Goal: Task Accomplishment & Management: Use online tool/utility

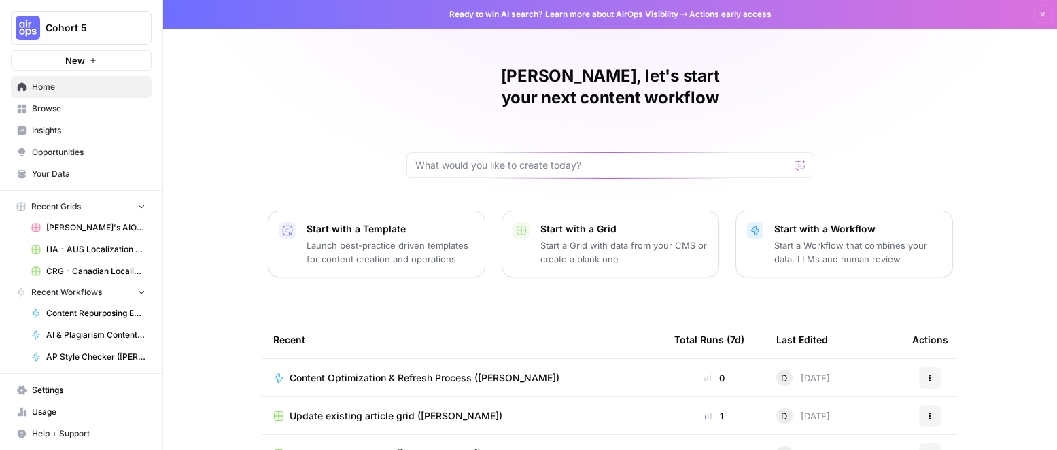
click at [58, 109] on span "Browse" at bounding box center [89, 109] width 114 height 12
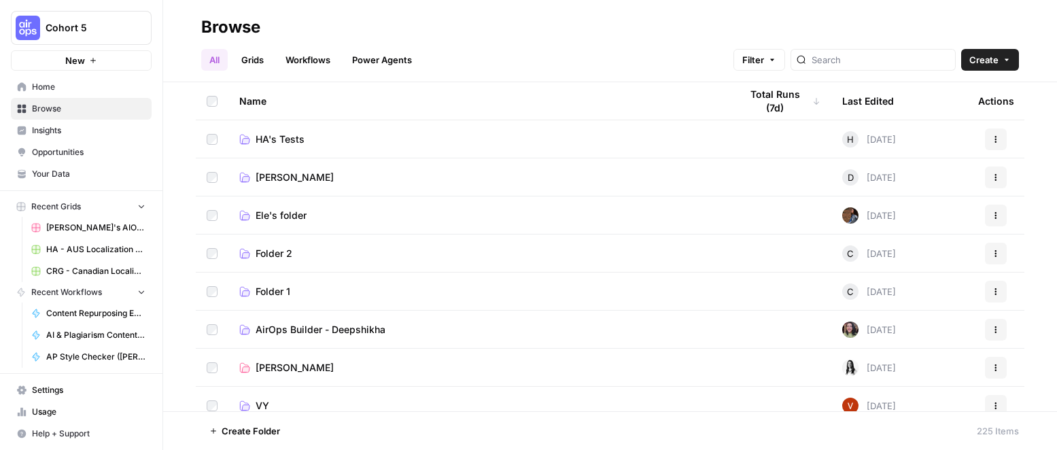
click at [265, 166] on td "Diane" at bounding box center [478, 176] width 501 height 37
click at [266, 173] on span "Diane" at bounding box center [295, 178] width 78 height 14
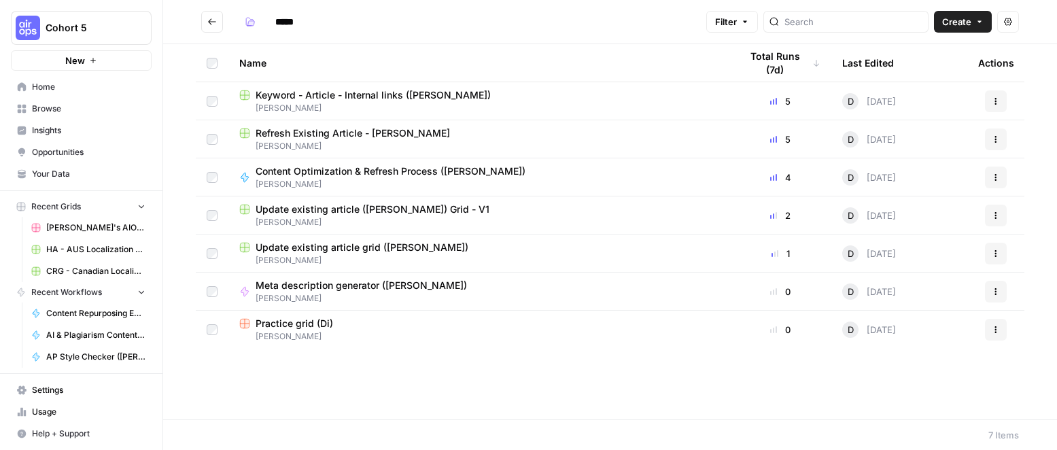
click at [368, 170] on span "Content Optimization & Refresh Process (Diane)" at bounding box center [391, 171] width 270 height 14
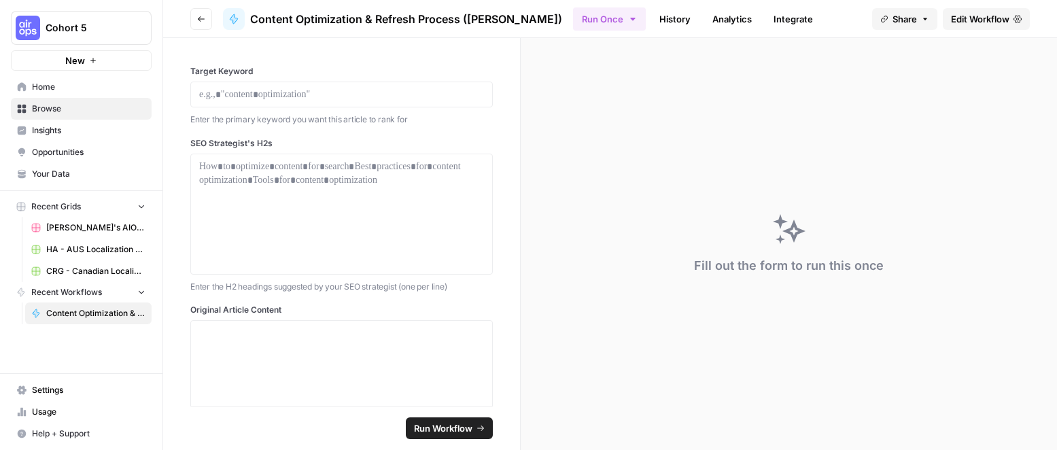
click at [239, 19] on icon at bounding box center [233, 19] width 11 height 11
click at [651, 16] on link "History" at bounding box center [675, 19] width 48 height 22
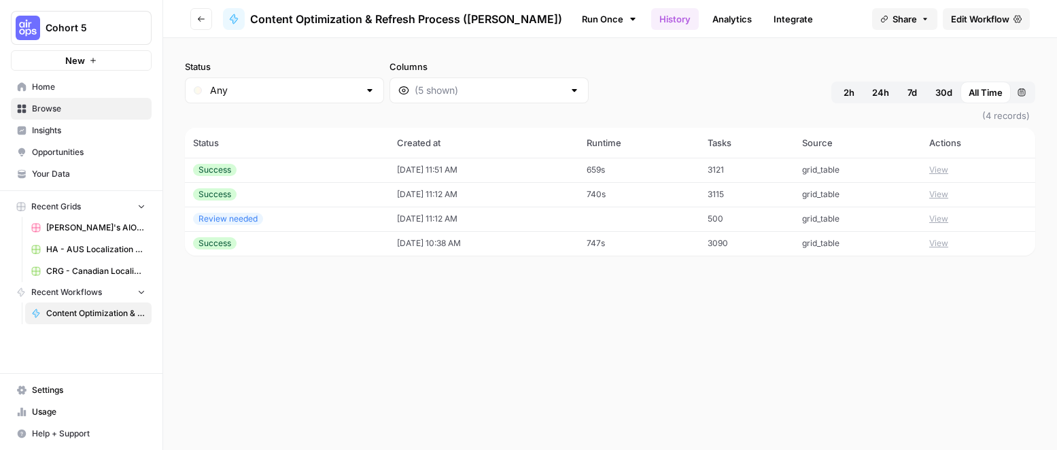
click at [945, 171] on button "View" at bounding box center [938, 170] width 19 height 12
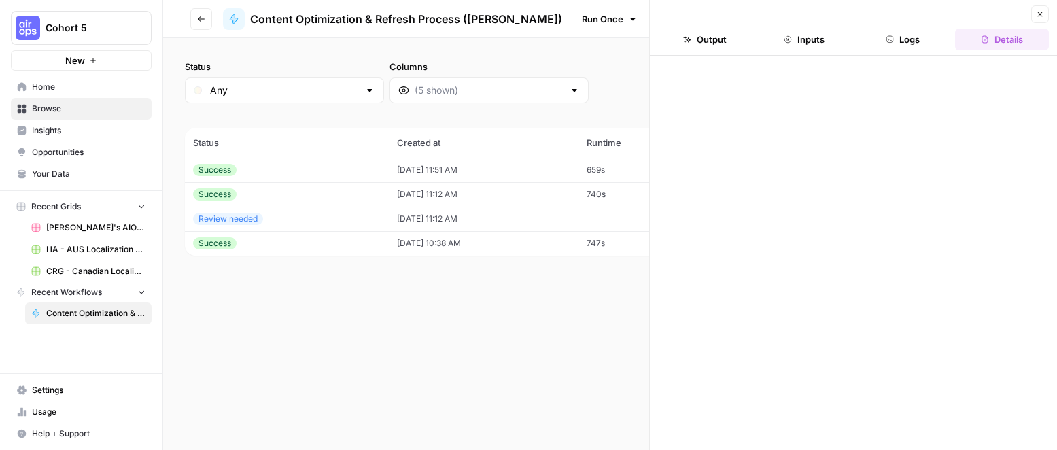
click at [1040, 13] on icon "button" at bounding box center [1040, 14] width 5 height 5
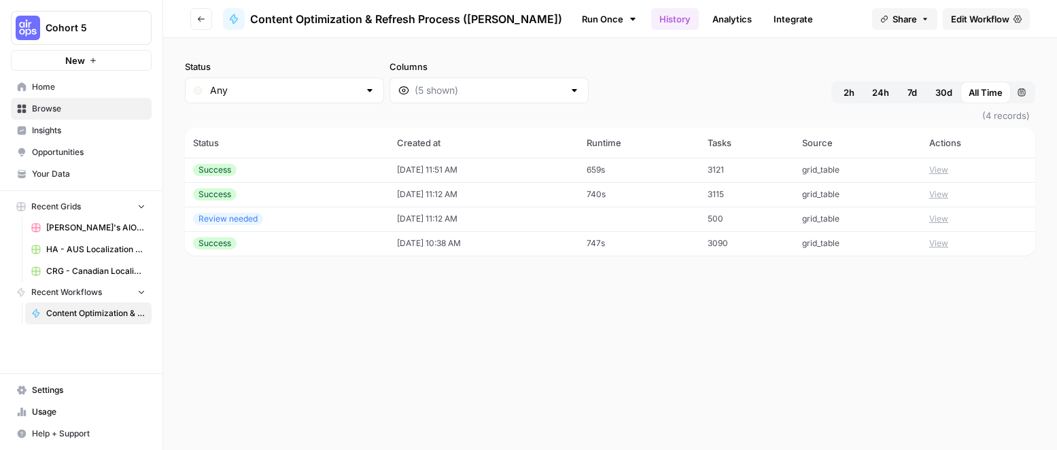
click at [62, 308] on span "Content Optimization & Refresh Process (Diane)" at bounding box center [95, 313] width 99 height 12
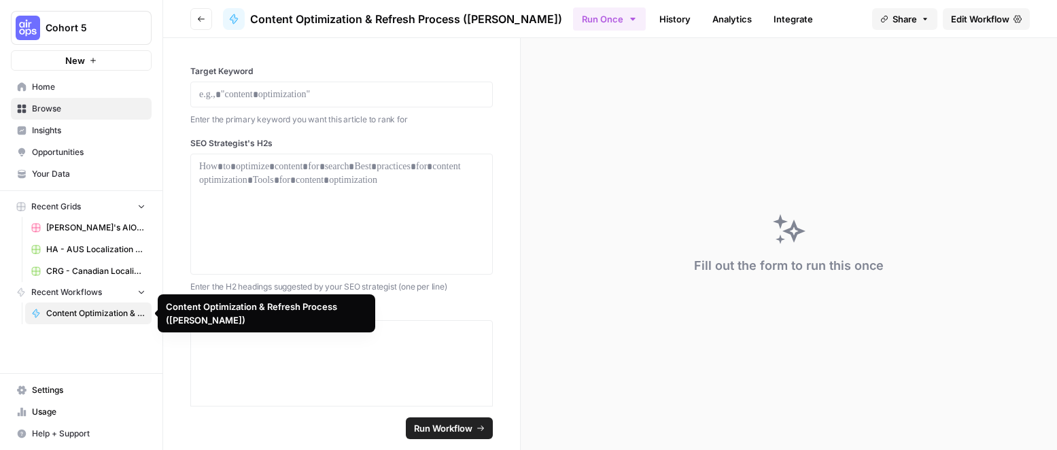
click at [63, 308] on span "Content Optimization & Refresh Process (Diane)" at bounding box center [95, 313] width 99 height 12
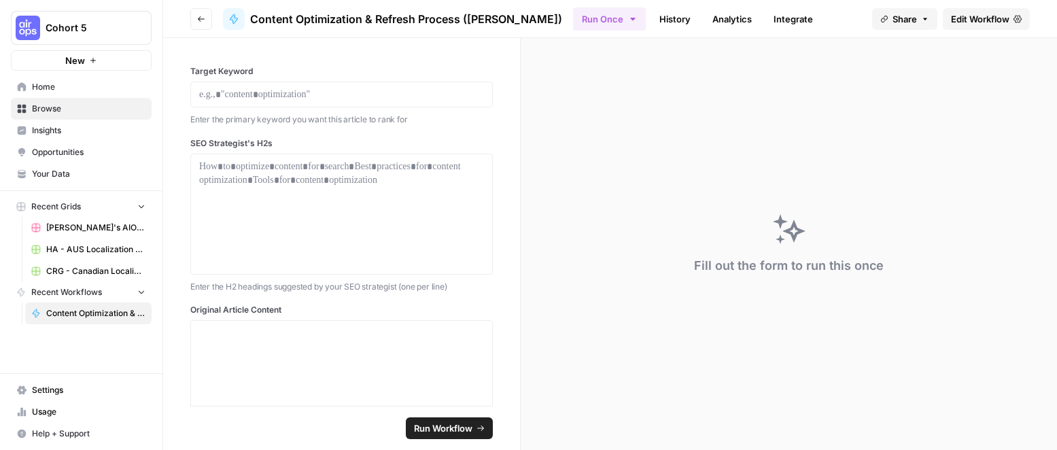
click at [431, 428] on span "Run Workflow" at bounding box center [443, 428] width 58 height 14
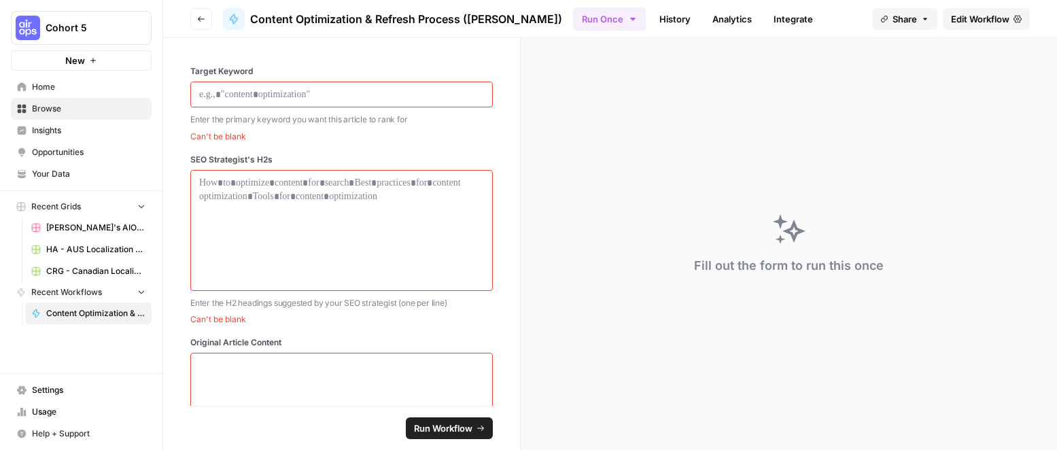
click at [202, 10] on button "Go back" at bounding box center [201, 19] width 22 height 22
click at [199, 16] on icon "button" at bounding box center [201, 19] width 8 height 8
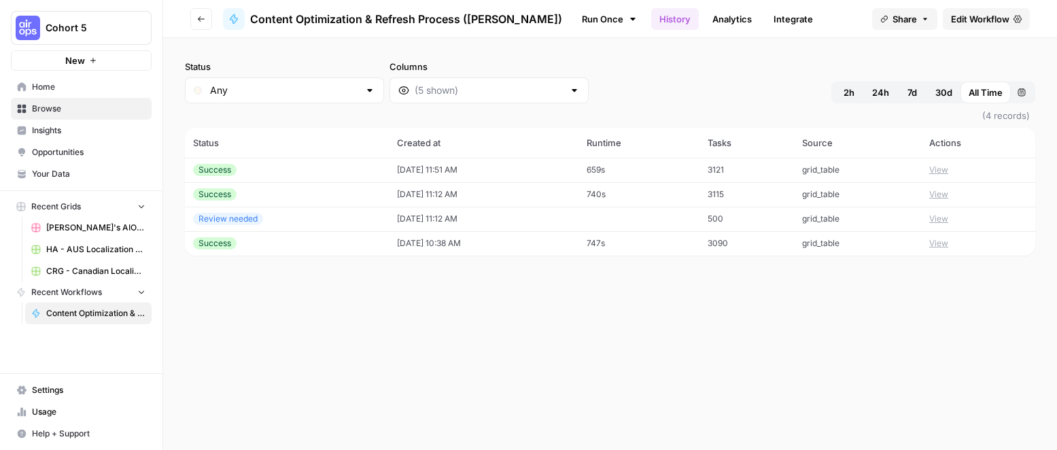
click at [199, 16] on icon "button" at bounding box center [201, 19] width 8 height 8
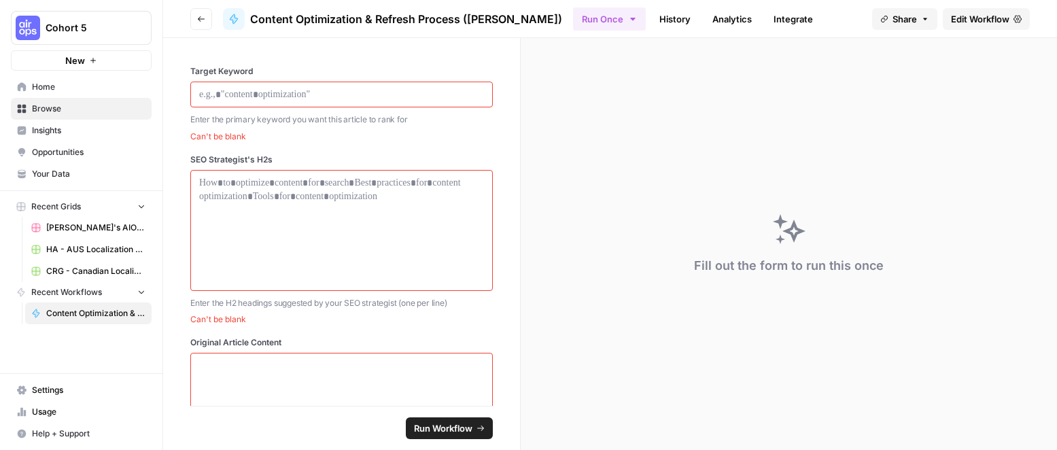
click at [54, 105] on span "Browse" at bounding box center [89, 109] width 114 height 12
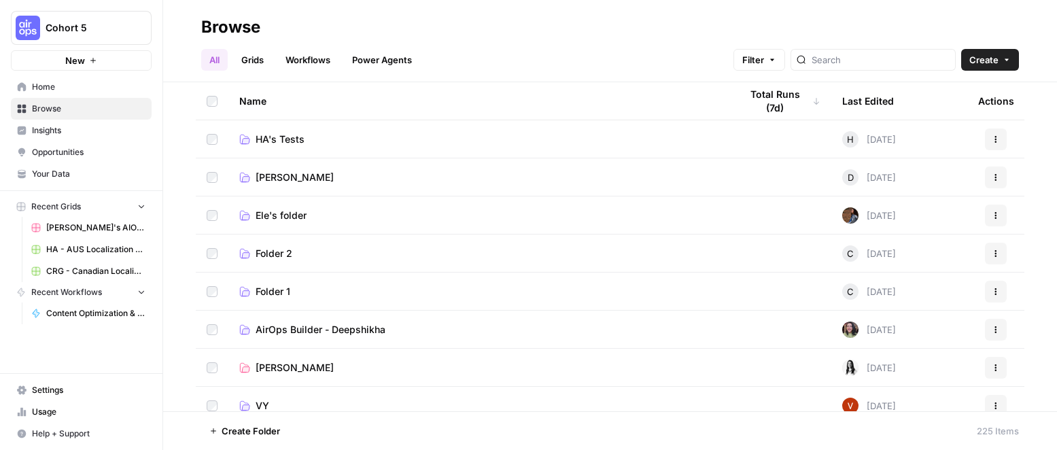
click at [290, 173] on link "[PERSON_NAME]" at bounding box center [478, 178] width 479 height 14
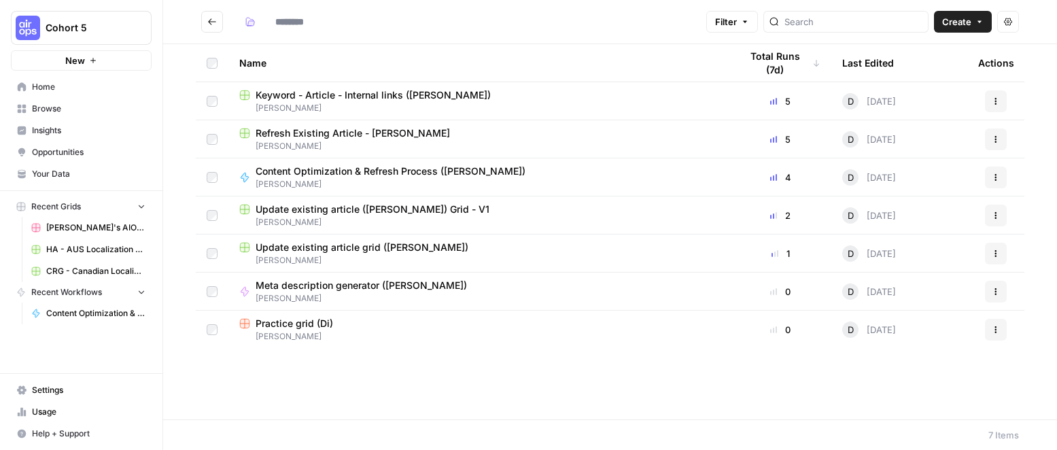
type input "*****"
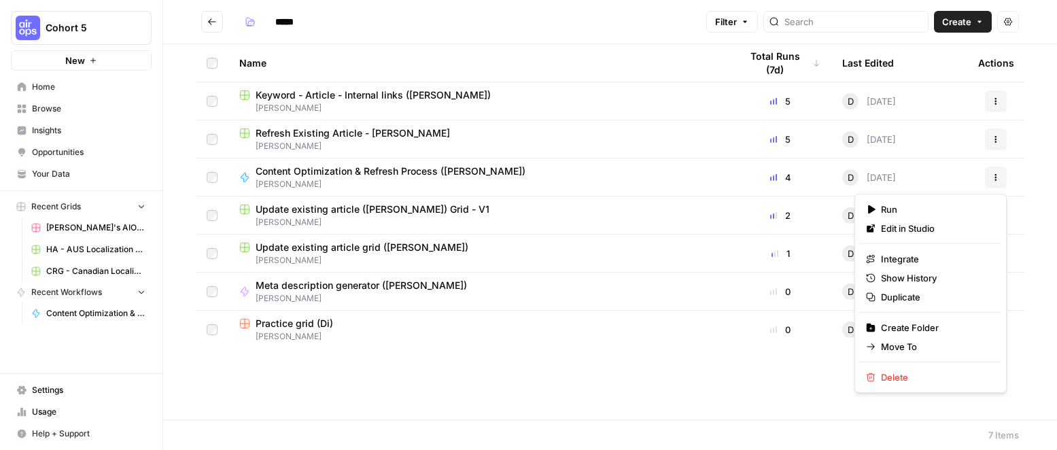
click at [990, 175] on button "Actions" at bounding box center [996, 178] width 22 height 22
click at [942, 227] on span "Edit in Studio" at bounding box center [935, 229] width 109 height 14
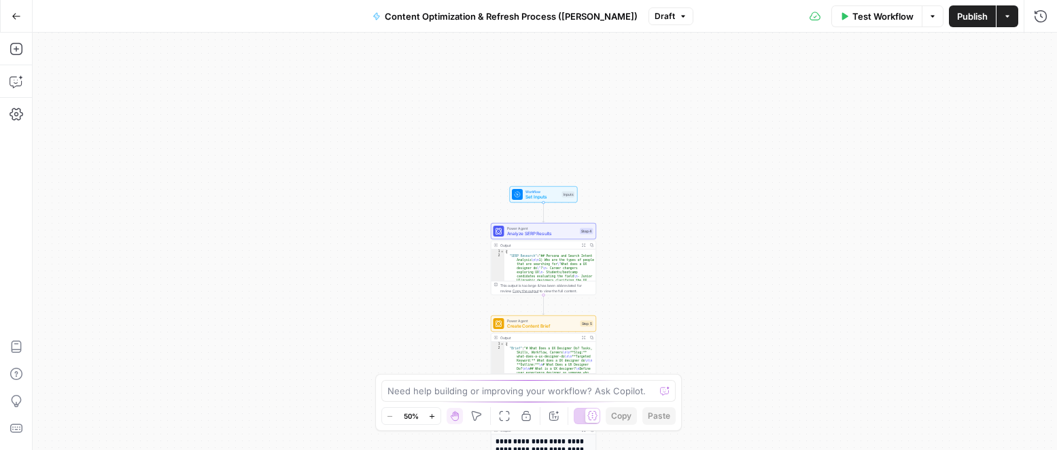
drag, startPoint x: 389, startPoint y: 114, endPoint x: 389, endPoint y: 255, distance: 141.4
click at [389, 255] on div "Workflow Set Inputs Inputs Power Agent Analyze SERP Results Step 4 Output Expan…" at bounding box center [545, 241] width 1024 height 417
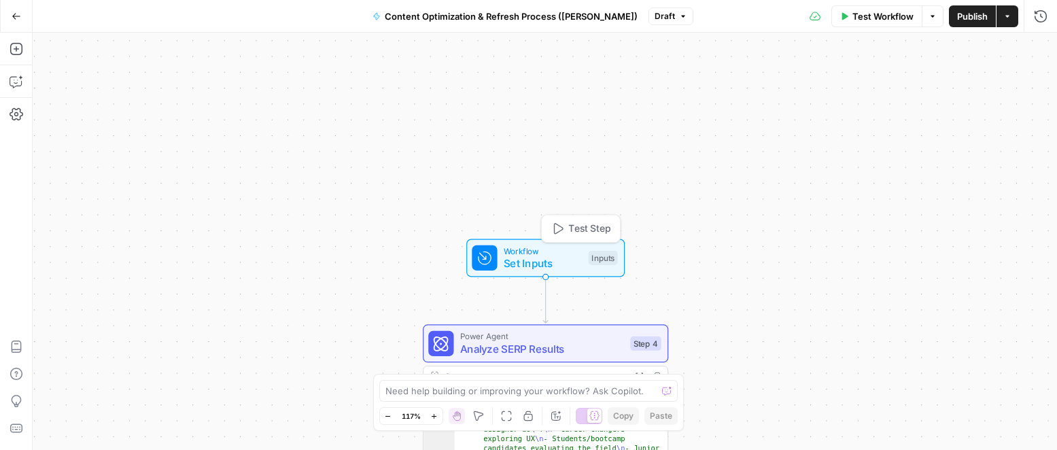
click at [565, 258] on span "Set Inputs" at bounding box center [543, 264] width 78 height 16
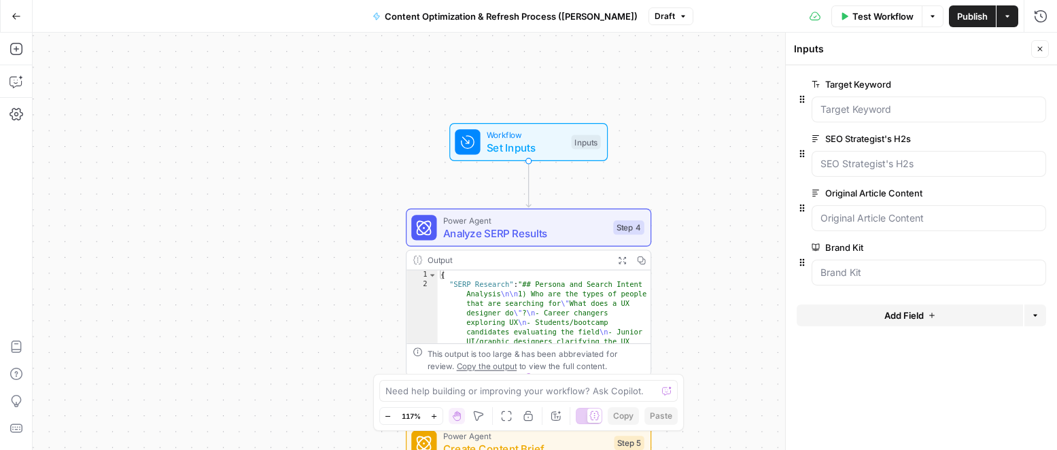
drag, startPoint x: 683, startPoint y: 217, endPoint x: 663, endPoint y: 109, distance: 110.5
click at [665, 105] on div "Workflow Set Inputs Inputs Power Agent Analyze SERP Results Step 4 Output Expan…" at bounding box center [545, 241] width 1024 height 417
click at [560, 236] on span "Analyze SERP Results" at bounding box center [525, 234] width 164 height 16
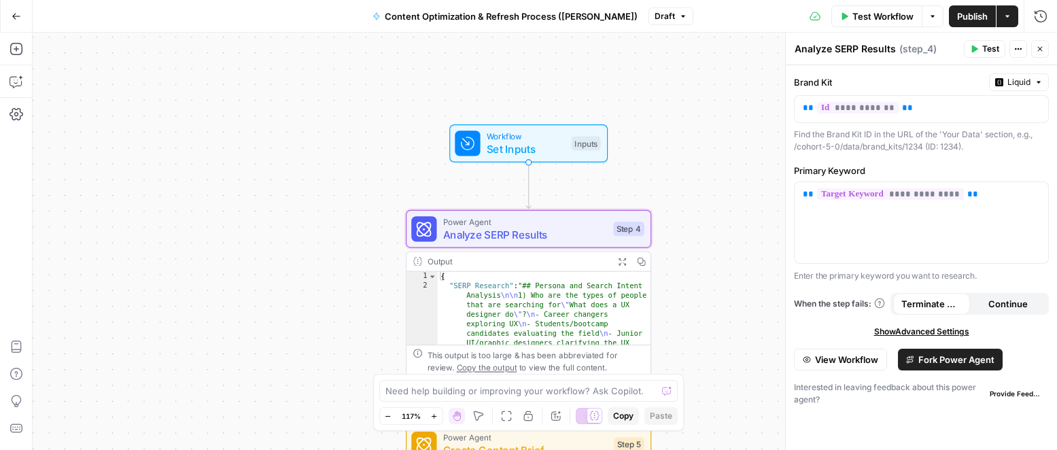
drag, startPoint x: 824, startPoint y: 279, endPoint x: 701, endPoint y: 277, distance: 123.0
click at [701, 278] on body "Cohort 5 New Home Browse Insights Opportunities Your Data Recent Grids Paula's …" at bounding box center [528, 225] width 1057 height 450
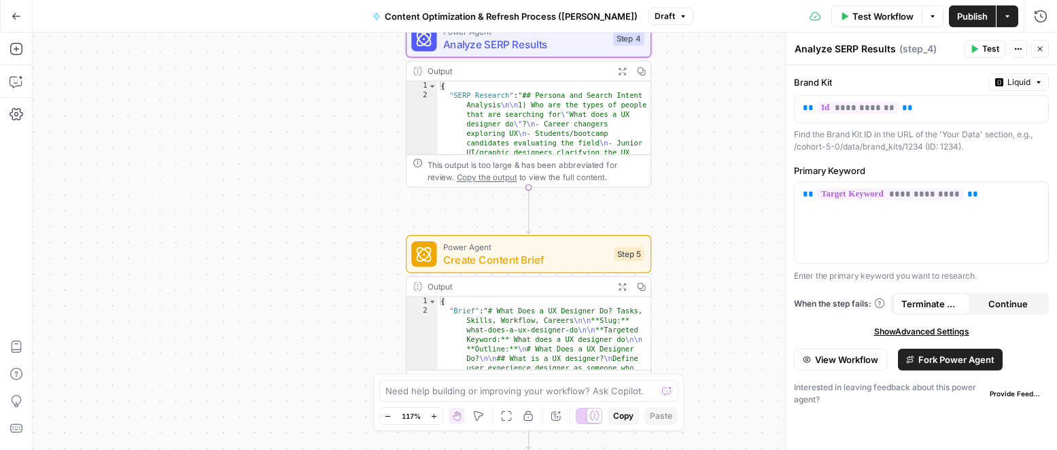
drag, startPoint x: 704, startPoint y: 294, endPoint x: 683, endPoint y: 150, distance: 145.6
click at [703, 105] on div "Workflow Set Inputs Inputs Power Agent Analyze SERP Results Step 4 Output Expan…" at bounding box center [545, 241] width 1024 height 417
click at [596, 258] on span "Create Content Brief" at bounding box center [524, 260] width 164 height 16
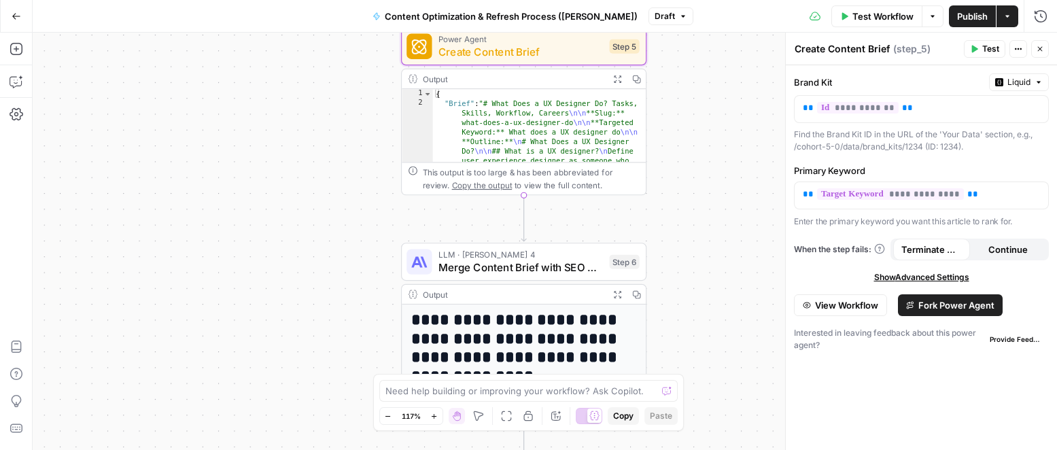
drag, startPoint x: 712, startPoint y: 316, endPoint x: 706, endPoint y: 94, distance: 221.7
click at [708, 92] on div "Workflow Set Inputs Inputs Power Agent Analyze SERP Results Step 4 Output Expan…" at bounding box center [545, 241] width 1024 height 417
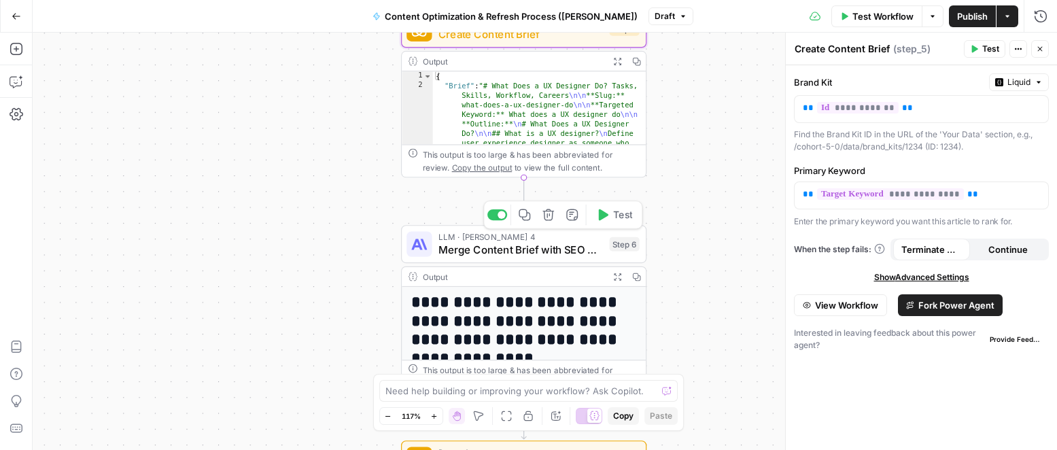
click at [517, 251] on span "Merge Content Brief with SEO H2s" at bounding box center [520, 250] width 164 height 16
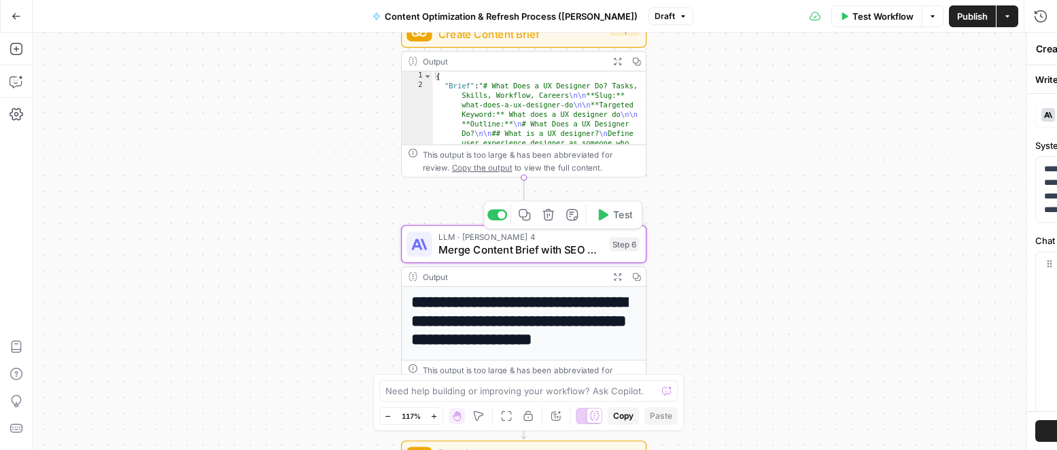
type textarea "Merge Content Brief with SEO H2s"
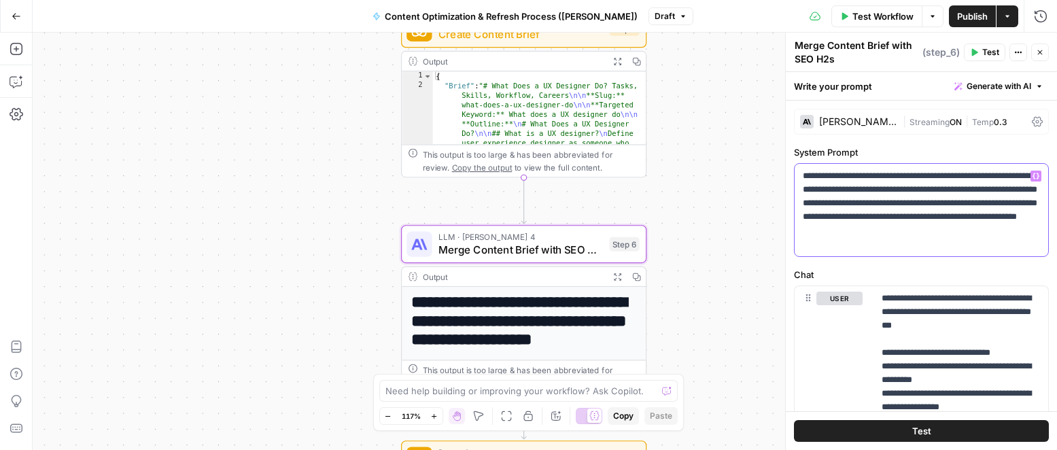
drag, startPoint x: 818, startPoint y: 209, endPoint x: 784, endPoint y: 164, distance: 56.8
click at [785, 164] on div "**********" at bounding box center [921, 241] width 272 height 417
copy p "**********"
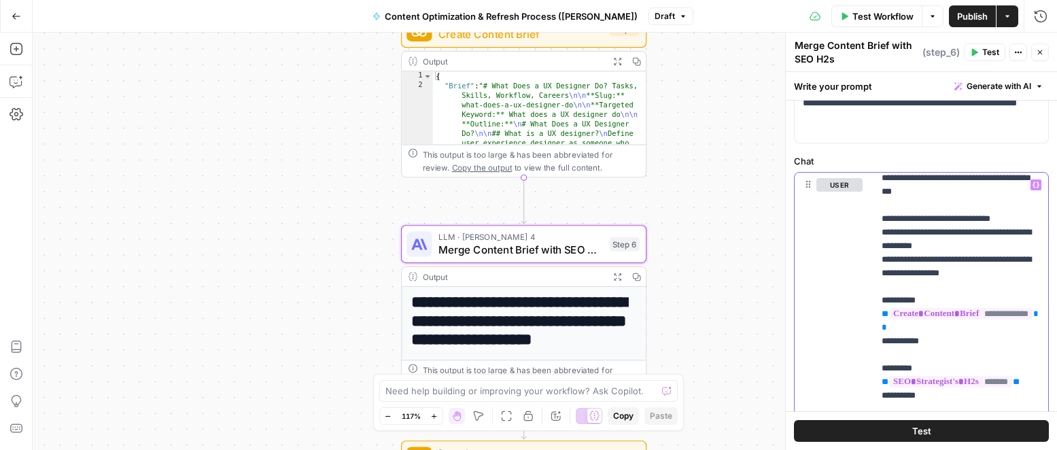
scroll to position [20, 10]
drag, startPoint x: 882, startPoint y: 175, endPoint x: 1007, endPoint y: 419, distance: 274.2
click at [1023, 425] on div "**********" at bounding box center [921, 261] width 271 height 378
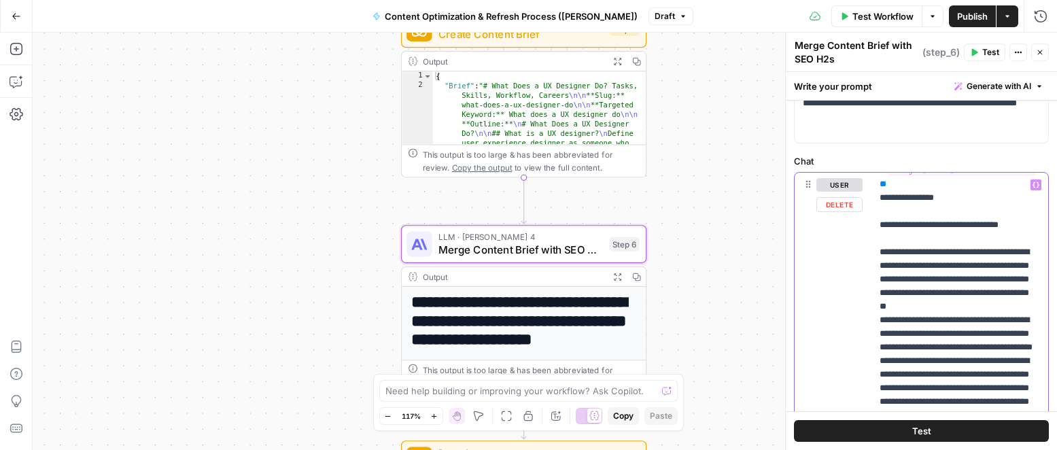
scroll to position [339, 10]
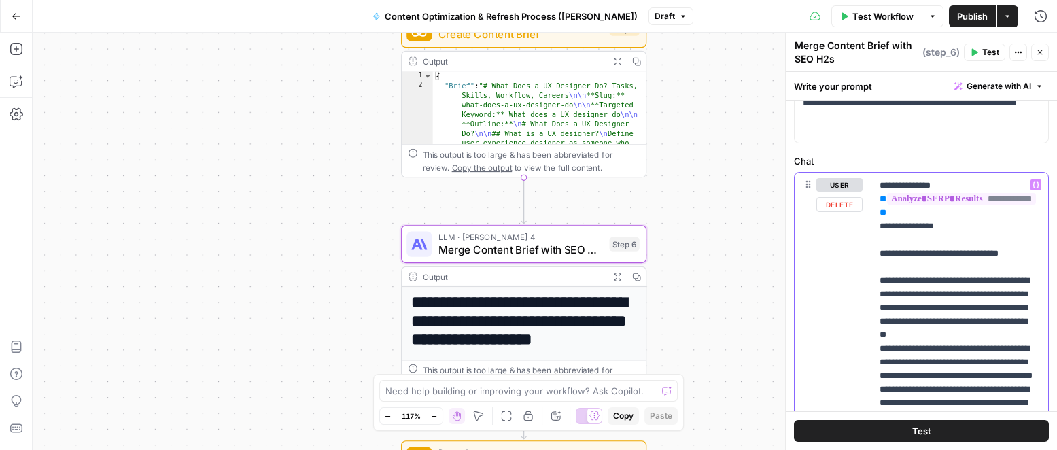
click at [1044, 55] on button "Close" at bounding box center [1040, 52] width 18 height 18
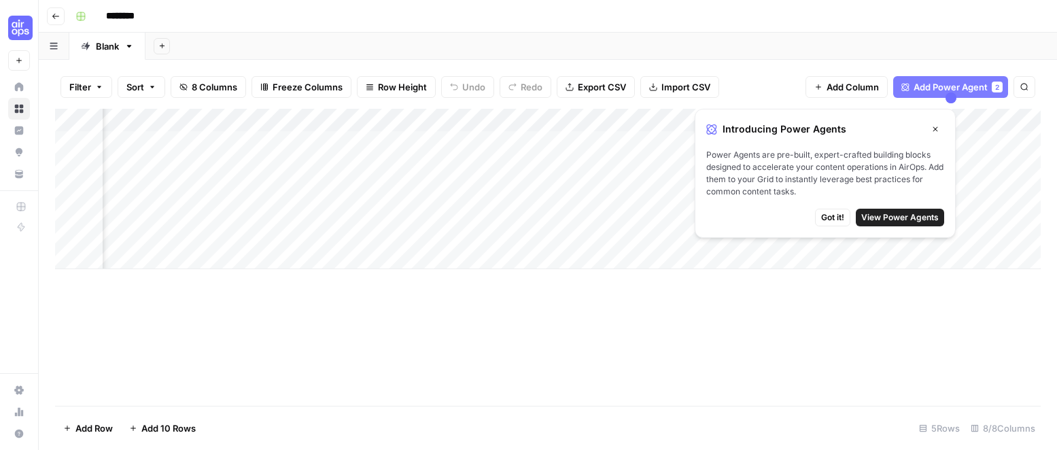
scroll to position [0, 338]
drag, startPoint x: 935, startPoint y: 127, endPoint x: 766, endPoint y: 150, distance: 170.1
click at [934, 127] on icon "button" at bounding box center [935, 129] width 8 height 8
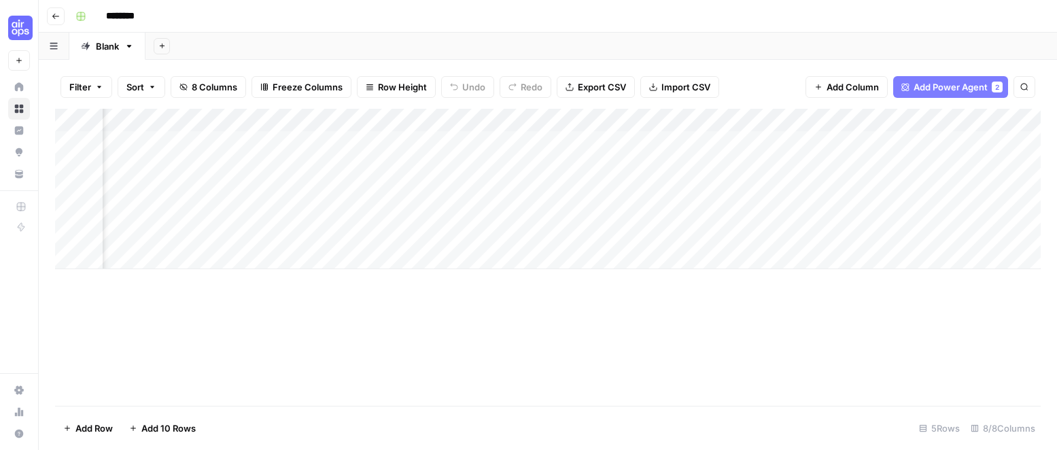
click at [706, 117] on div "Add Column" at bounding box center [548, 189] width 986 height 160
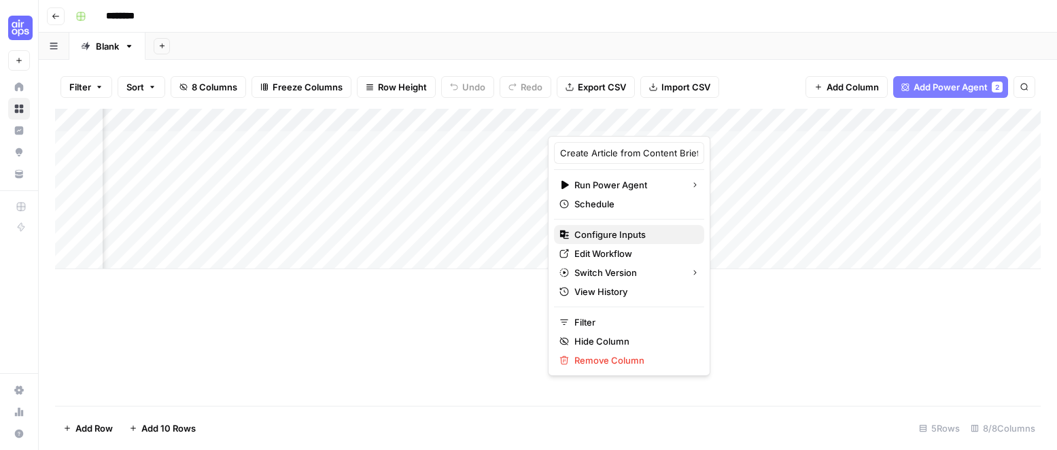
click at [628, 232] on span "Configure Inputs" at bounding box center [633, 235] width 119 height 14
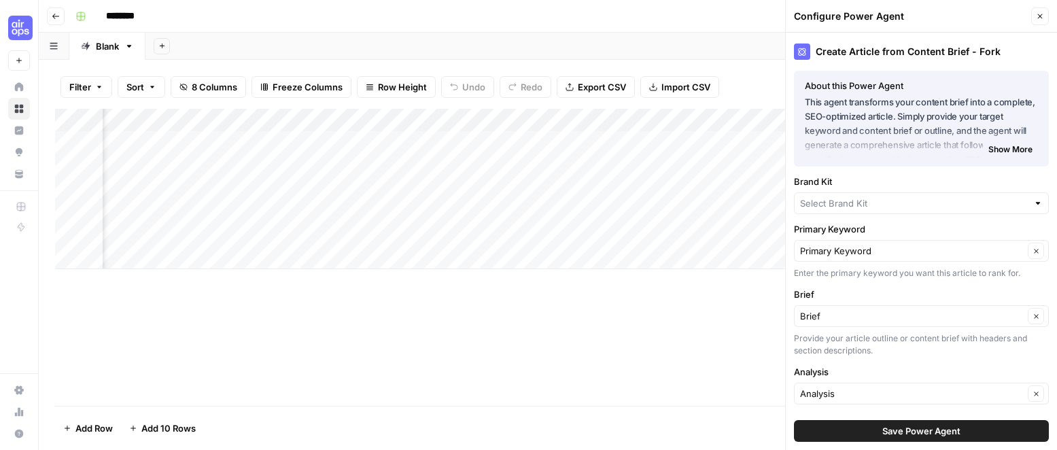
type input "AirOps"
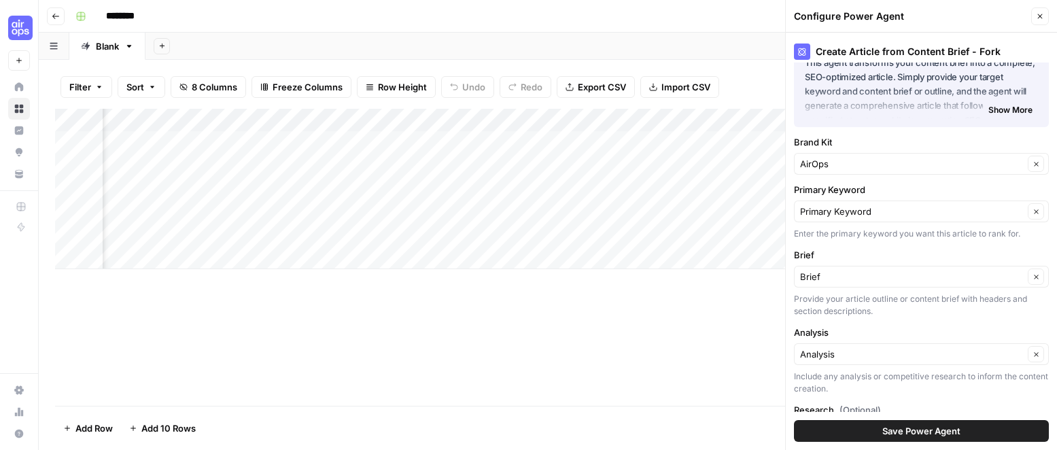
scroll to position [41, 0]
drag, startPoint x: 1040, startPoint y: 12, endPoint x: 844, endPoint y: 67, distance: 203.2
click at [1040, 12] on icon "button" at bounding box center [1040, 16] width 8 height 8
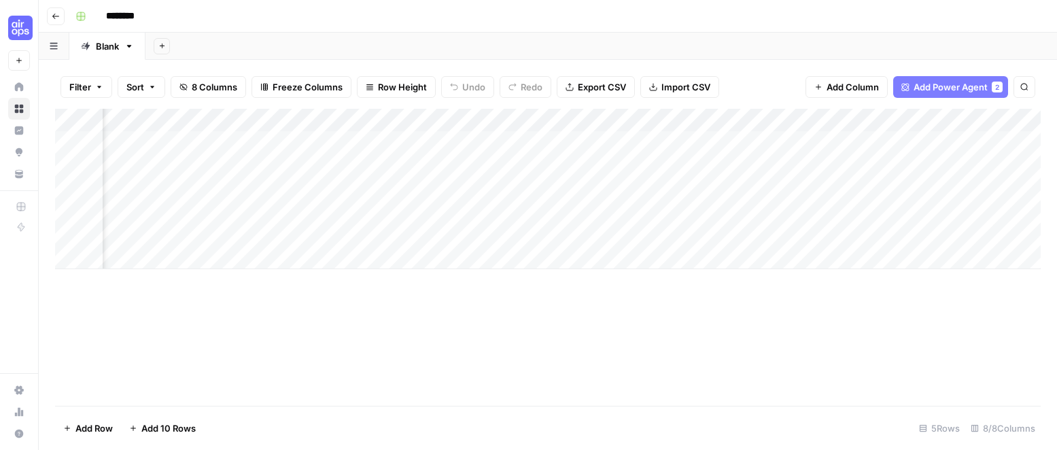
click at [660, 121] on div "Add Column" at bounding box center [548, 189] width 986 height 160
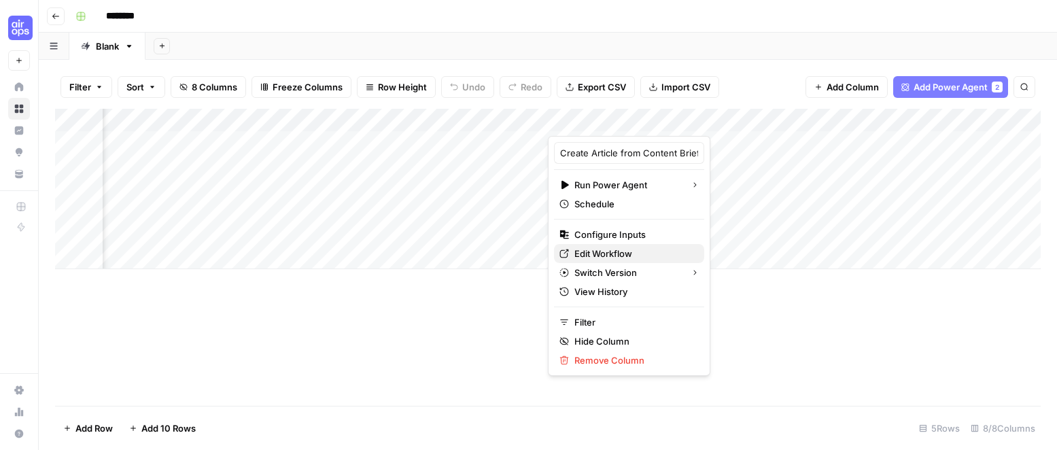
drag, startPoint x: 611, startPoint y: 241, endPoint x: 602, endPoint y: 250, distance: 13.0
click at [602, 250] on div "Create Article from Content Brief - Fork Run Power Agent Schedule Configure Inp…" at bounding box center [629, 256] width 162 height 240
click at [602, 250] on span "Edit Workflow" at bounding box center [633, 254] width 119 height 14
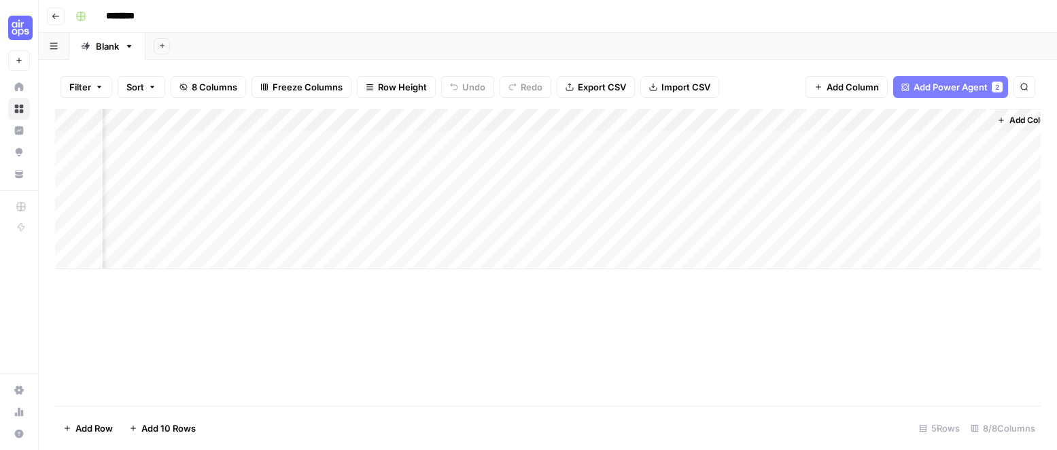
scroll to position [0, 598]
click at [949, 139] on div "Add Column" at bounding box center [548, 189] width 986 height 160
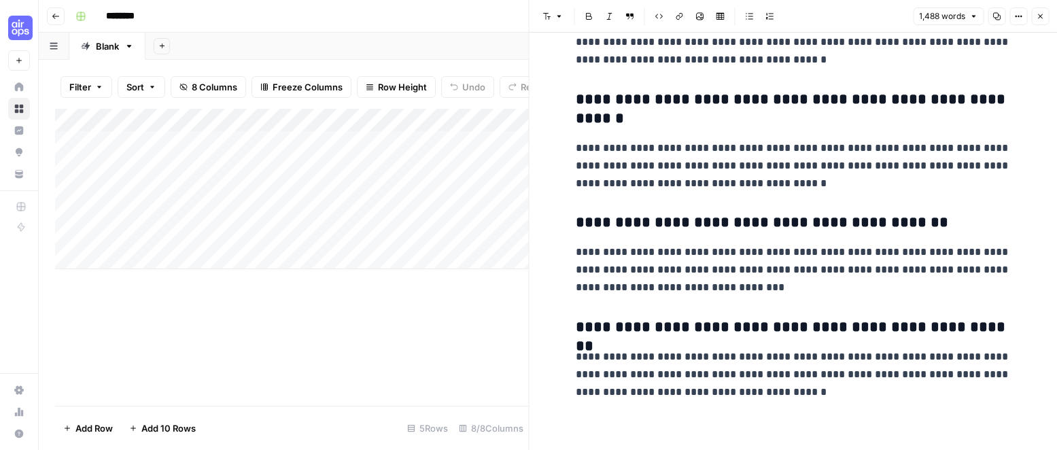
click at [245, 140] on div "Add Column" at bounding box center [292, 189] width 474 height 160
click at [345, 141] on div "Add Column" at bounding box center [292, 189] width 474 height 160
click at [331, 138] on div "Add Column" at bounding box center [292, 189] width 474 height 160
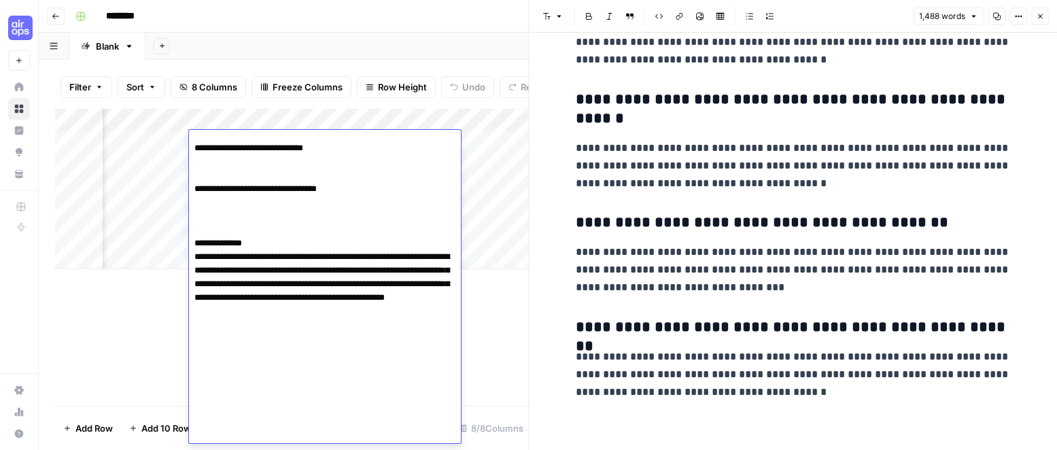
scroll to position [1422, 0]
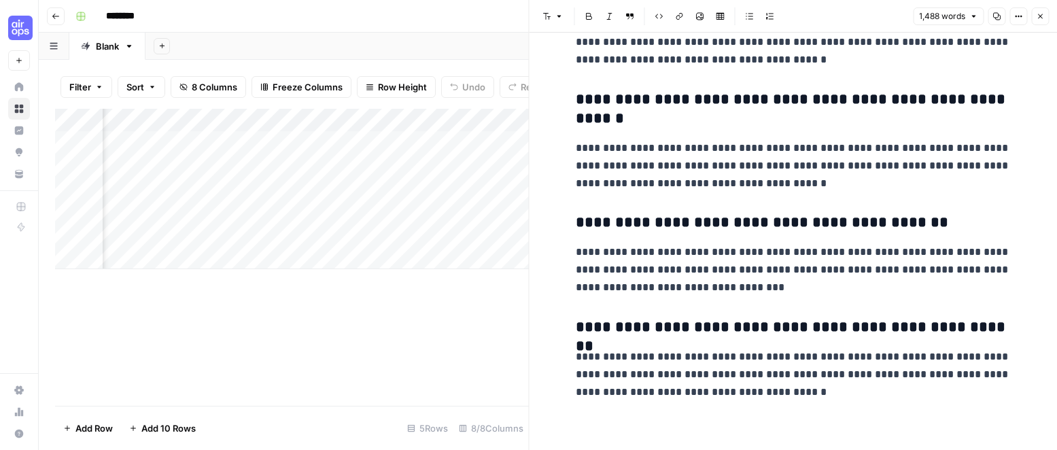
click at [504, 315] on div "Add Column" at bounding box center [292, 257] width 474 height 297
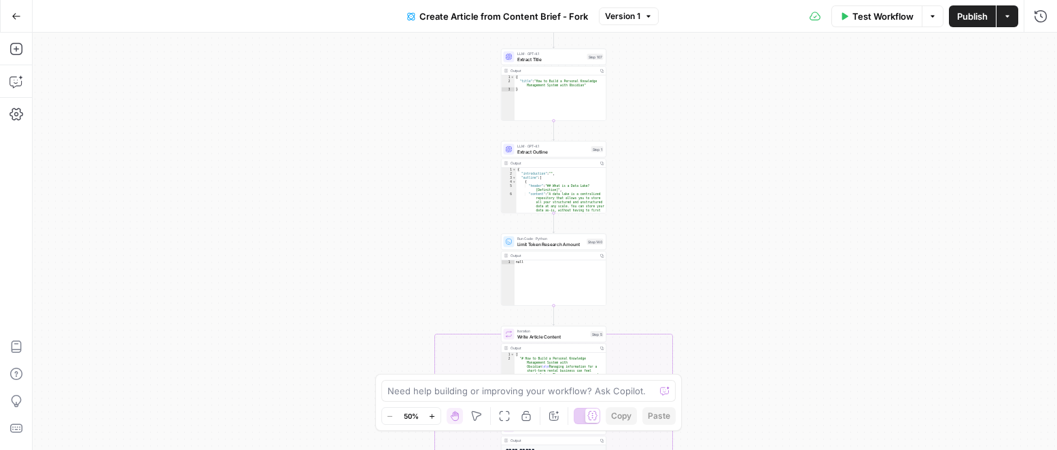
drag, startPoint x: 716, startPoint y: 77, endPoint x: 699, endPoint y: 308, distance: 231.7
click at [724, 334] on div "true false true false Workflow Set Inputs Inputs Google Search Google Search St…" at bounding box center [545, 241] width 1024 height 417
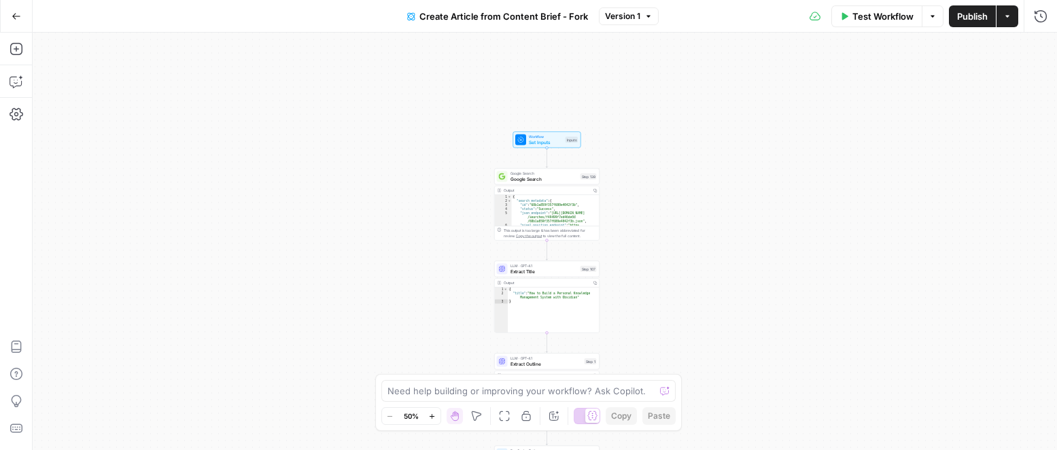
drag, startPoint x: 653, startPoint y: 82, endPoint x: 647, endPoint y: 290, distance: 208.1
click at [647, 290] on div "true false true false Workflow Set Inputs Inputs Google Search Google Search St…" at bounding box center [545, 241] width 1024 height 417
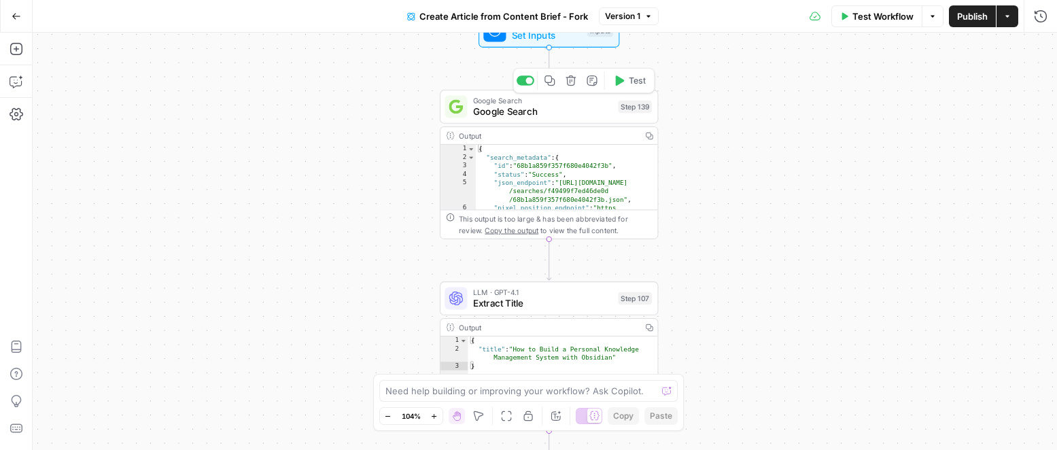
click at [585, 115] on span "Google Search" at bounding box center [542, 112] width 139 height 14
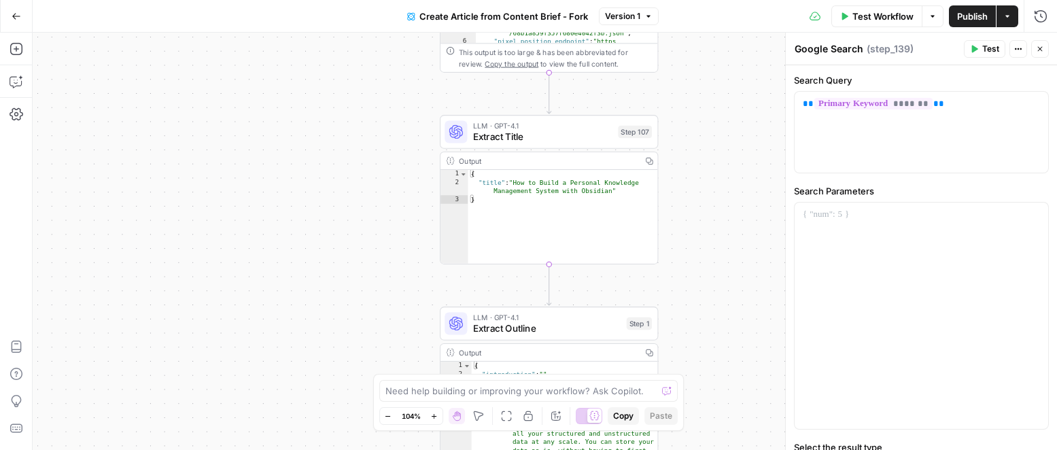
drag, startPoint x: 698, startPoint y: 291, endPoint x: 696, endPoint y: 99, distance: 192.4
click at [698, 96] on div "true false false true Workflow Set Inputs Inputs Google Search Google Search St…" at bounding box center [545, 241] width 1024 height 417
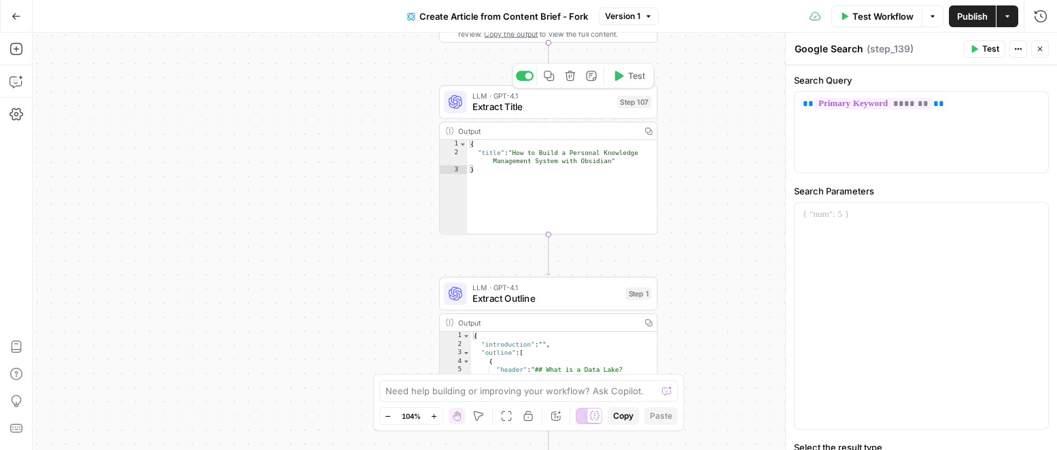
click at [566, 110] on span "Extract Title" at bounding box center [541, 107] width 139 height 14
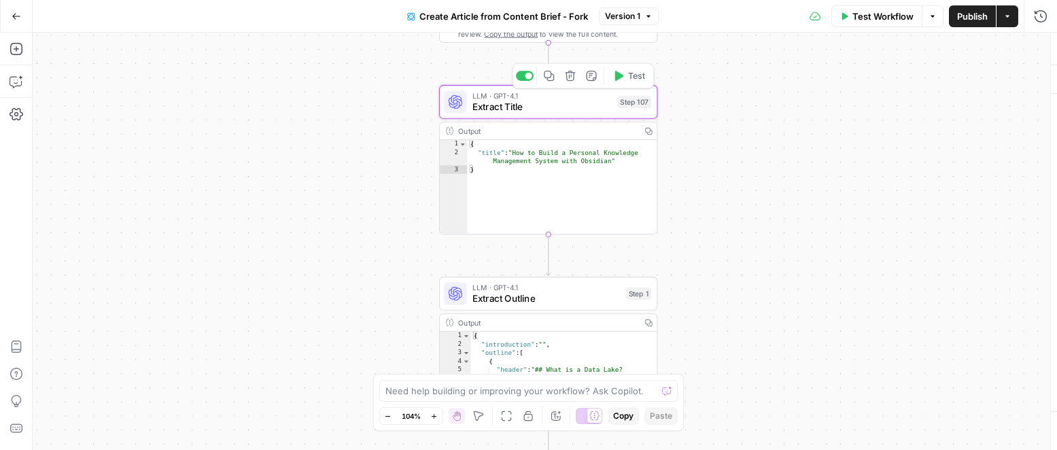
type textarea "Extract Title"
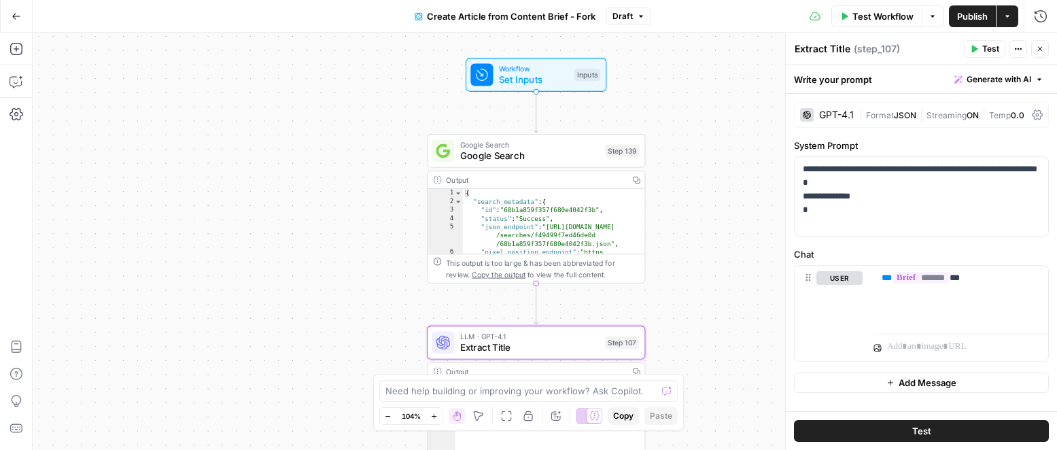
drag, startPoint x: 716, startPoint y: 145, endPoint x: 675, endPoint y: 355, distance: 213.4
click at [703, 386] on div "true false false true Workflow Set Inputs Inputs Google Search Google Search St…" at bounding box center [545, 241] width 1024 height 417
click at [548, 73] on span "Set Inputs" at bounding box center [533, 80] width 70 height 14
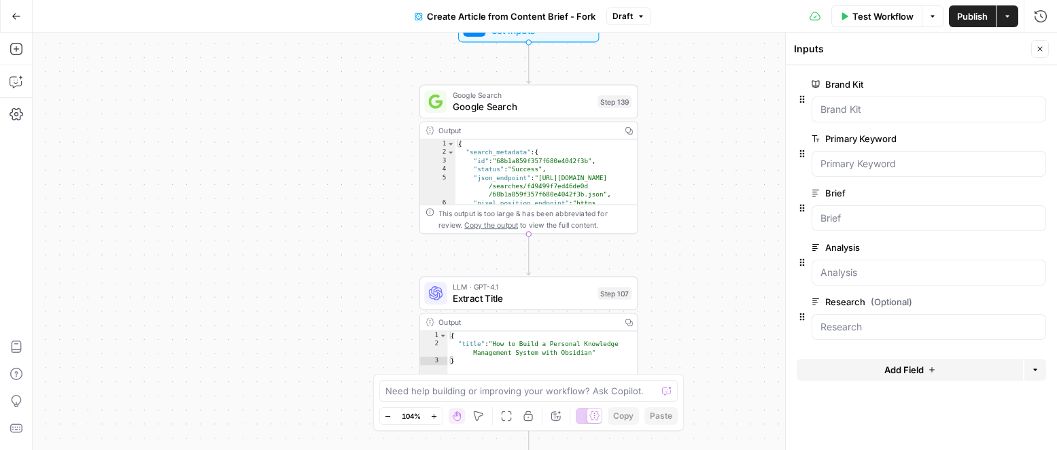
drag, startPoint x: 715, startPoint y: 334, endPoint x: 689, endPoint y: 271, distance: 68.9
click at [701, 283] on div "true false false true Workflow Set Inputs Inputs Google Search Google Search St…" at bounding box center [545, 241] width 1024 height 417
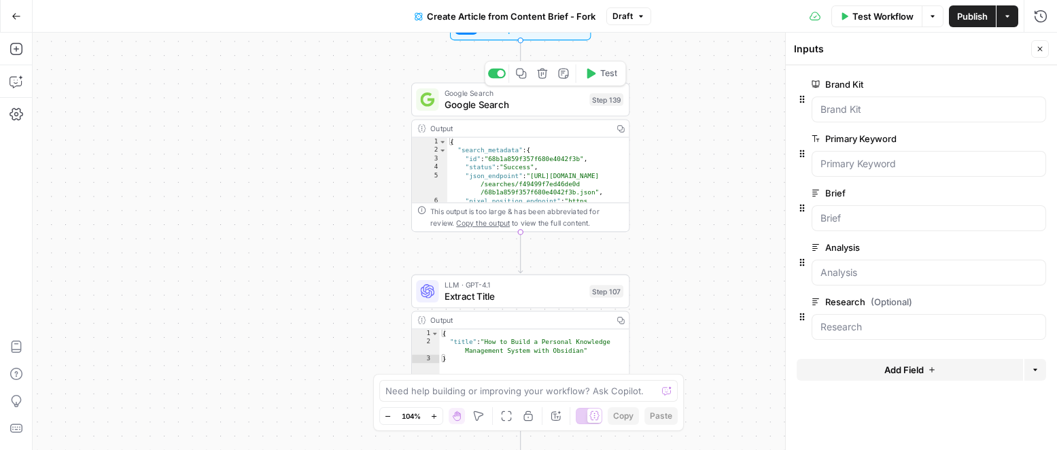
click at [510, 106] on span "Google Search" at bounding box center [514, 104] width 139 height 14
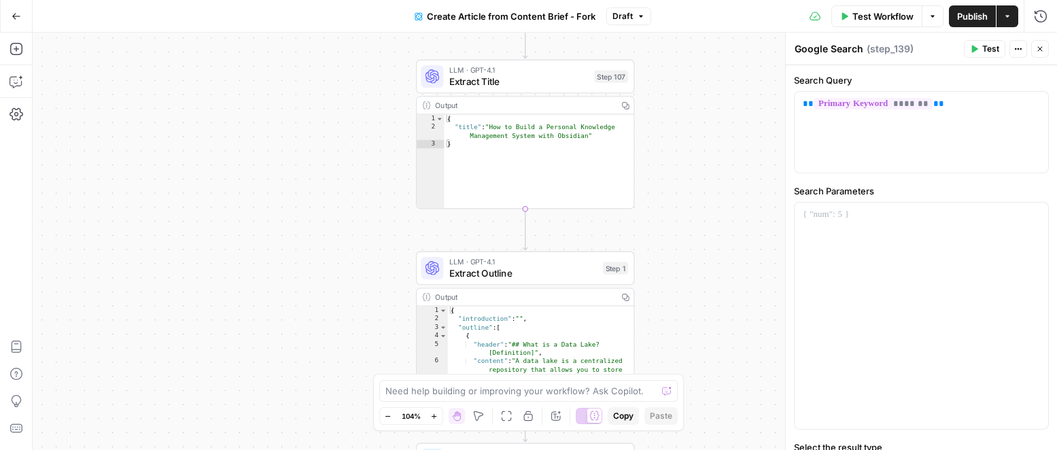
drag, startPoint x: 670, startPoint y: 320, endPoint x: 669, endPoint y: 105, distance: 214.8
click at [675, 105] on div "true false false true Workflow Set Inputs Inputs Google Search Google Search St…" at bounding box center [545, 241] width 1024 height 417
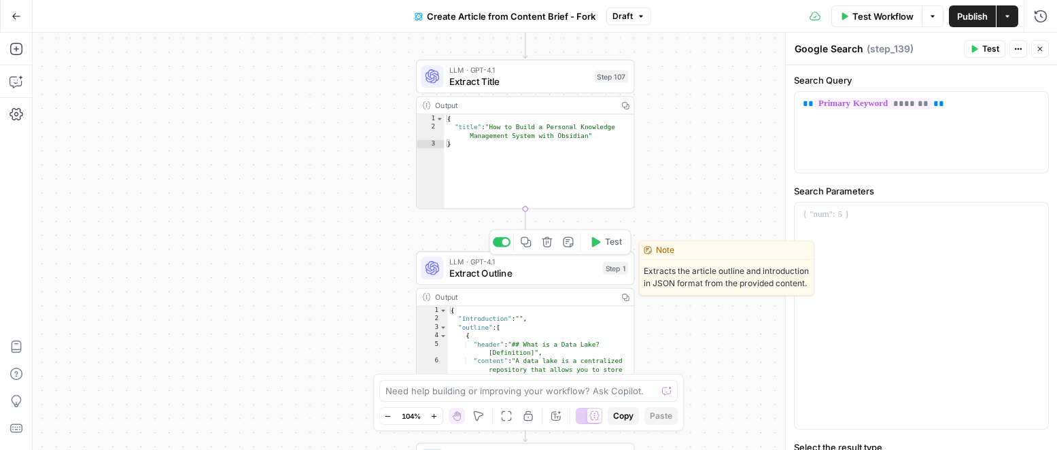
click at [559, 275] on span "Extract Outline" at bounding box center [523, 273] width 148 height 14
type textarea "Extract Outline"
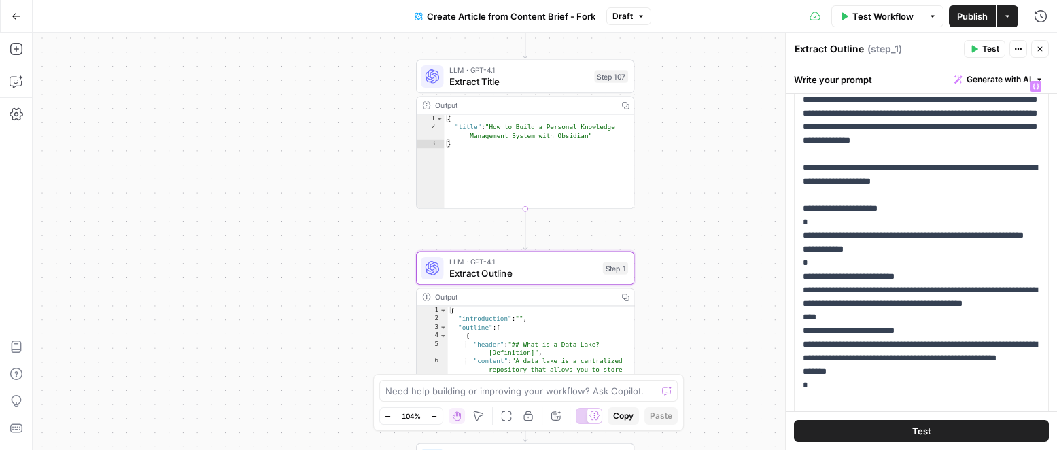
scroll to position [135, 0]
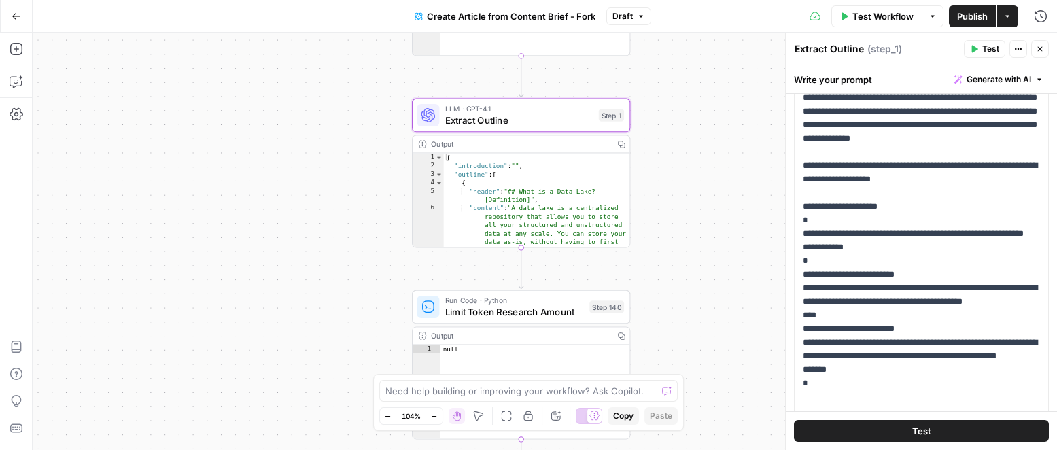
drag, startPoint x: 682, startPoint y: 308, endPoint x: 669, endPoint y: 211, distance: 97.5
click at [678, 155] on div "true false false true Workflow Set Inputs Inputs Google Search Google Search St…" at bounding box center [545, 241] width 1024 height 417
click at [521, 315] on span "Limit Token Research Amount" at bounding box center [514, 311] width 139 height 14
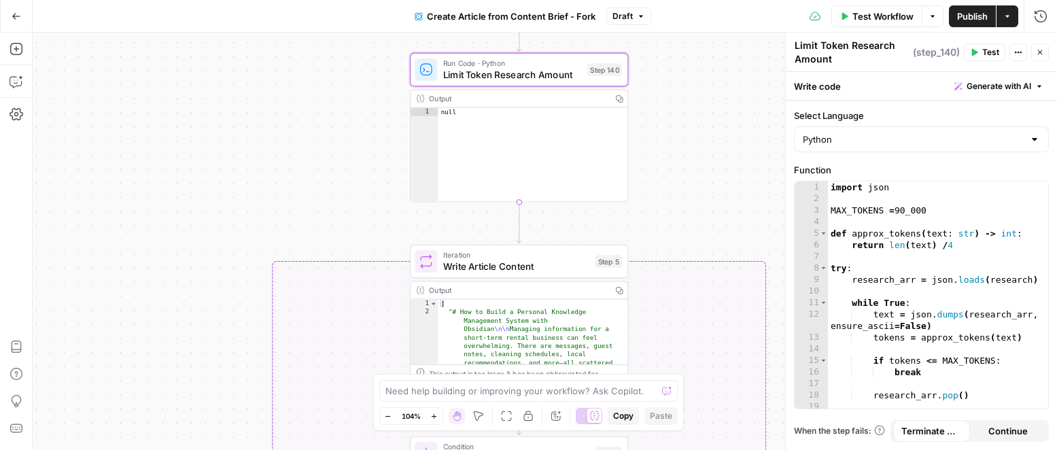
drag, startPoint x: 696, startPoint y: 355, endPoint x: 695, endPoint y: 117, distance: 237.9
click at [695, 117] on div "true false false true Workflow Set Inputs Inputs Google Search Google Search St…" at bounding box center [545, 241] width 1024 height 417
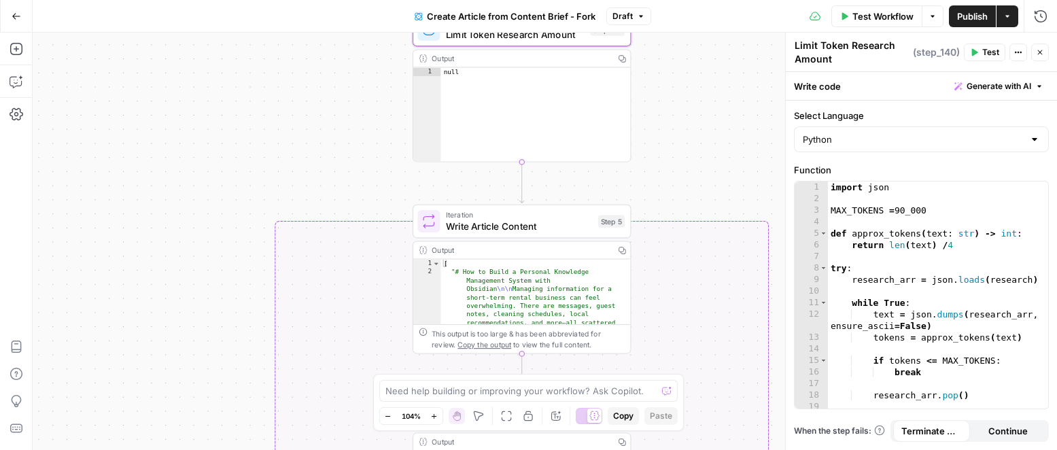
drag, startPoint x: 686, startPoint y: 228, endPoint x: 693, endPoint y: 74, distance: 153.7
click at [693, 74] on div "true false false true Workflow Set Inputs Inputs Google Search Google Search St…" at bounding box center [545, 241] width 1024 height 417
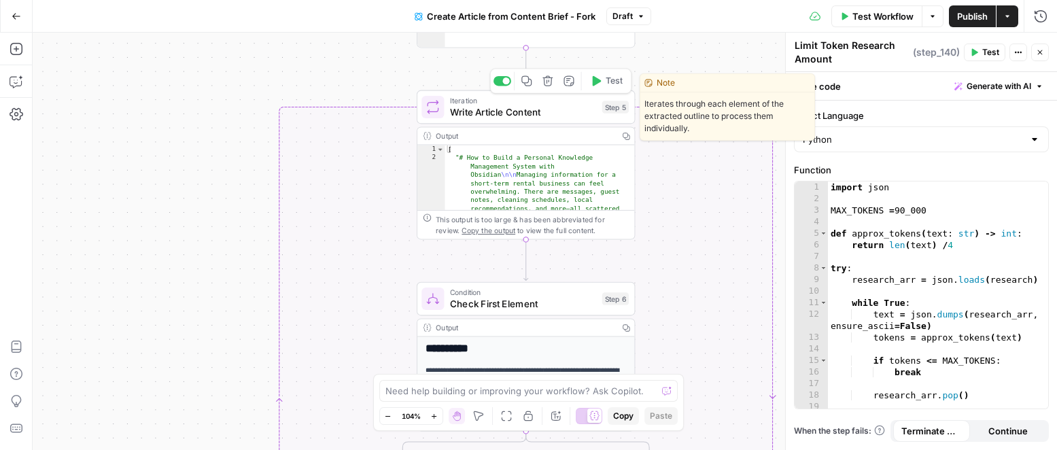
click at [525, 110] on span "Write Article Content" at bounding box center [523, 112] width 147 height 14
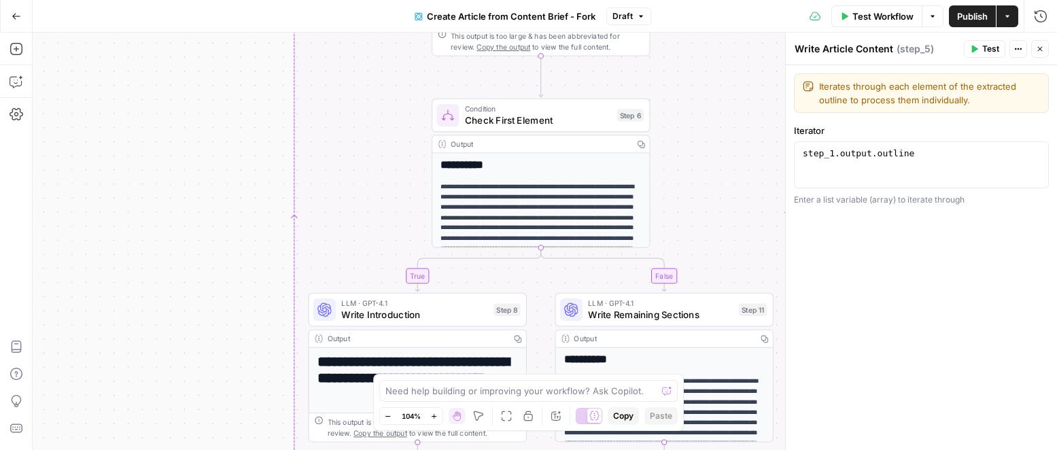
drag, startPoint x: 234, startPoint y: 318, endPoint x: 253, endPoint y: 139, distance: 179.8
click at [249, 135] on div "true false false true Workflow Set Inputs Inputs Google Search Google Search St…" at bounding box center [545, 241] width 1024 height 417
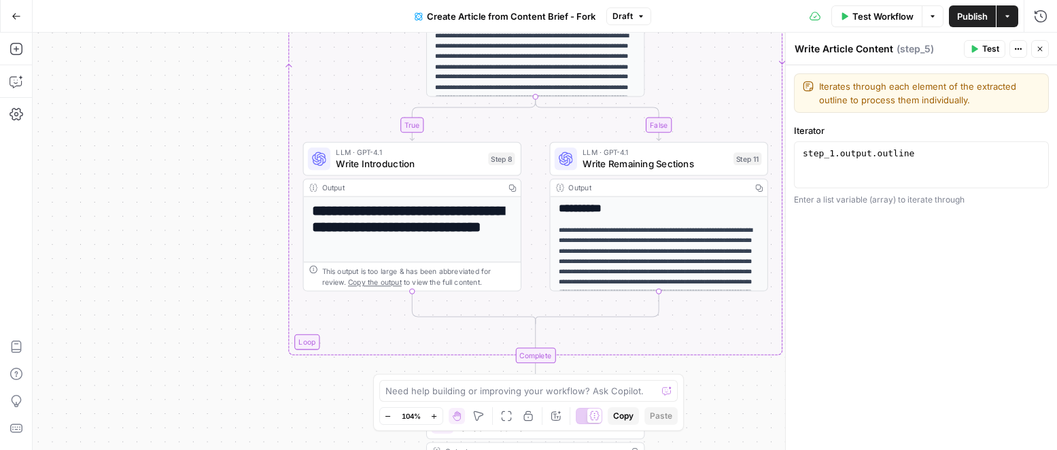
drag, startPoint x: 255, startPoint y: 369, endPoint x: 249, endPoint y: 218, distance: 151.0
click at [249, 218] on div "true false false true Workflow Set Inputs Inputs Google Search Google Search St…" at bounding box center [545, 241] width 1024 height 417
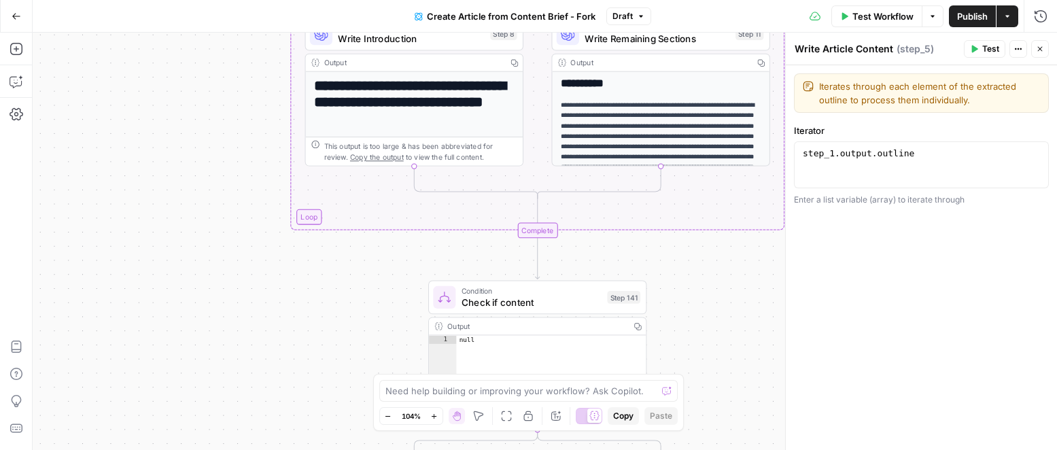
drag, startPoint x: 249, startPoint y: 244, endPoint x: 249, endPoint y: 134, distance: 110.1
click at [252, 135] on div "true false false true Workflow Set Inputs Inputs Google Search Google Search St…" at bounding box center [545, 241] width 1024 height 417
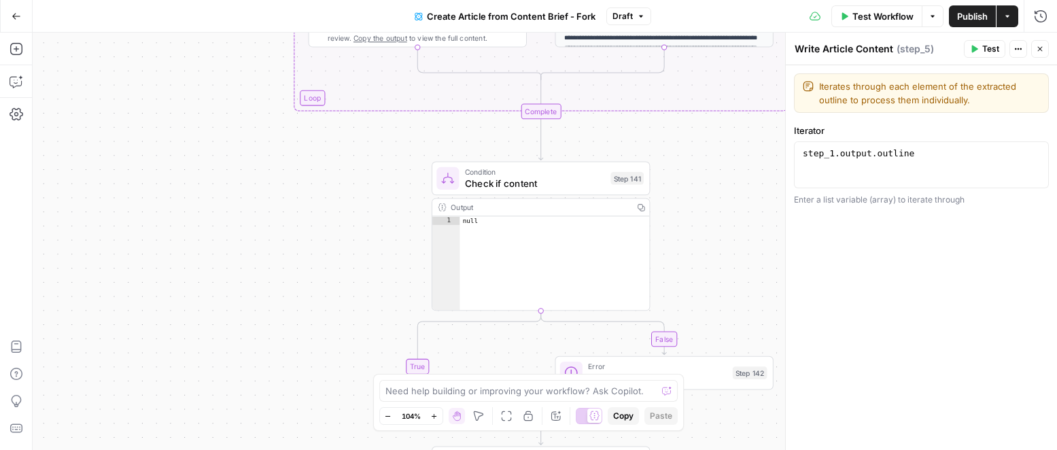
drag, startPoint x: 232, startPoint y: 282, endPoint x: 237, endPoint y: 156, distance: 126.5
click at [237, 156] on div "true false false true Workflow Set Inputs Inputs Google Search Google Search St…" at bounding box center [545, 241] width 1024 height 417
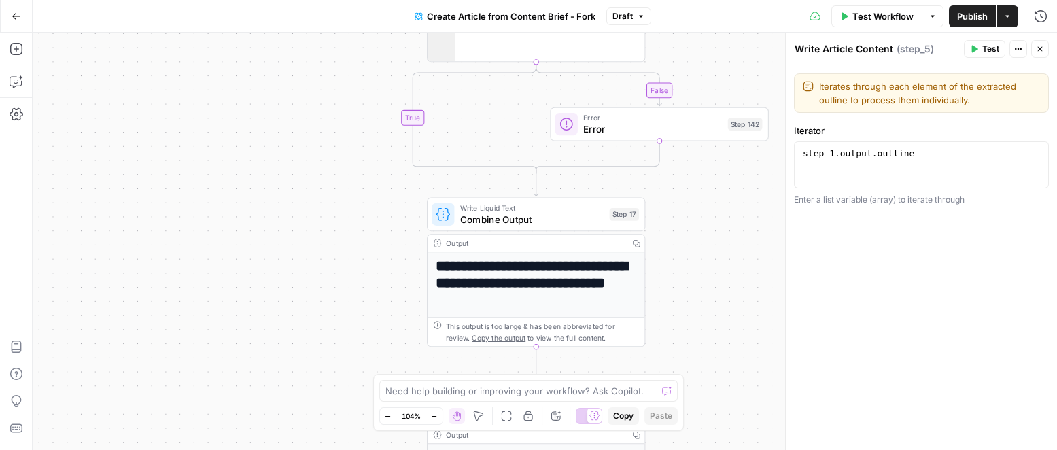
drag, startPoint x: 247, startPoint y: 326, endPoint x: 241, endPoint y: 127, distance: 199.2
click at [241, 85] on div "true false false true Workflow Set Inputs Inputs Google Search Google Search St…" at bounding box center [545, 241] width 1024 height 417
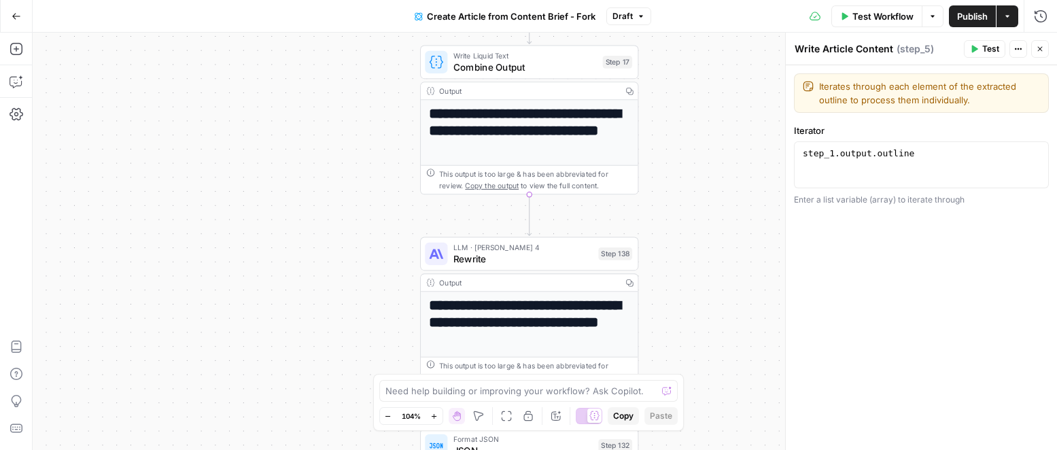
drag, startPoint x: 245, startPoint y: 267, endPoint x: 237, endPoint y: 113, distance: 154.5
click at [238, 114] on div "true false false true Workflow Set Inputs Inputs Google Search Google Search St…" at bounding box center [545, 241] width 1024 height 417
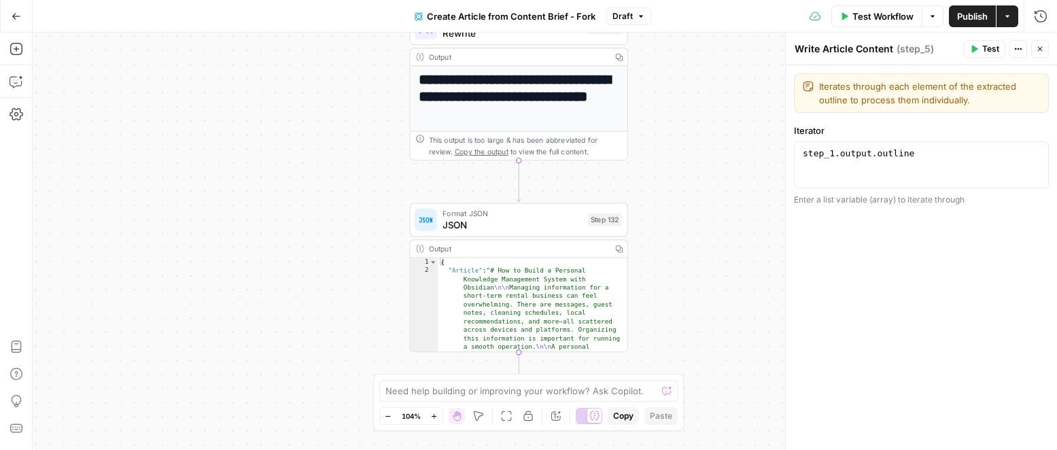
drag, startPoint x: 292, startPoint y: 306, endPoint x: 279, endPoint y: 97, distance: 209.7
click at [275, 88] on div "true false false true Workflow Set Inputs Inputs Google Search Google Search St…" at bounding box center [545, 241] width 1024 height 417
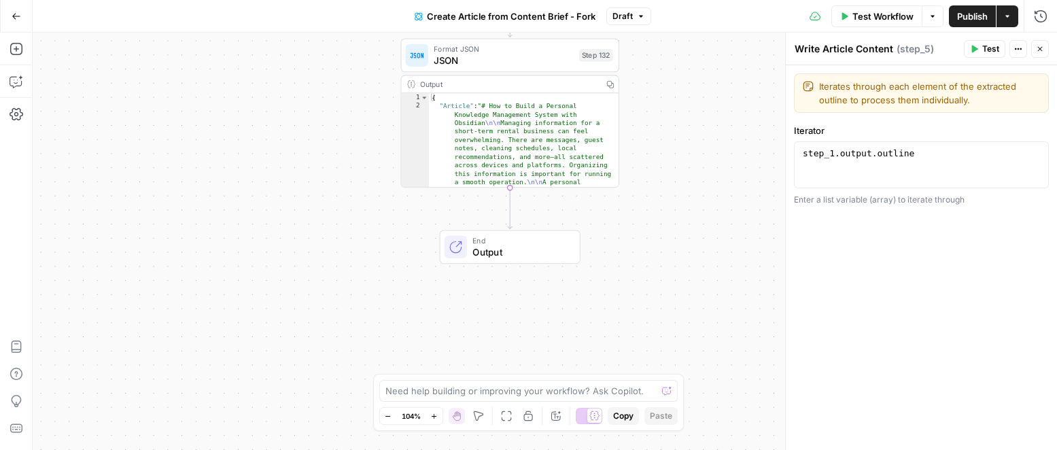
drag, startPoint x: 279, startPoint y: 248, endPoint x: 271, endPoint y: 120, distance: 128.1
click at [271, 120] on div "true false false true Workflow Set Inputs Inputs Google Search Google Search St…" at bounding box center [545, 241] width 1024 height 417
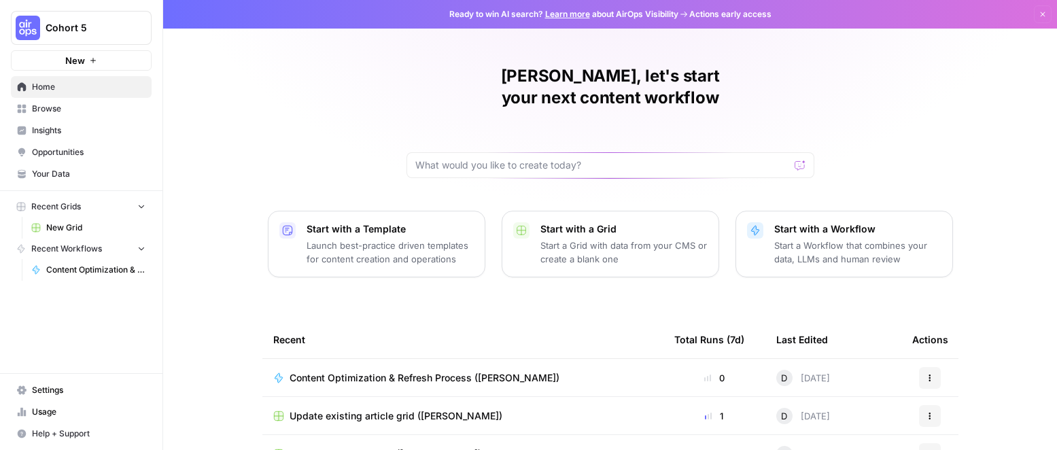
click at [40, 107] on span "Browse" at bounding box center [89, 109] width 114 height 12
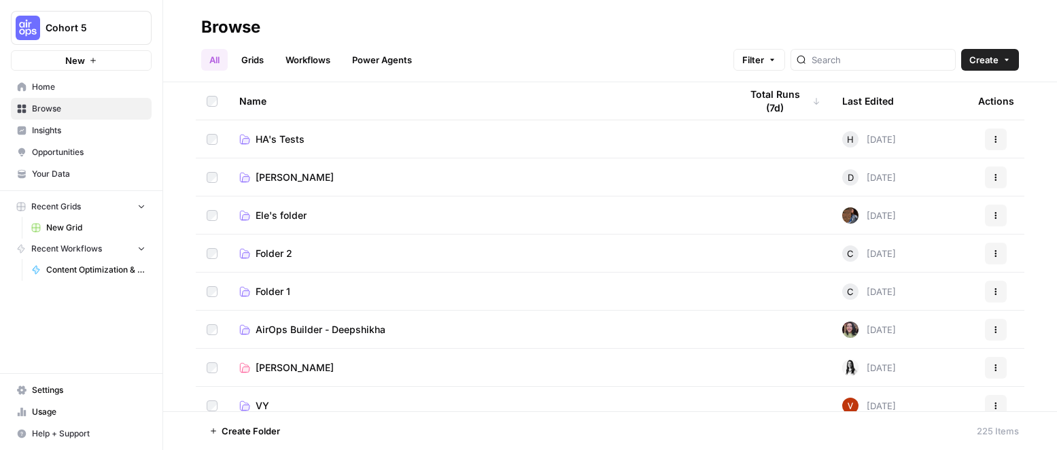
click at [839, 65] on div at bounding box center [872, 60] width 165 height 22
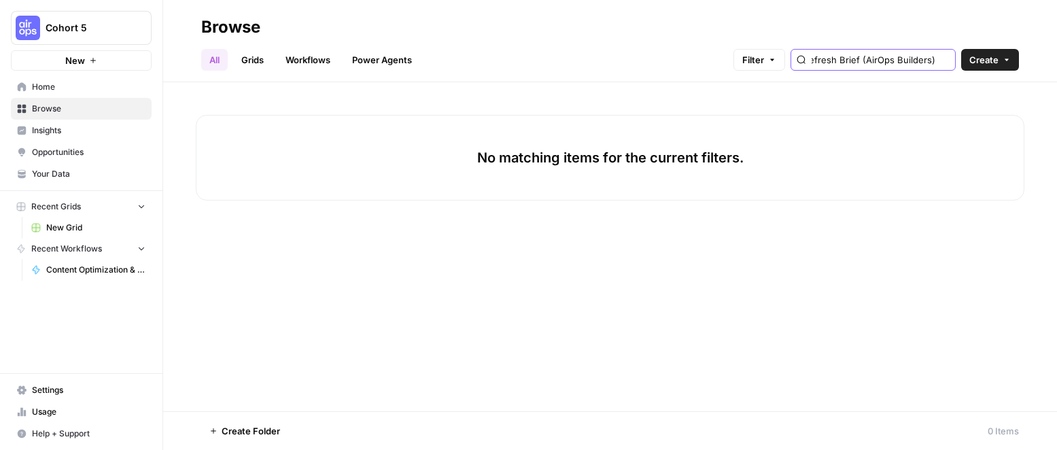
type input "Content Refresh Brief (AirOps Builders)"
click at [264, 64] on link "Grids" at bounding box center [252, 60] width 39 height 22
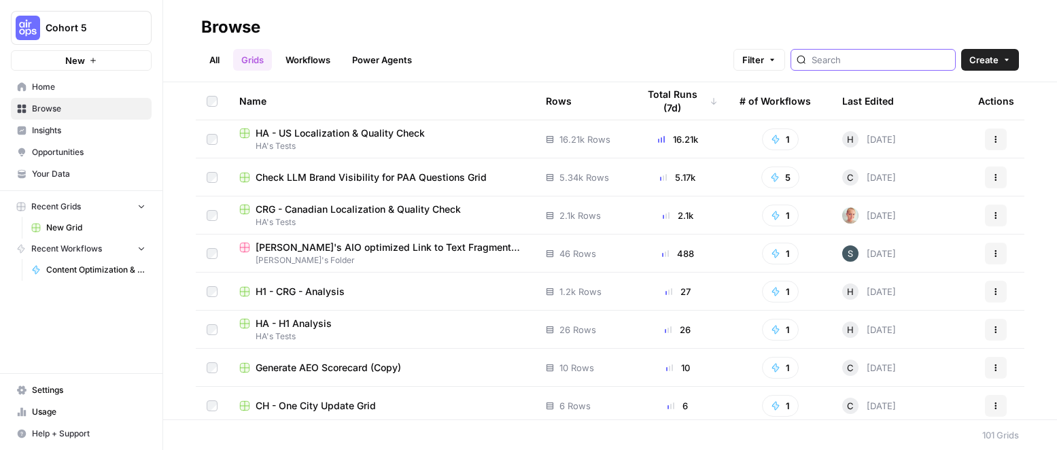
click at [865, 63] on input "search" at bounding box center [881, 60] width 138 height 14
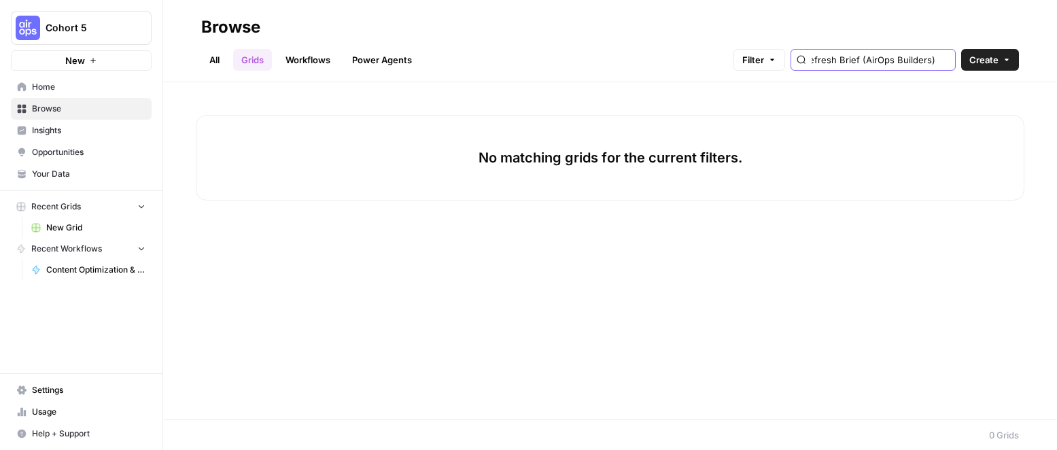
type input "Content Refresh Brief (AirOps Builders)"
click at [315, 60] on link "Workflows" at bounding box center [307, 60] width 61 height 22
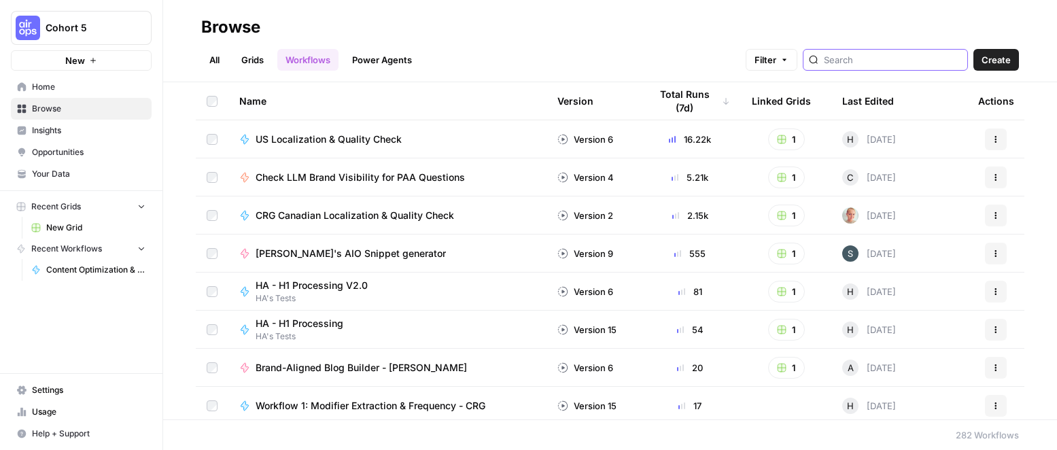
click at [863, 62] on input "search" at bounding box center [893, 60] width 138 height 14
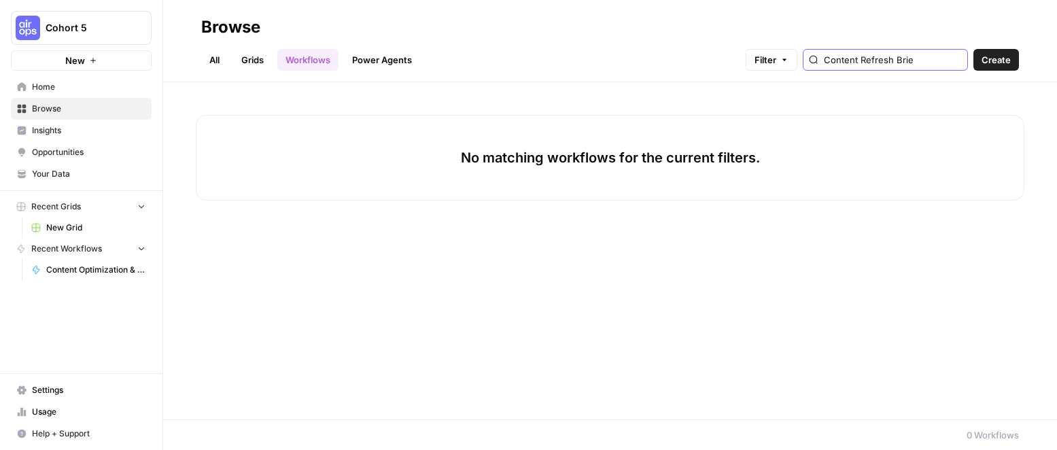
scroll to position [0, 1]
type input "Content Refresh Brief"
click at [982, 61] on span "Create" at bounding box center [995, 60] width 29 height 14
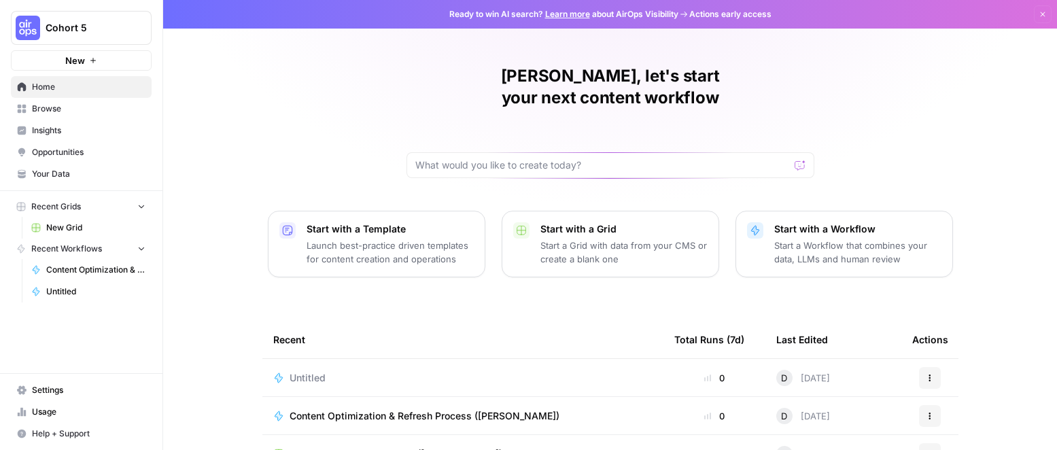
click at [59, 103] on span "Browse" at bounding box center [89, 109] width 114 height 12
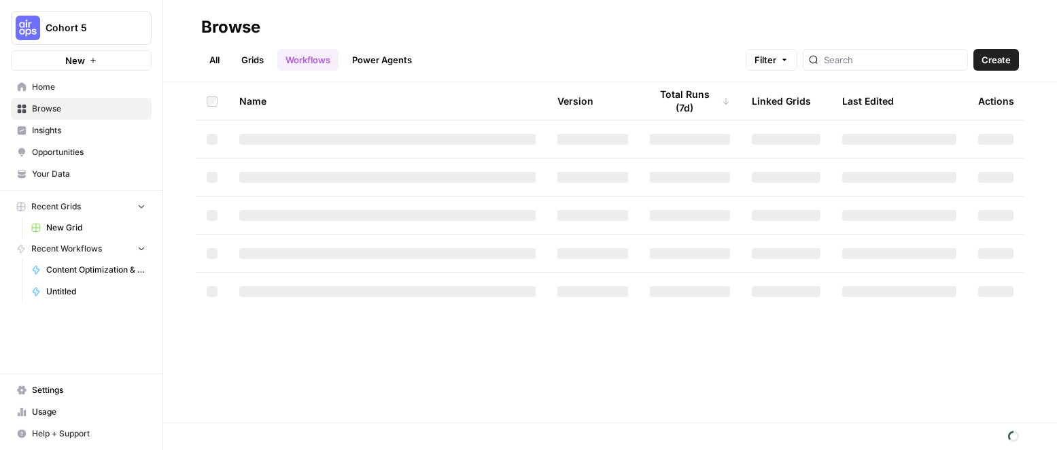
drag, startPoint x: 255, startPoint y: 56, endPoint x: 307, endPoint y: 46, distance: 53.3
click at [255, 56] on link "Grids" at bounding box center [252, 60] width 39 height 22
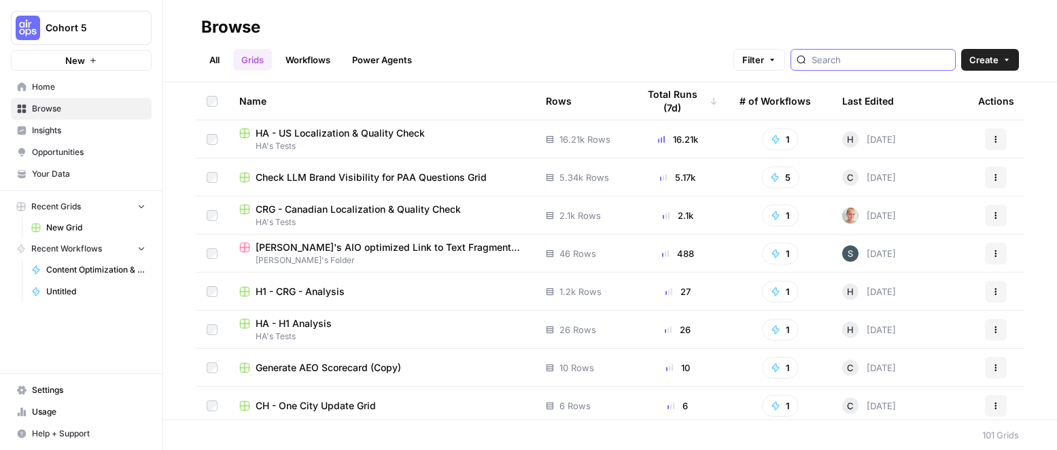
click at [864, 57] on input "search" at bounding box center [881, 60] width 138 height 14
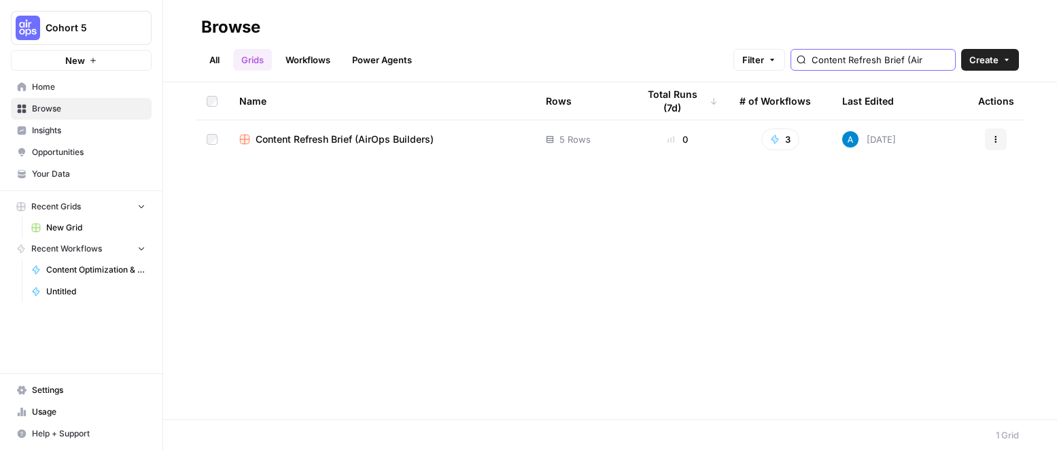
scroll to position [0, 21]
type input "Content Refresh Brief (Air"
click at [296, 145] on span "Content Refresh Brief (AirOps Builders)" at bounding box center [345, 140] width 178 height 14
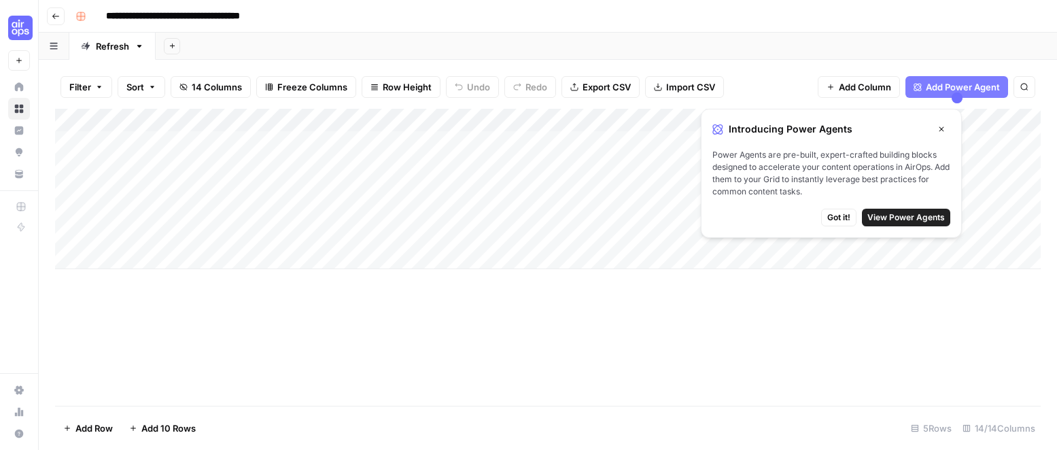
click at [378, 118] on div "Add Column" at bounding box center [548, 189] width 986 height 160
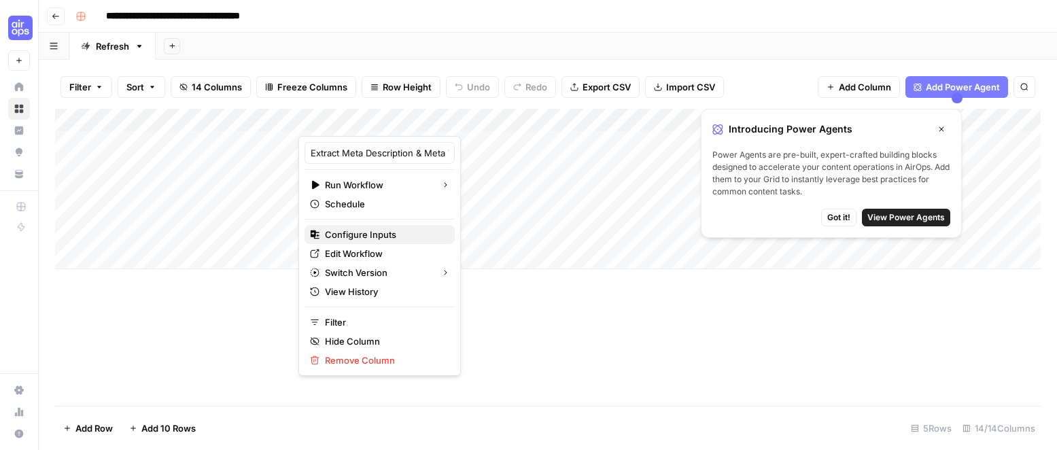
click at [365, 232] on span "Configure Inputs" at bounding box center [384, 235] width 119 height 14
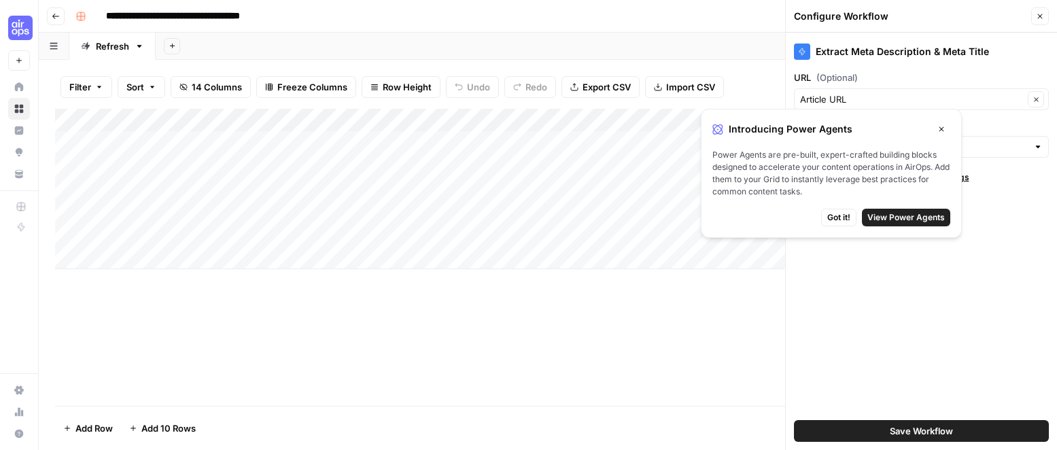
type input "AirOps Sitemap"
click at [937, 128] on icon "button" at bounding box center [941, 129] width 8 height 8
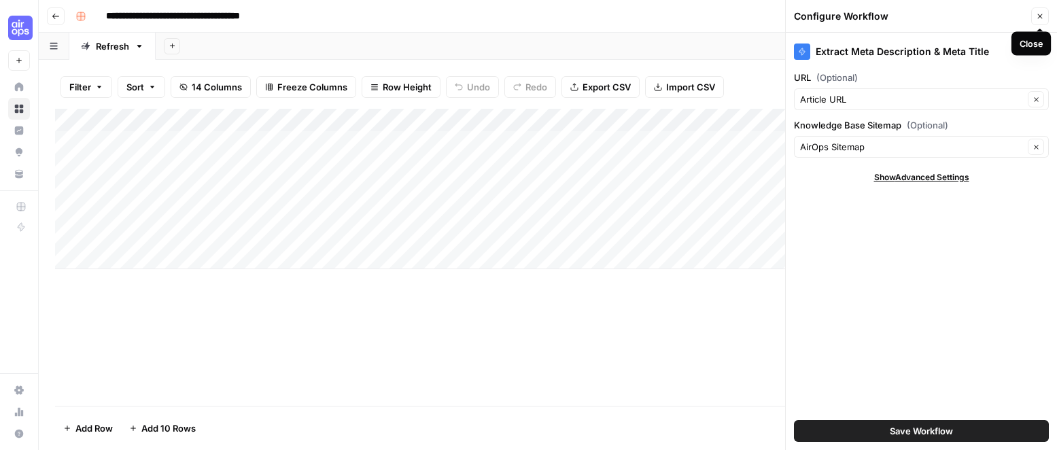
drag, startPoint x: 1037, startPoint y: 14, endPoint x: 1015, endPoint y: 16, distance: 22.6
click at [1037, 14] on icon "button" at bounding box center [1040, 16] width 8 height 8
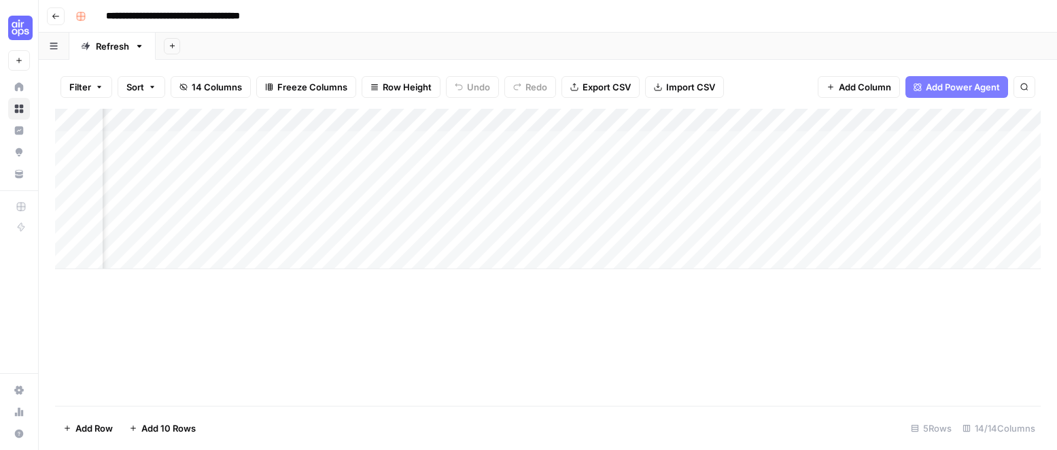
scroll to position [0, 441]
click at [536, 118] on div "Add Column" at bounding box center [548, 189] width 986 height 160
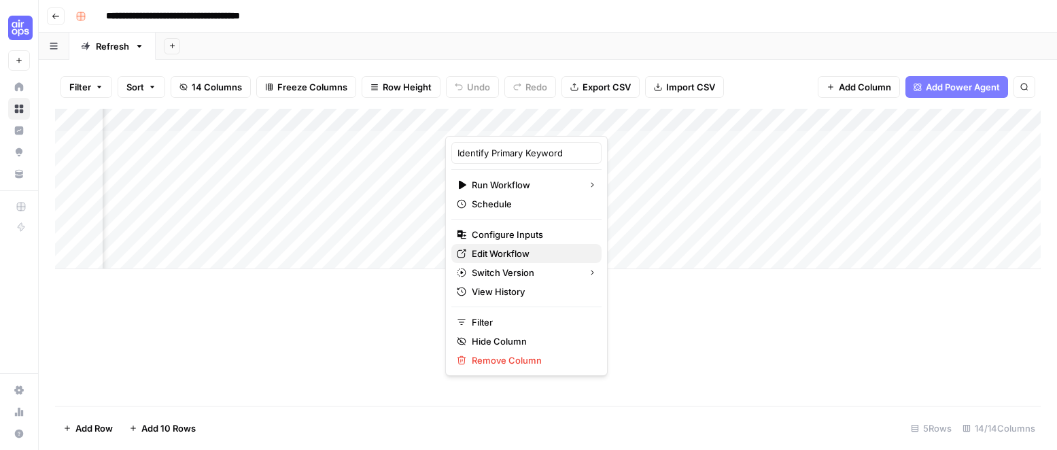
click at [519, 250] on span "Edit Workflow" at bounding box center [531, 254] width 119 height 14
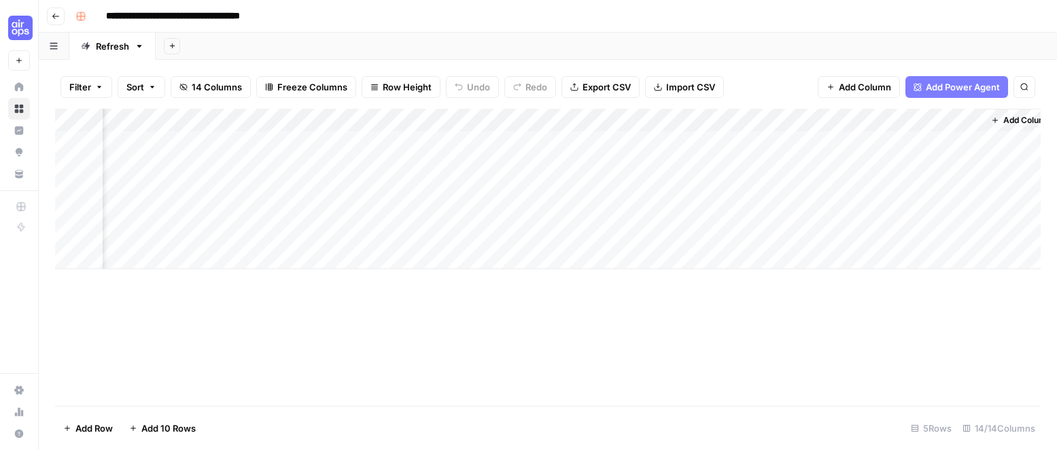
scroll to position [0, 1198]
click at [565, 138] on div "Add Column" at bounding box center [548, 189] width 986 height 160
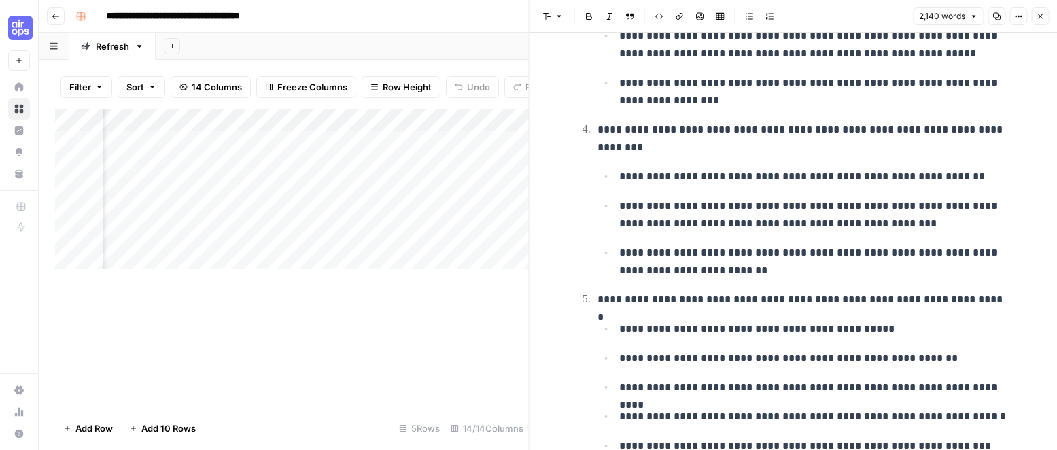
scroll to position [1367, 0]
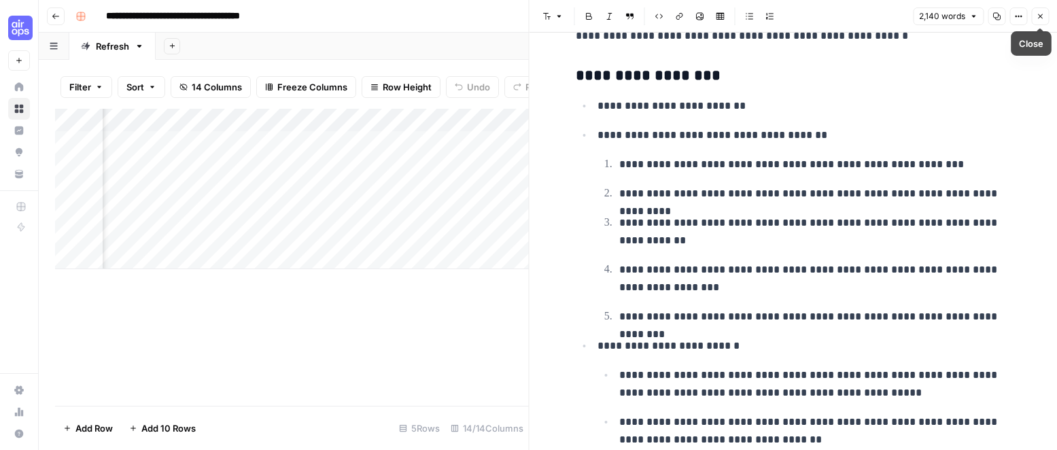
click at [1043, 12] on icon "button" at bounding box center [1040, 16] width 8 height 8
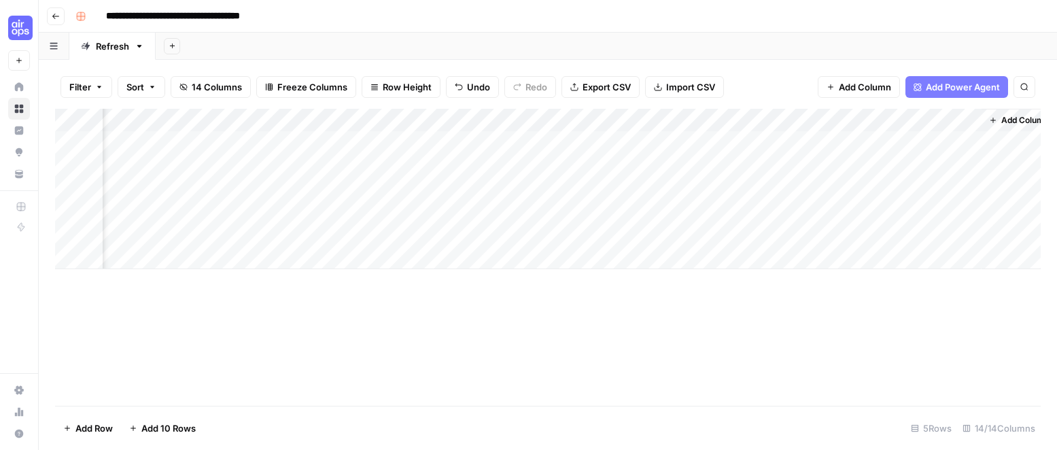
scroll to position [0, 1198]
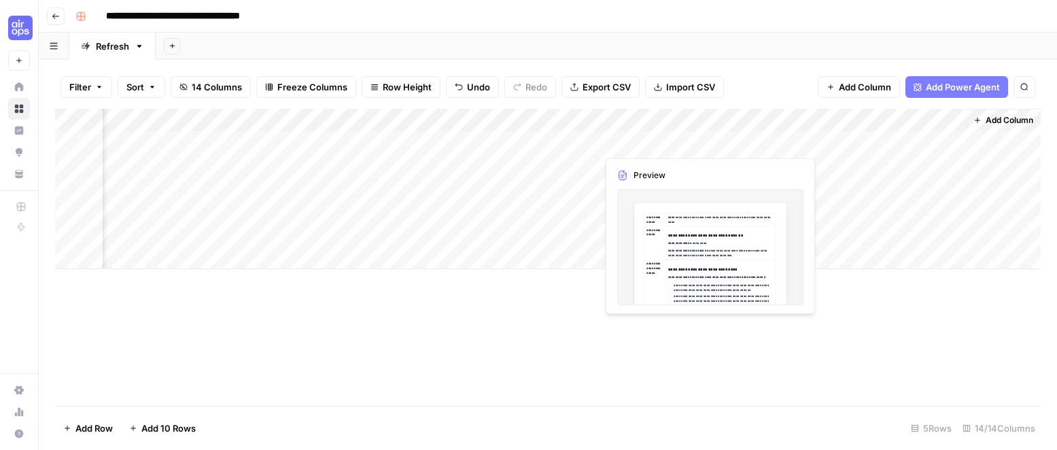
click at [687, 137] on div "Add Column" at bounding box center [548, 189] width 986 height 160
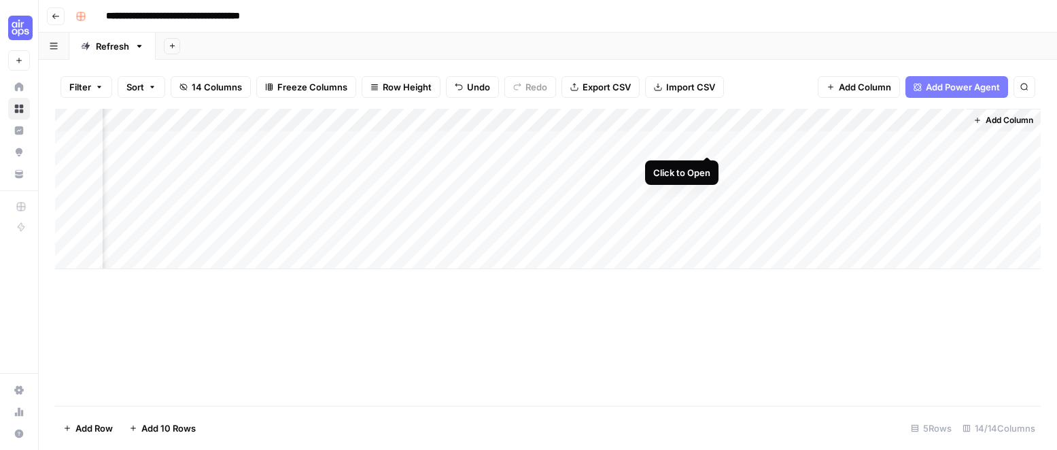
click at [708, 138] on div "Add Column" at bounding box center [548, 189] width 986 height 160
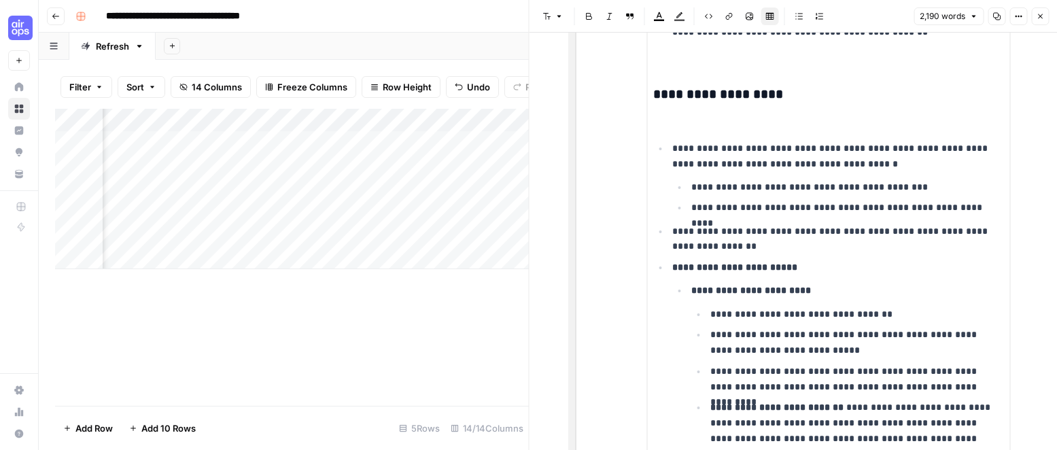
scroll to position [1906, 0]
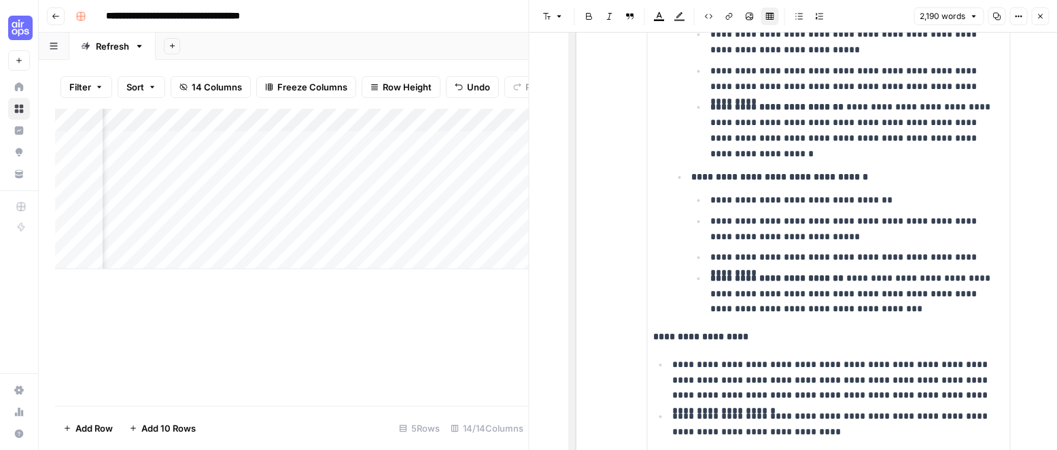
drag, startPoint x: 1037, startPoint y: 15, endPoint x: 979, endPoint y: 41, distance: 63.3
click at [1037, 15] on icon "button" at bounding box center [1040, 16] width 8 height 8
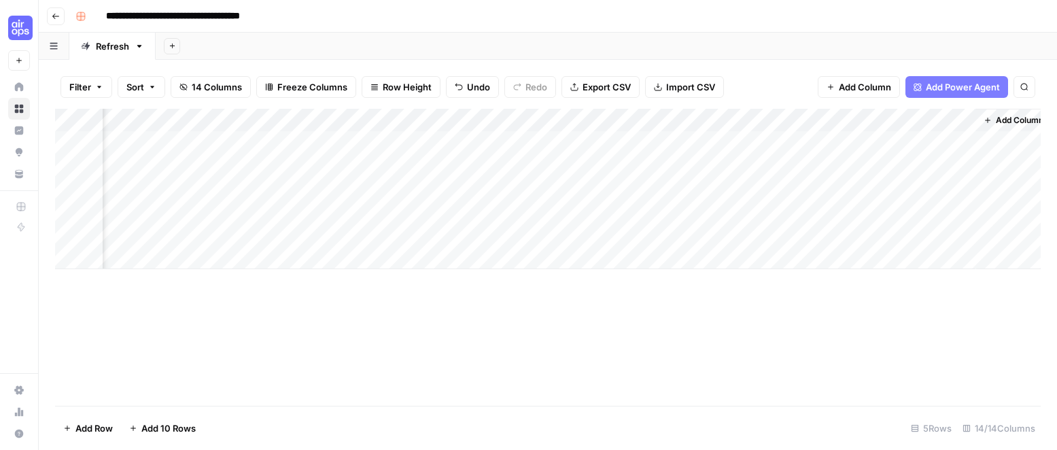
scroll to position [0, 1182]
click at [48, 14] on button "Go back" at bounding box center [56, 16] width 18 height 18
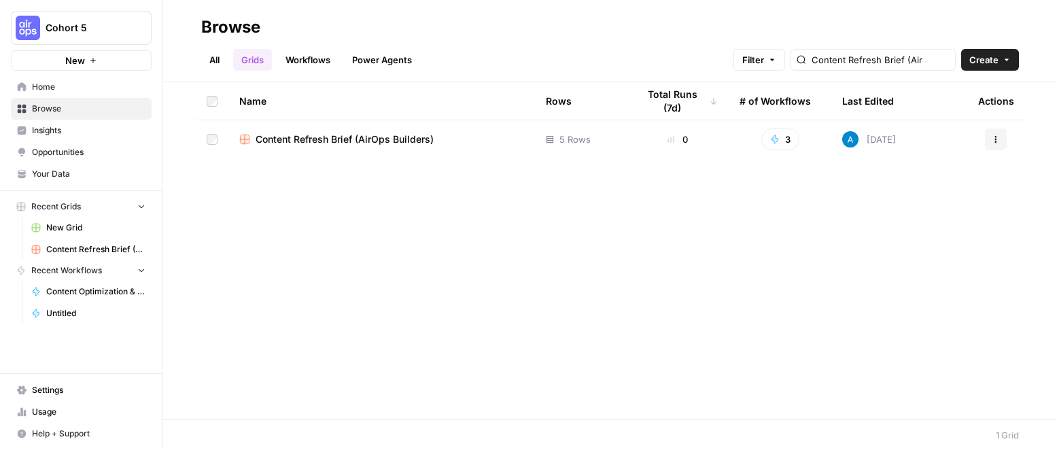
click at [69, 112] on span "Browse" at bounding box center [89, 109] width 114 height 12
click at [226, 58] on ul "All Grids Workflows Power Agents" at bounding box center [310, 60] width 219 height 22
click at [222, 57] on link "All" at bounding box center [214, 60] width 27 height 22
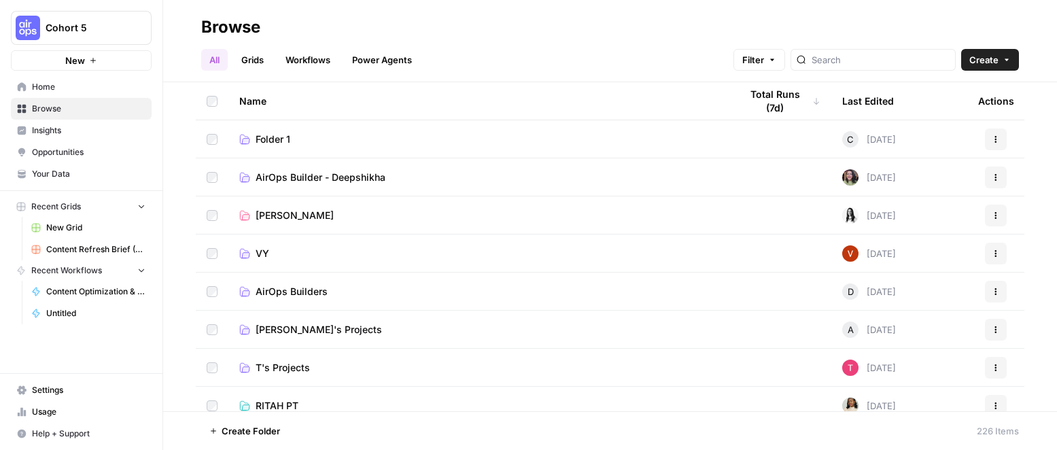
scroll to position [184, 0]
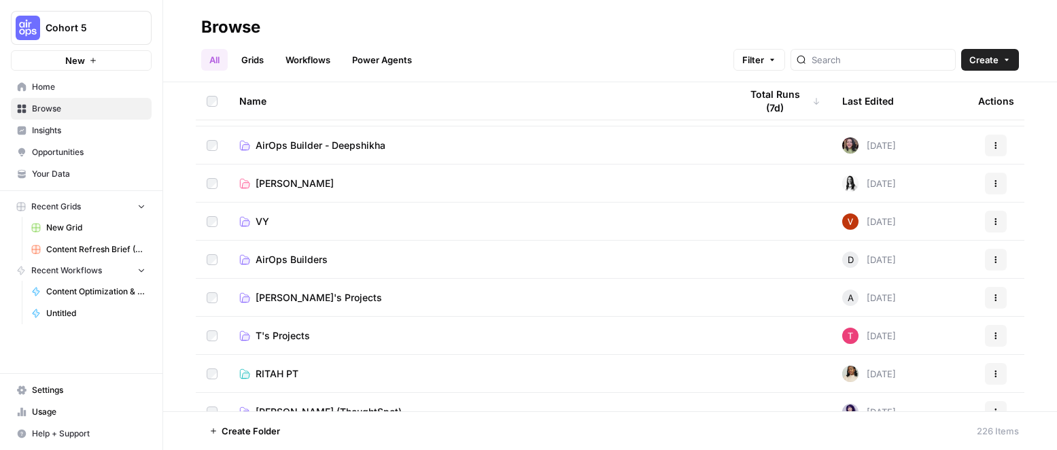
click at [334, 144] on span "AirOps Builder - Deepshikha" at bounding box center [321, 146] width 130 height 14
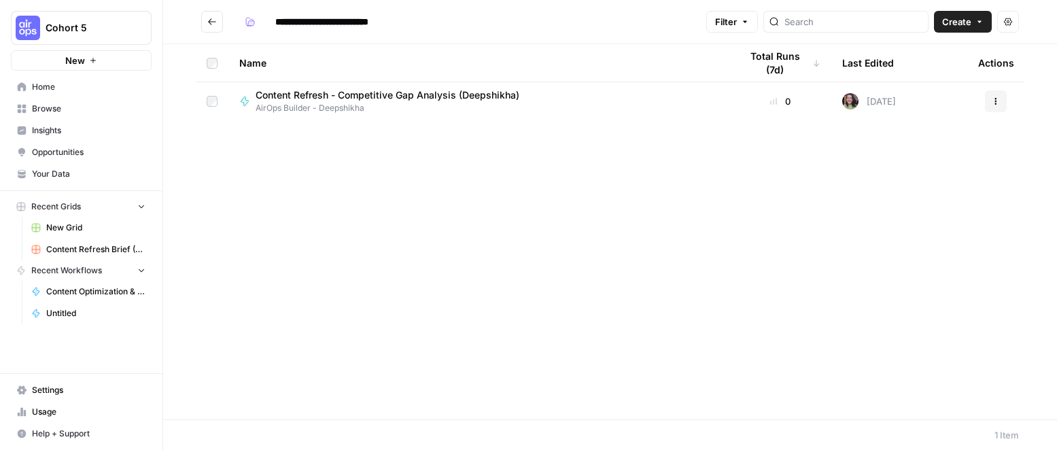
click at [210, 20] on icon "Go back" at bounding box center [212, 21] width 8 height 6
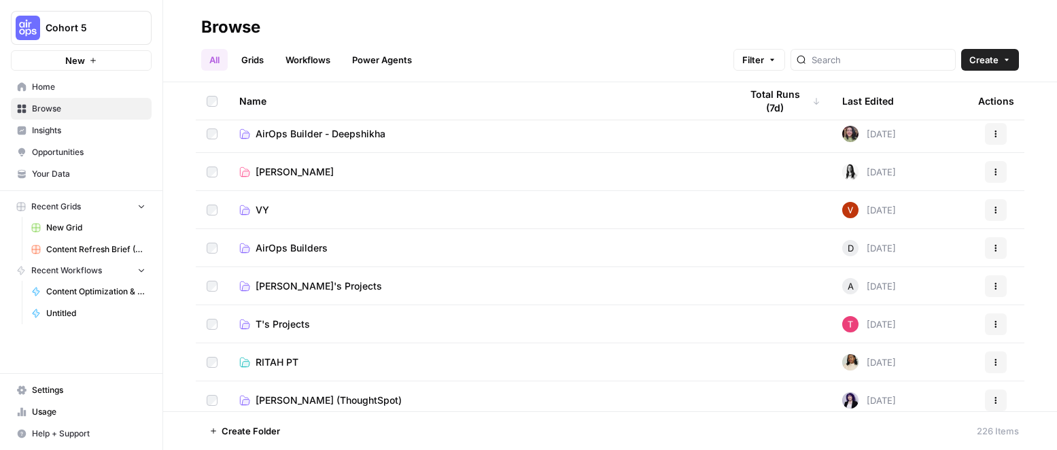
scroll to position [220, 0]
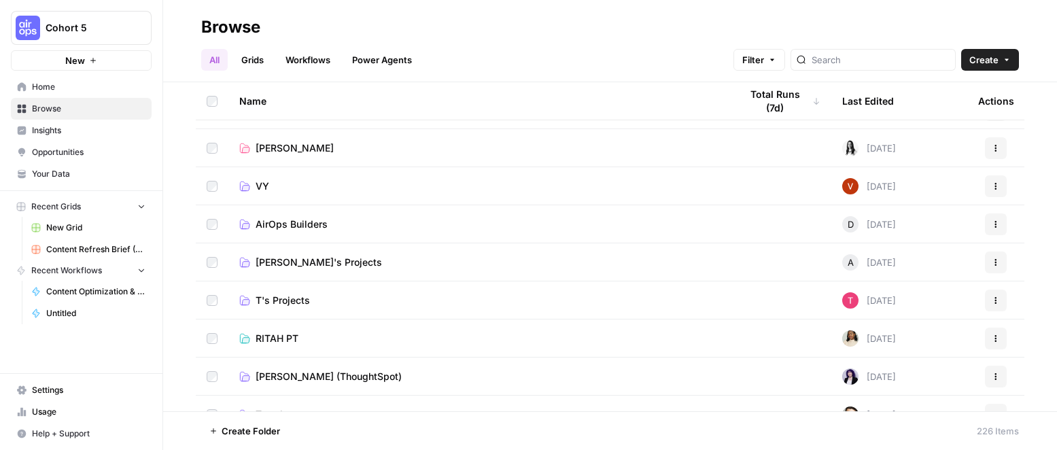
click at [324, 227] on span "AirOps Builders" at bounding box center [292, 224] width 72 height 14
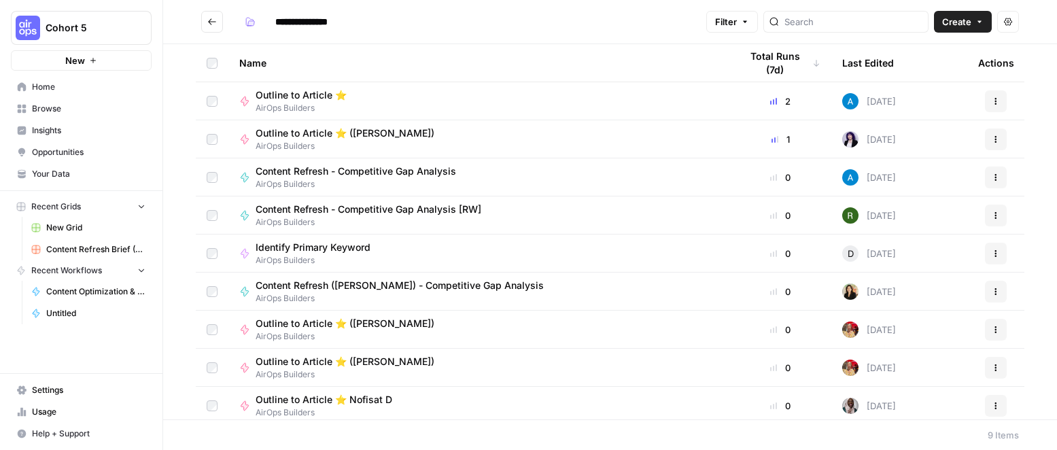
click at [300, 93] on span "Outline to Article ⭐️" at bounding box center [301, 95] width 91 height 14
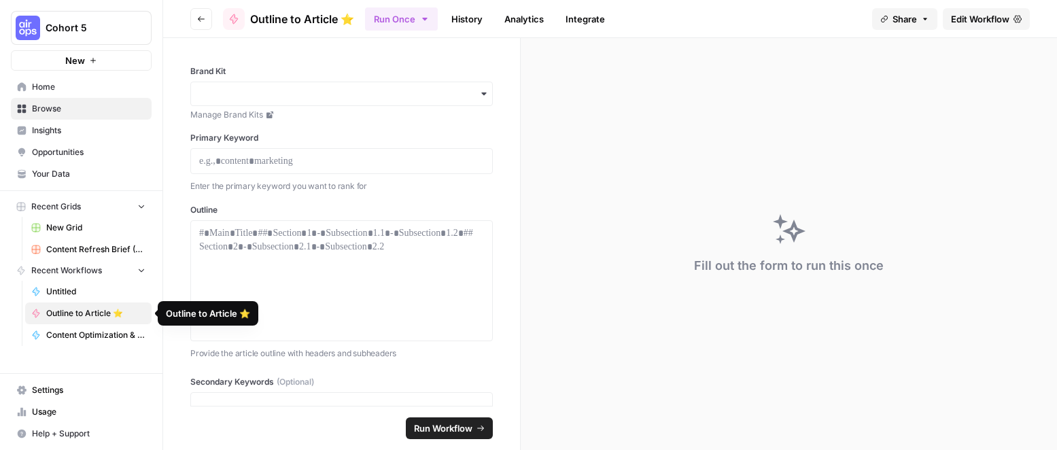
click at [101, 311] on span "Outline to Article ⭐️" at bounding box center [95, 313] width 99 height 12
click at [973, 15] on span "Edit Workflow" at bounding box center [980, 19] width 58 height 14
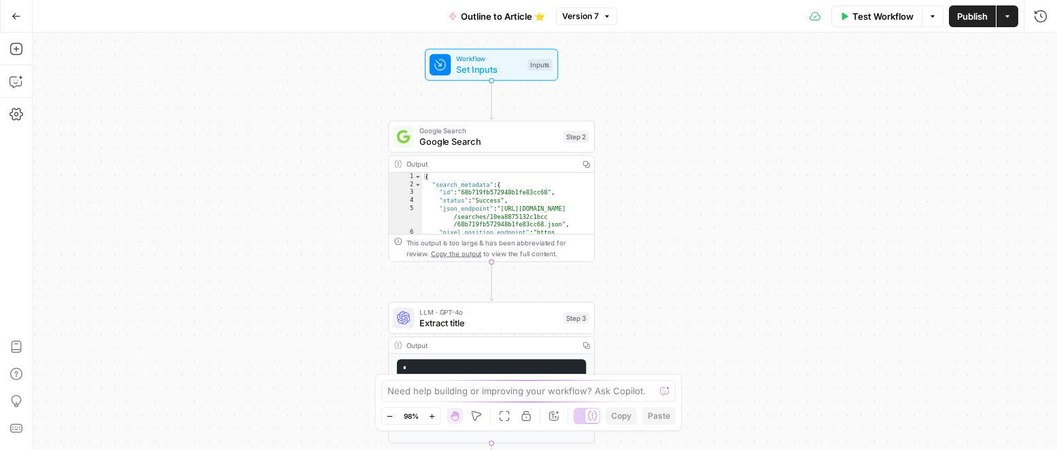
click at [508, 63] on span "Set Inputs" at bounding box center [489, 70] width 66 height 14
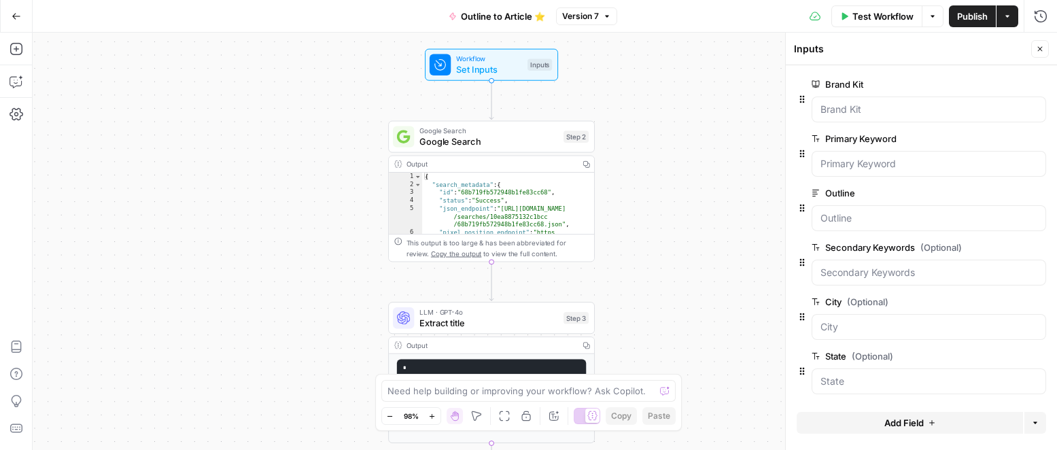
click at [504, 141] on span "Google Search" at bounding box center [488, 142] width 139 height 14
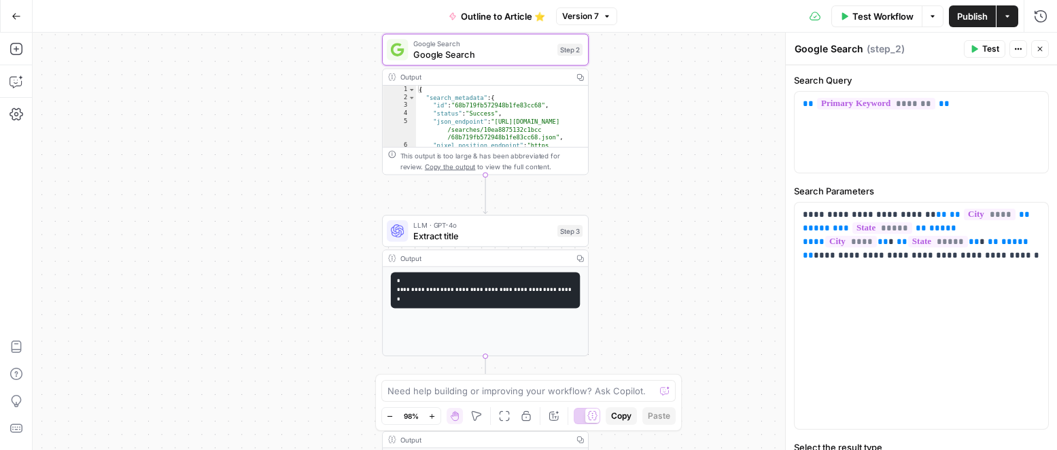
drag, startPoint x: 695, startPoint y: 313, endPoint x: 684, endPoint y: 188, distance: 126.2
click at [686, 187] on div "**********" at bounding box center [545, 241] width 1024 height 417
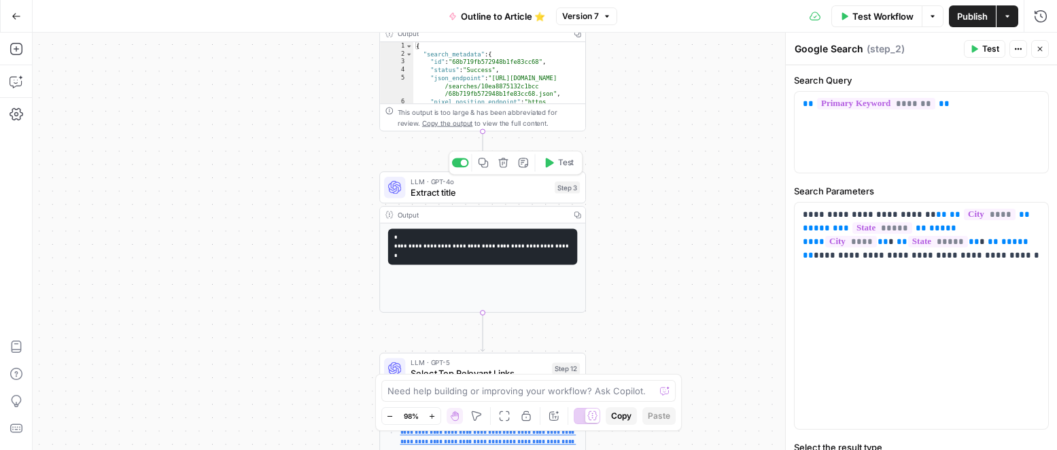
click at [478, 193] on span "Extract title" at bounding box center [480, 193] width 139 height 14
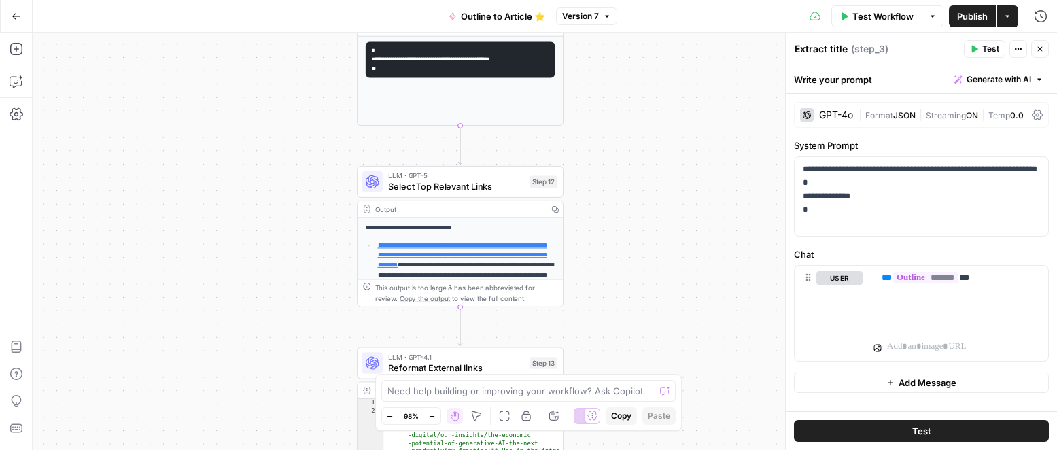
drag, startPoint x: 656, startPoint y: 326, endPoint x: 634, endPoint y: 139, distance: 188.2
click at [634, 139] on div "**********" at bounding box center [545, 241] width 1024 height 417
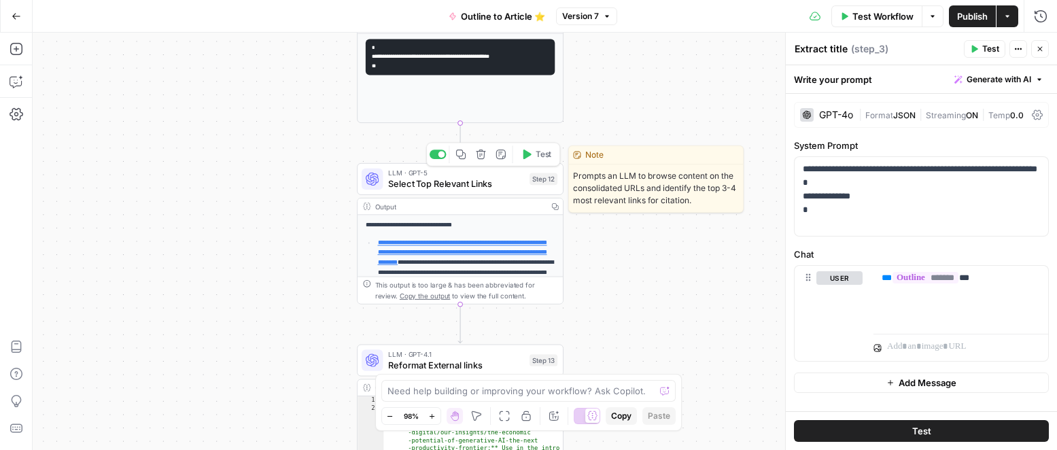
click at [500, 186] on span "Select Top Relevant Links" at bounding box center [456, 184] width 136 height 14
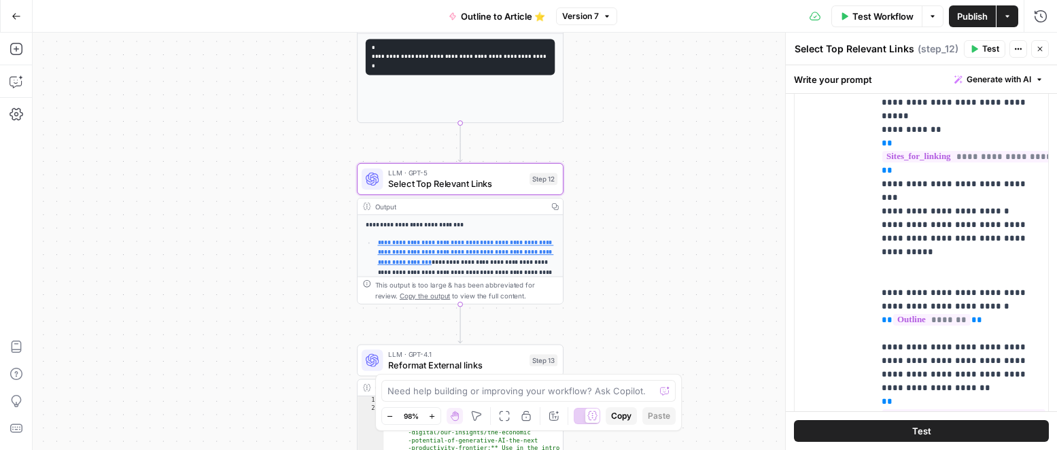
scroll to position [292, 0]
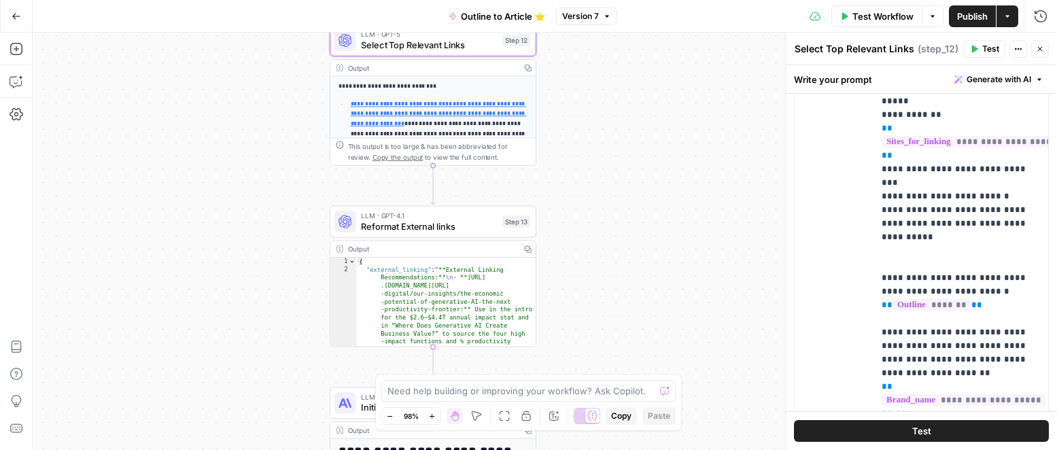
drag, startPoint x: 681, startPoint y: 317, endPoint x: 617, endPoint y: 178, distance: 153.3
click at [653, 173] on div "**********" at bounding box center [545, 241] width 1024 height 417
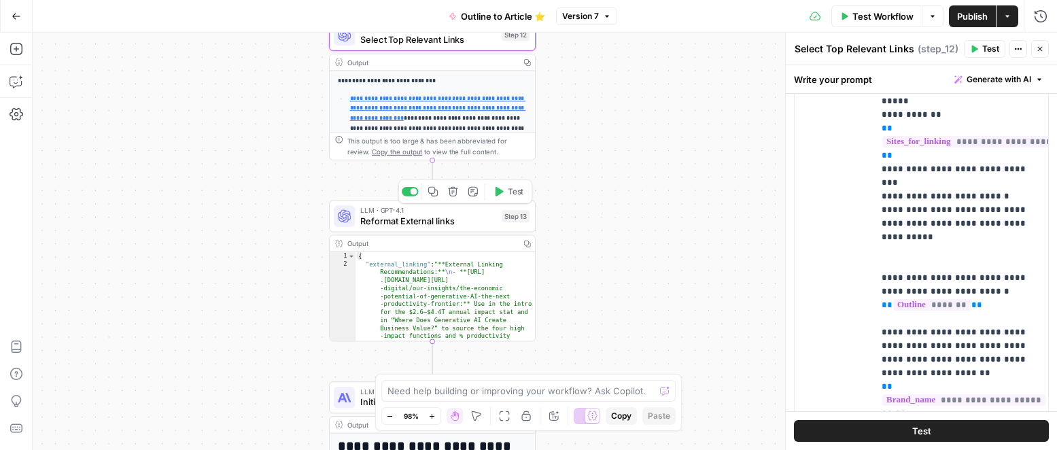
click at [438, 220] on span "Reformat External links" at bounding box center [428, 221] width 136 height 14
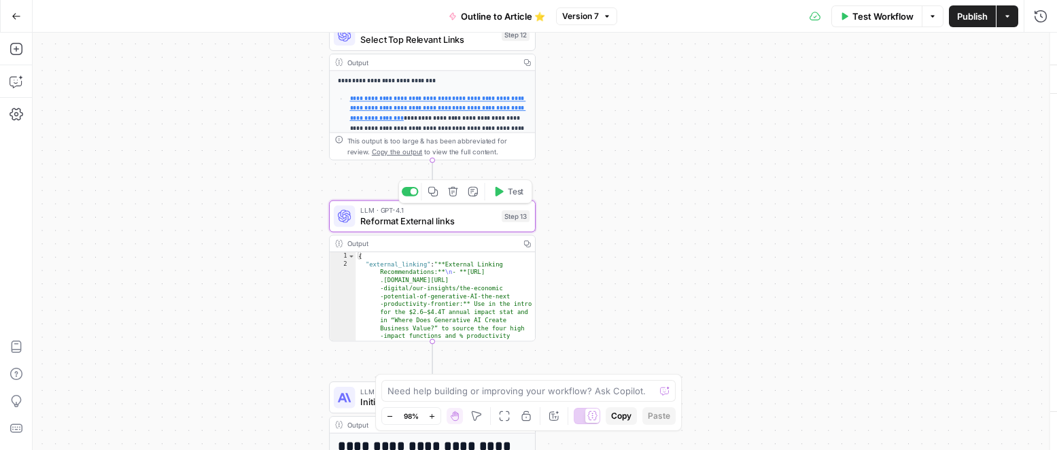
type textarea "Reformat External links"
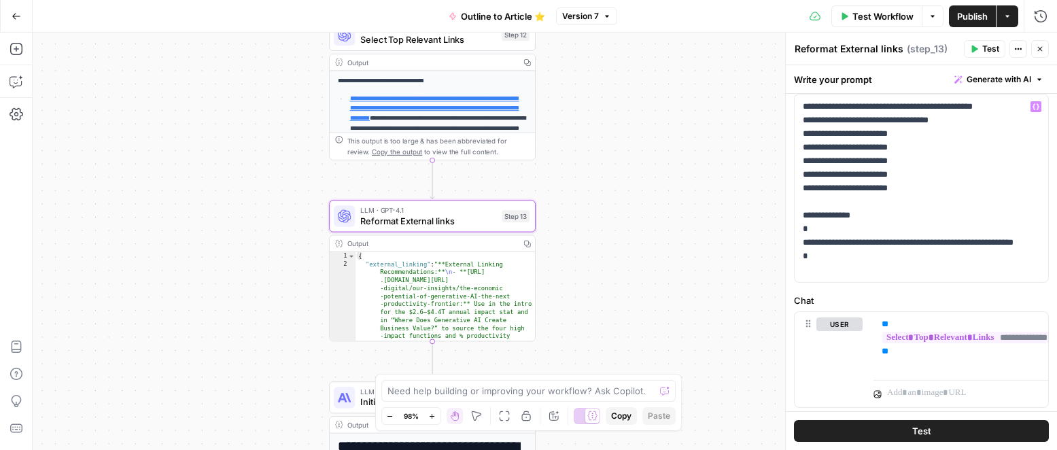
scroll to position [99, 0]
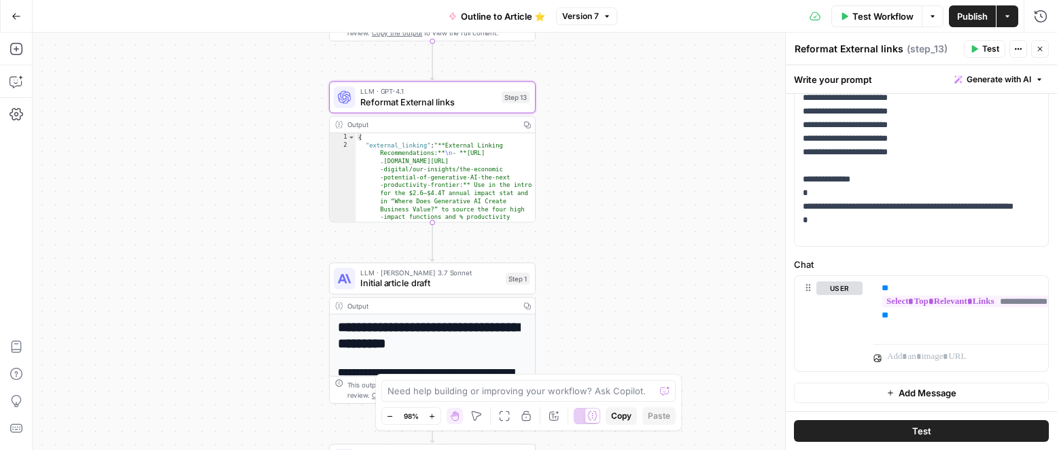
drag, startPoint x: 652, startPoint y: 352, endPoint x: 650, endPoint y: 183, distance: 169.3
click at [651, 182] on div "**********" at bounding box center [545, 241] width 1024 height 417
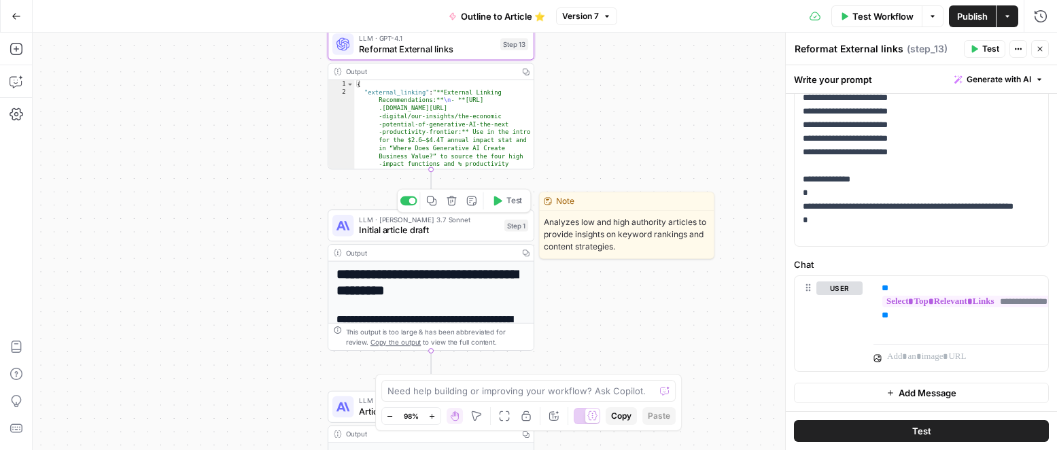
click at [471, 231] on span "Initial article draft" at bounding box center [429, 231] width 140 height 14
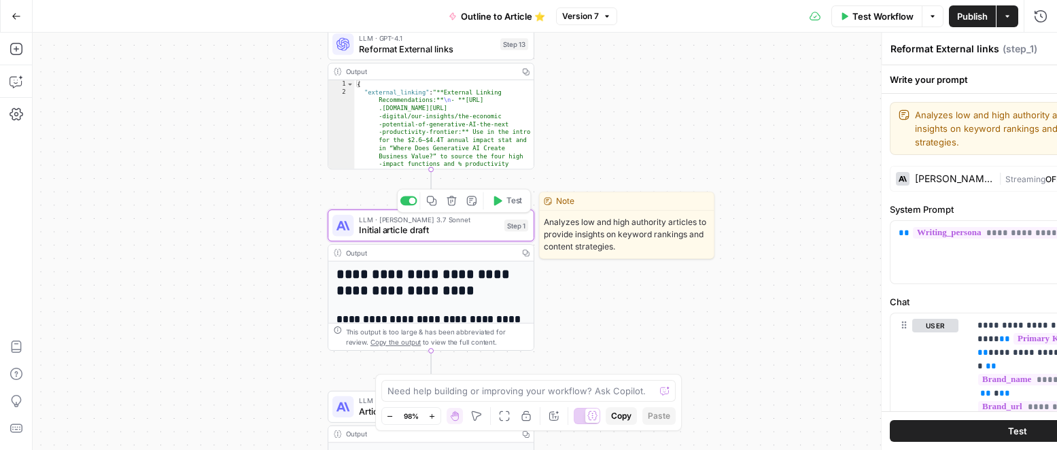
type textarea "Initial article draft"
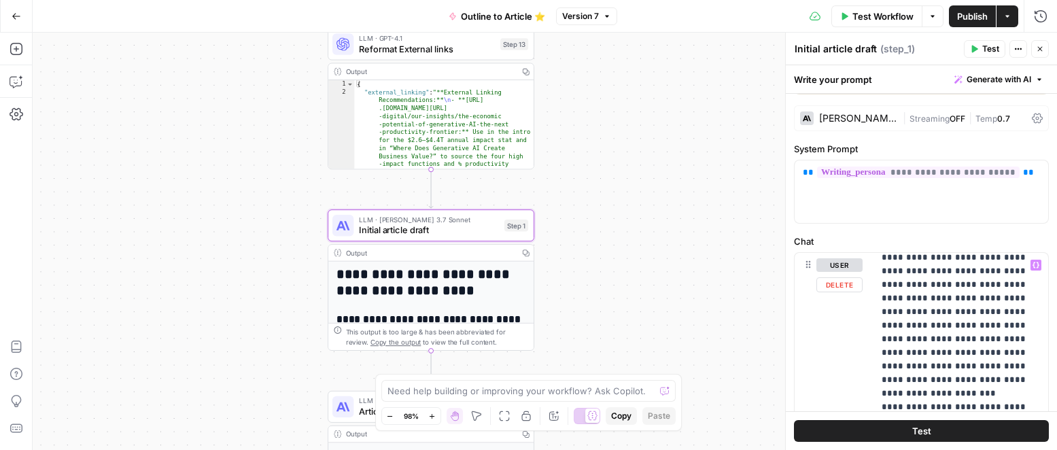
scroll to position [1907, 0]
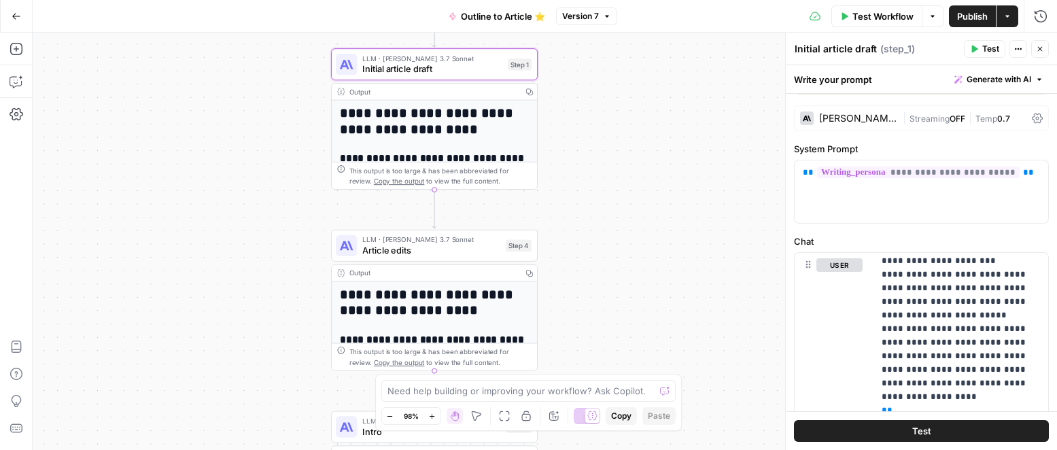
drag, startPoint x: 596, startPoint y: 309, endPoint x: 600, endPoint y: 131, distance: 177.4
click at [600, 131] on div "**********" at bounding box center [545, 241] width 1024 height 417
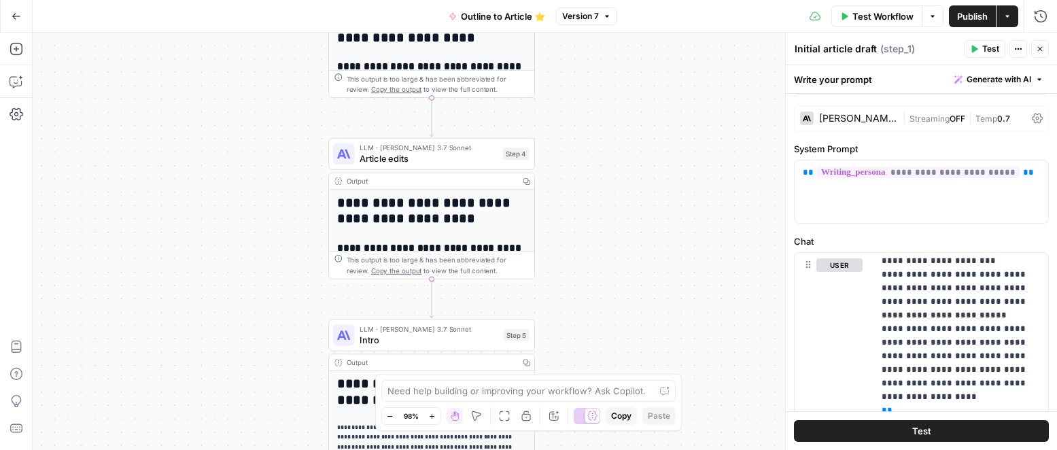
drag, startPoint x: 646, startPoint y: 302, endPoint x: 510, endPoint y: 154, distance: 200.6
click at [642, 226] on div "**********" at bounding box center [545, 241] width 1024 height 417
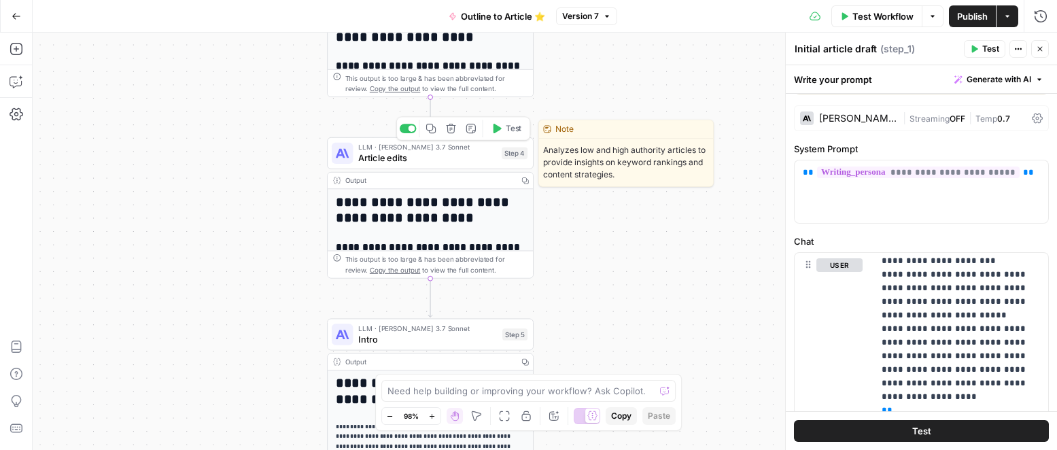
click at [438, 158] on span "Article edits" at bounding box center [427, 158] width 138 height 14
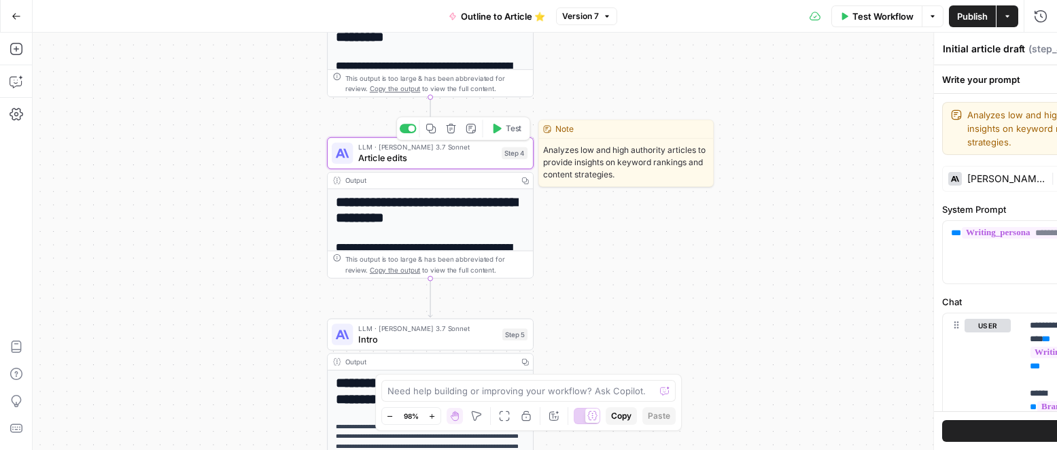
type textarea "Article edits"
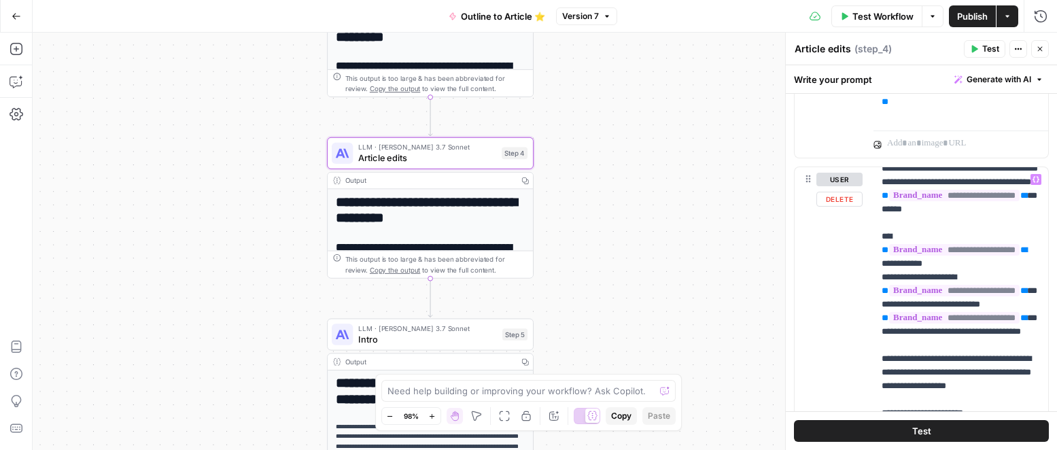
scroll to position [2899, 0]
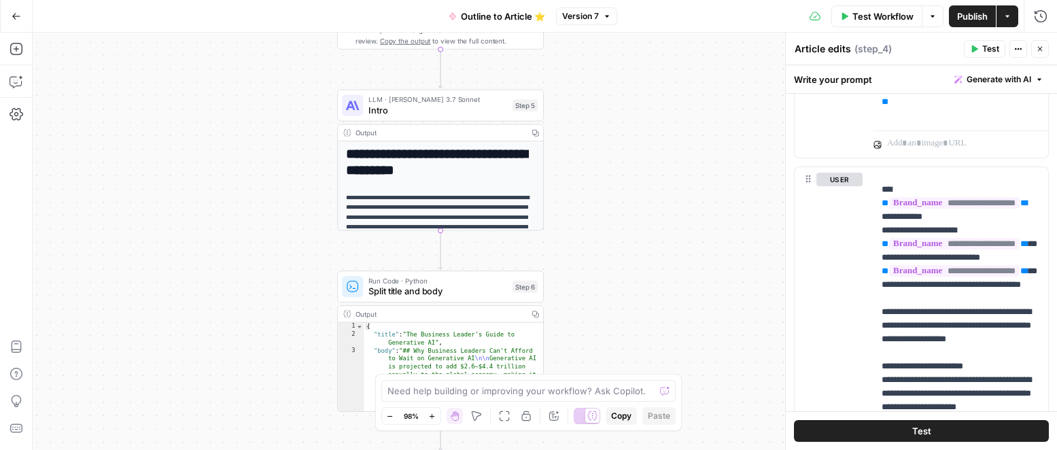
drag, startPoint x: 573, startPoint y: 319, endPoint x: 583, endPoint y: 84, distance: 235.4
click at [582, 84] on div "**********" at bounding box center [545, 241] width 1024 height 417
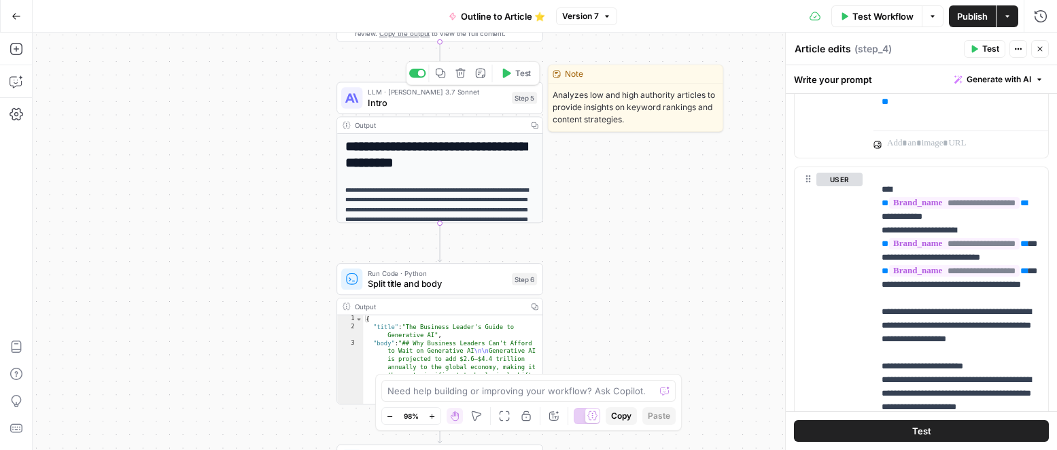
click at [456, 105] on span "Intro" at bounding box center [437, 103] width 139 height 14
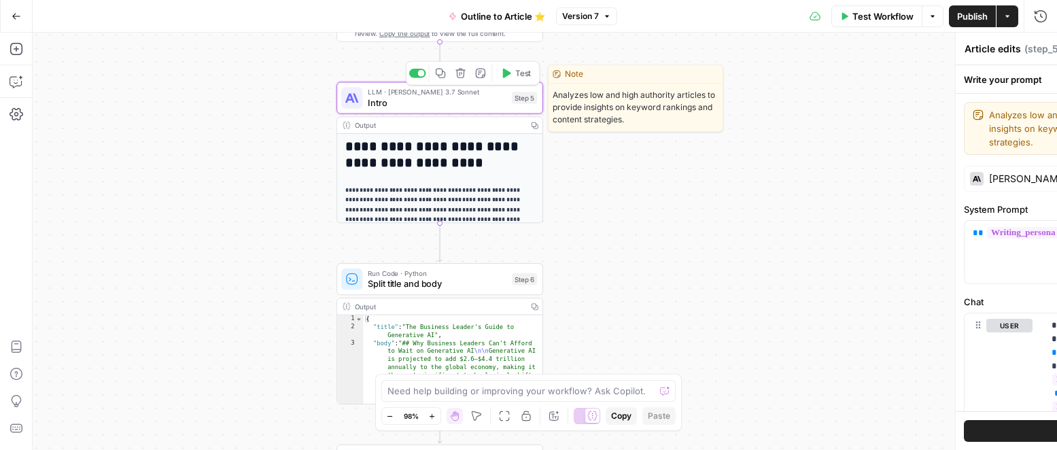
type textarea "Intro"
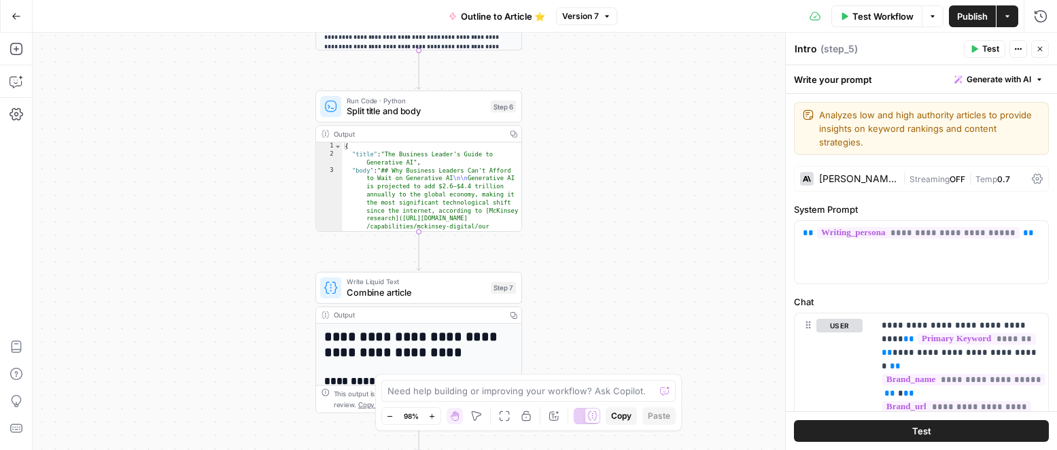
drag, startPoint x: 676, startPoint y: 273, endPoint x: 656, endPoint y: 86, distance: 188.7
click at [656, 86] on div "**********" at bounding box center [545, 241] width 1024 height 417
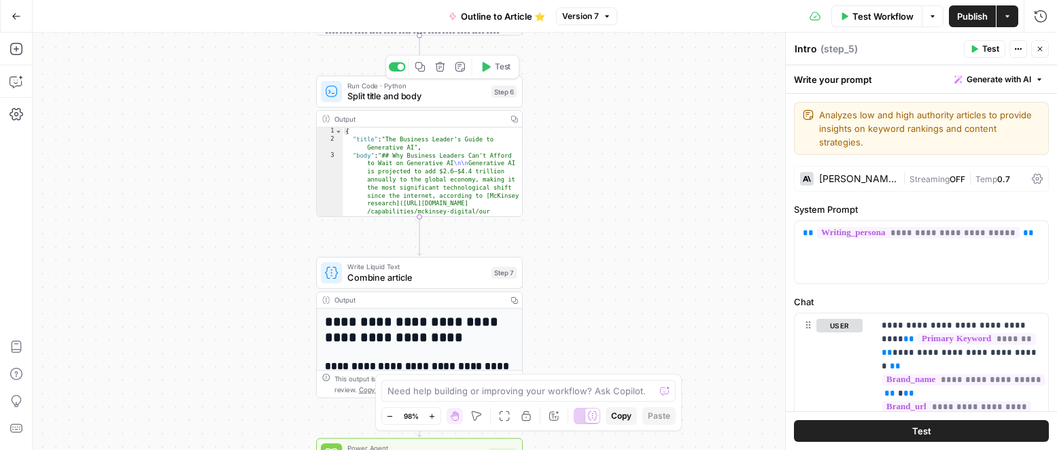
click at [445, 97] on span "Split title and body" at bounding box center [416, 97] width 139 height 14
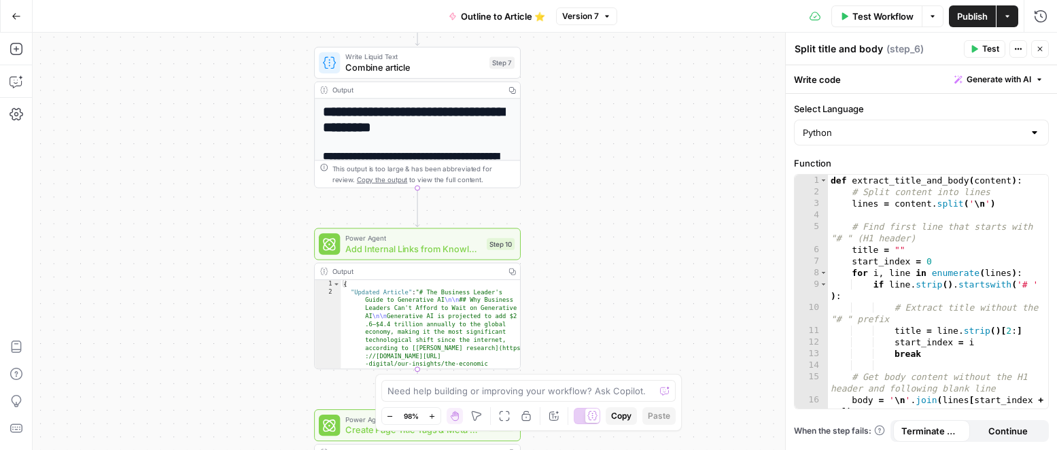
drag, startPoint x: 647, startPoint y: 269, endPoint x: 632, endPoint y: 102, distance: 167.9
click at [648, 65] on div "**********" at bounding box center [545, 241] width 1024 height 417
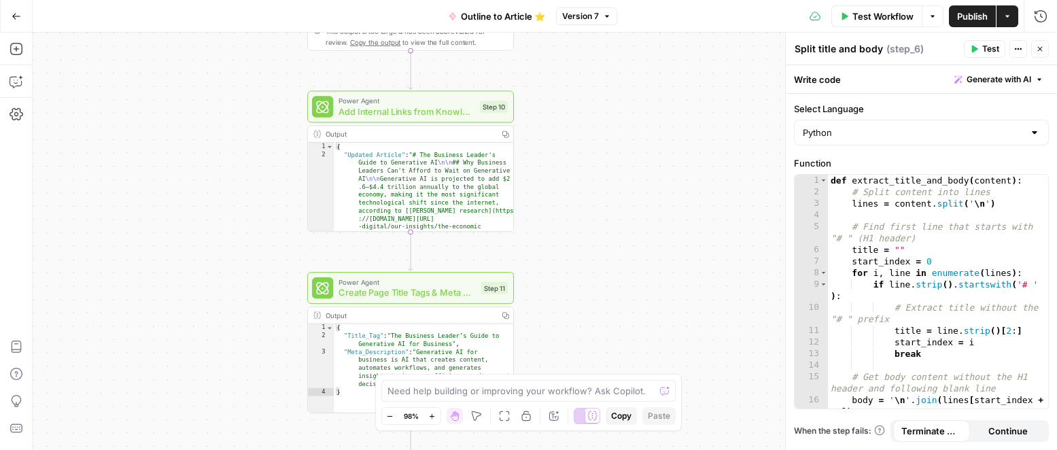
drag, startPoint x: 662, startPoint y: 244, endPoint x: 624, endPoint y: 107, distance: 141.8
click at [655, 108] on div "**********" at bounding box center [545, 241] width 1024 height 417
click at [441, 116] on span "Add Internal Links from Knowledge Base - Fork" at bounding box center [406, 112] width 136 height 14
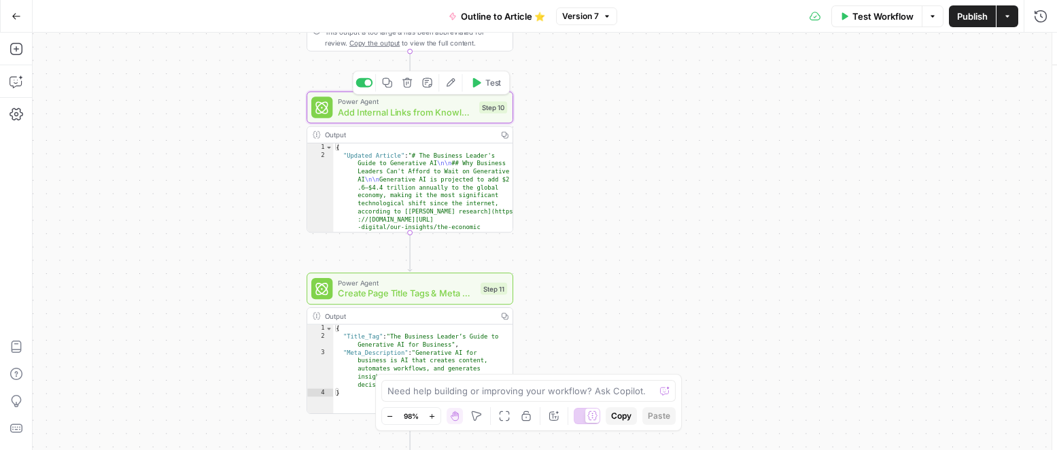
type textarea "Add Internal Links from Knowledge Base - Fork"
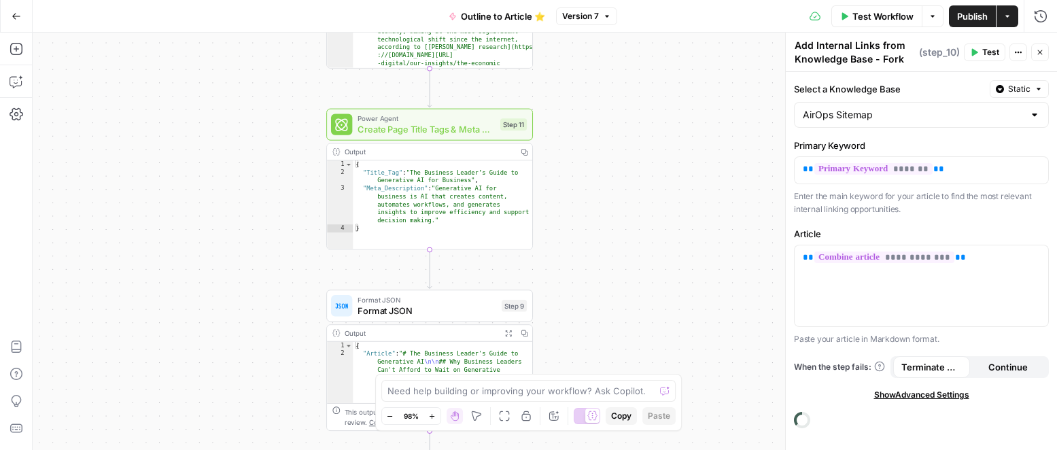
drag, startPoint x: 620, startPoint y: 265, endPoint x: 623, endPoint y: 113, distance: 152.3
click at [640, 113] on div "**********" at bounding box center [545, 241] width 1024 height 417
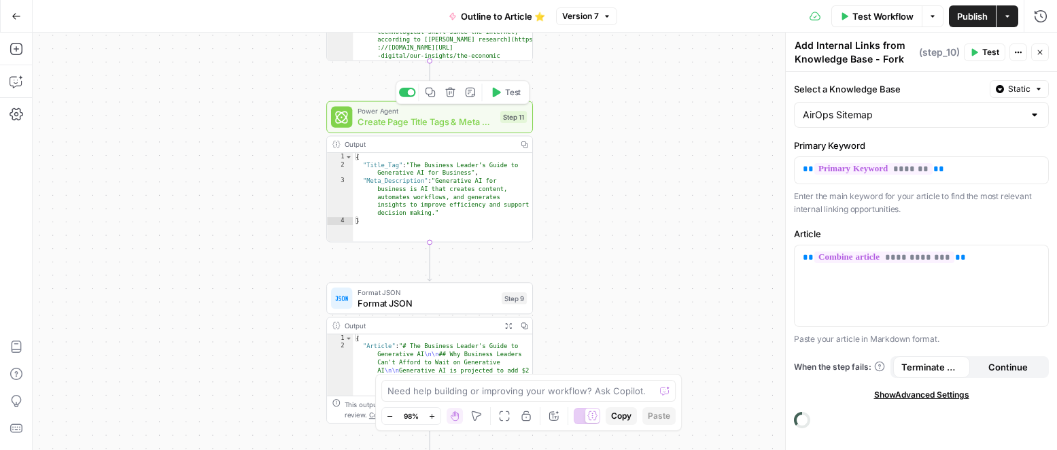
click at [426, 122] on span "Create Page Title Tags & Meta Descriptions" at bounding box center [426, 122] width 137 height 14
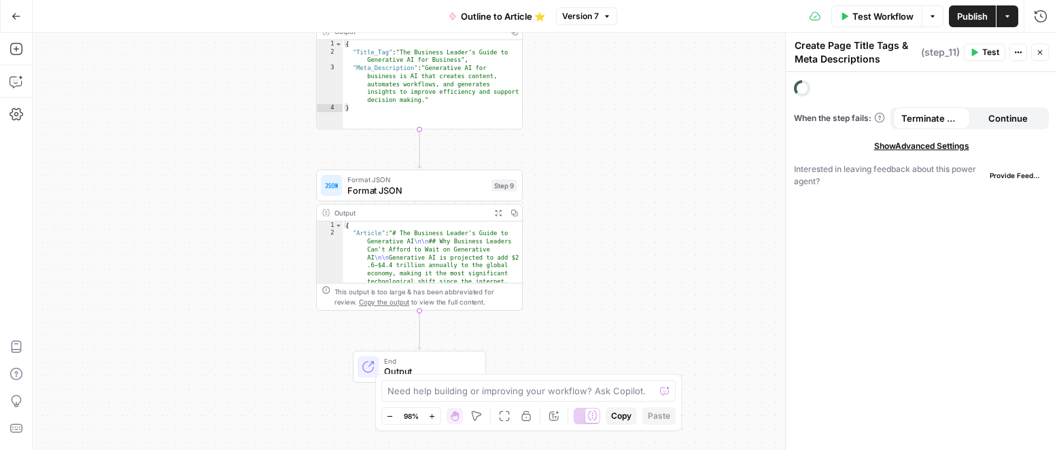
drag, startPoint x: 641, startPoint y: 267, endPoint x: 629, endPoint y: 108, distance: 159.5
click at [629, 108] on div "**********" at bounding box center [545, 241] width 1024 height 417
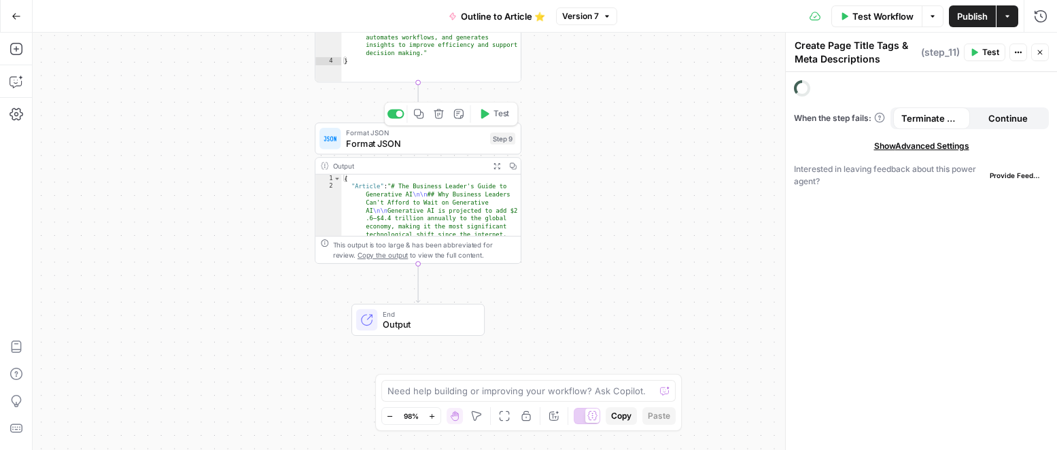
click at [457, 143] on span "Format JSON" at bounding box center [415, 144] width 139 height 14
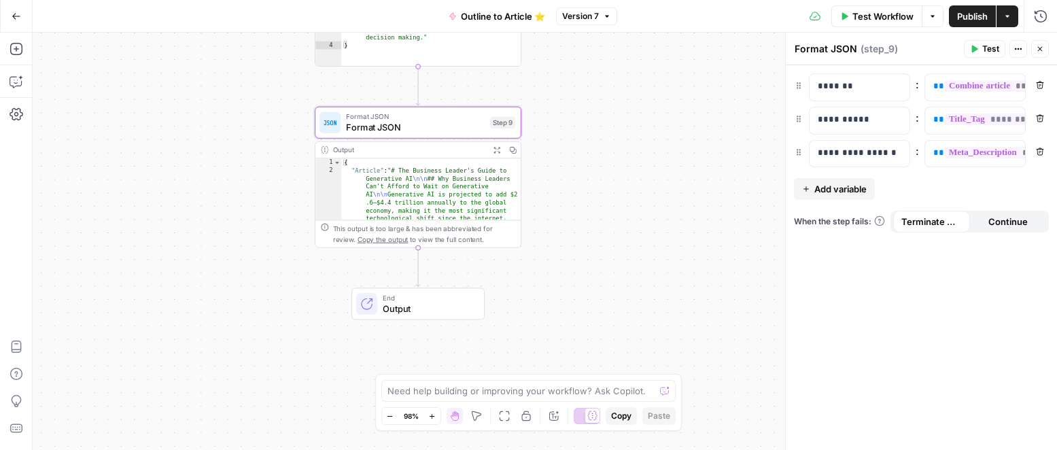
drag, startPoint x: 543, startPoint y: 297, endPoint x: 542, endPoint y: 272, distance: 25.2
click at [544, 272] on div "**********" at bounding box center [545, 241] width 1024 height 417
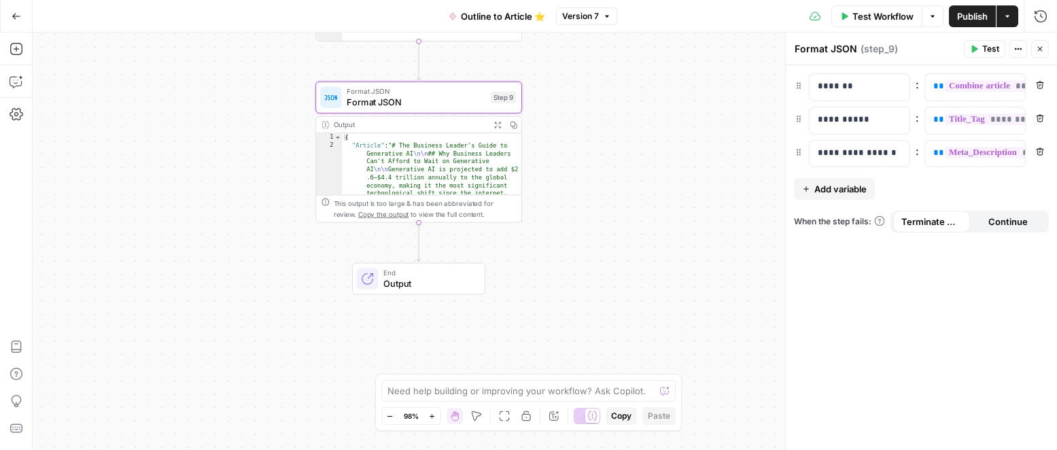
click at [418, 279] on span "Output" at bounding box center [428, 284] width 90 height 14
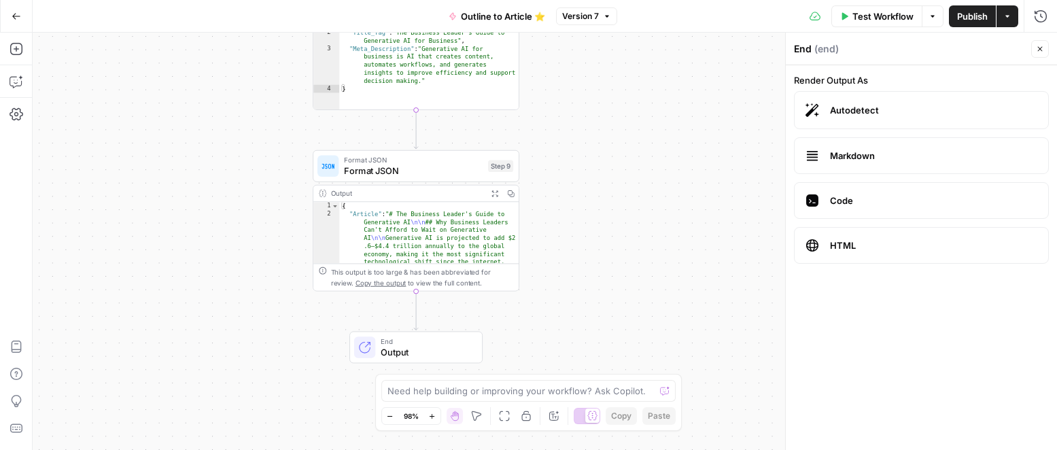
drag, startPoint x: 648, startPoint y: 172, endPoint x: 648, endPoint y: 375, distance: 203.2
click at [648, 375] on body "Cohort 5 New Home Browse Insights Opportunities Your Data Recent Grids New Grid…" at bounding box center [528, 225] width 1057 height 450
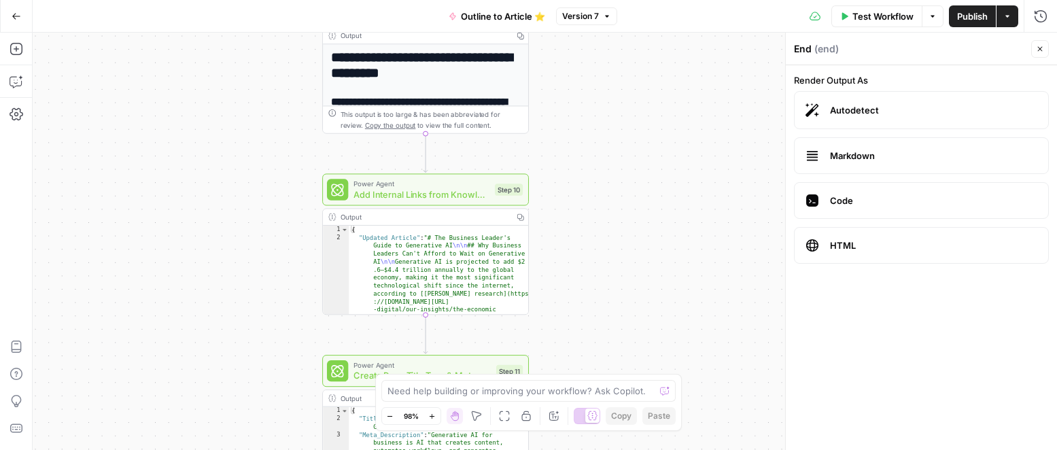
drag, startPoint x: 597, startPoint y: 84, endPoint x: 576, endPoint y: 279, distance: 196.3
click at [604, 333] on div "**********" at bounding box center [545, 241] width 1024 height 417
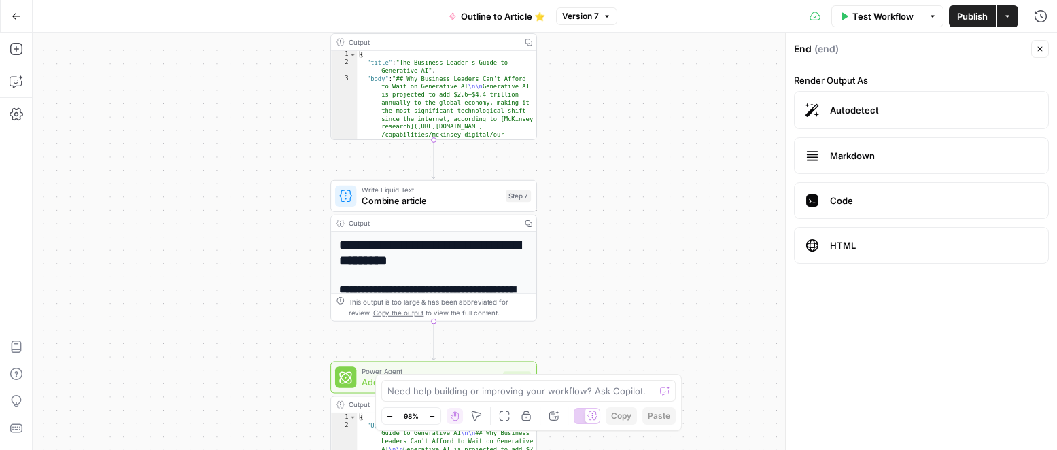
drag, startPoint x: 663, startPoint y: 107, endPoint x: 668, endPoint y: 293, distance: 186.3
click at [668, 360] on div "**********" at bounding box center [545, 241] width 1024 height 417
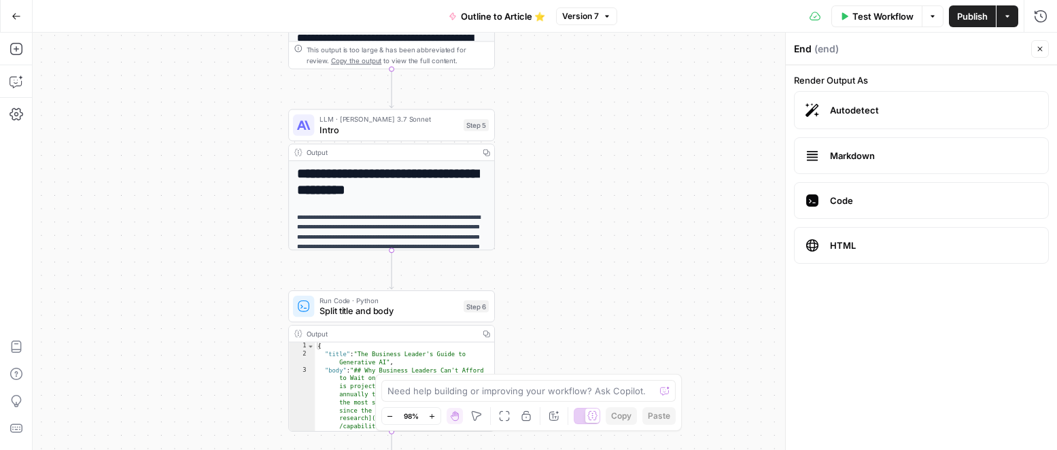
drag, startPoint x: 684, startPoint y: 116, endPoint x: 645, endPoint y: 341, distance: 228.3
click at [646, 341] on div "**********" at bounding box center [545, 241] width 1024 height 417
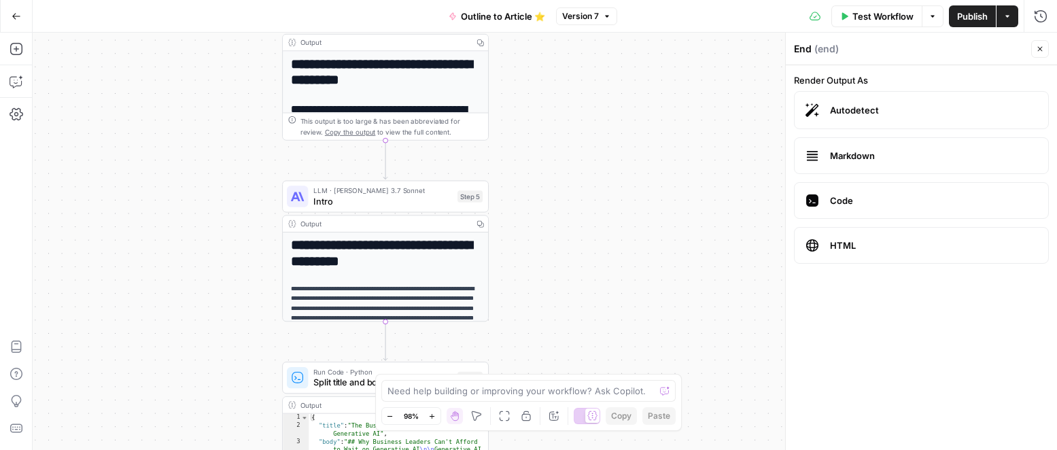
drag, startPoint x: 620, startPoint y: 178, endPoint x: 608, endPoint y: 318, distance: 140.5
click at [608, 318] on div "**********" at bounding box center [545, 241] width 1024 height 417
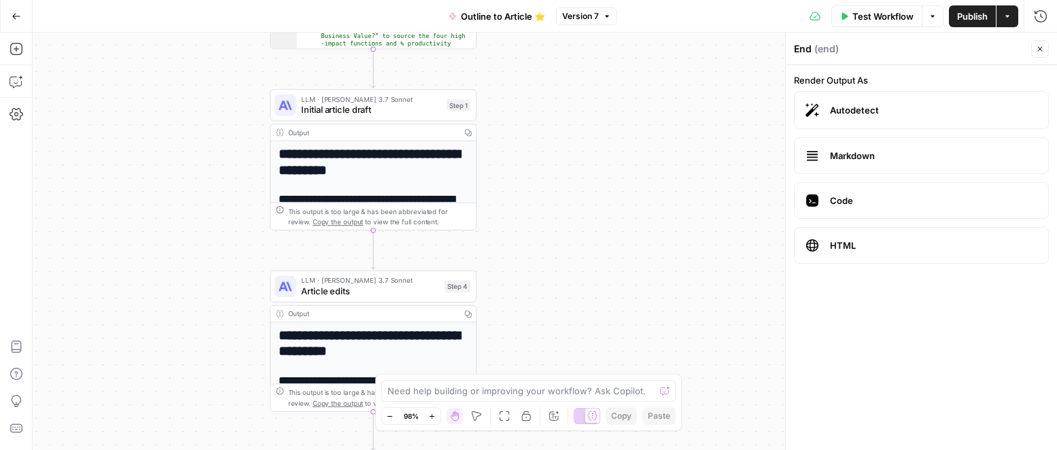
drag, startPoint x: 592, startPoint y: 179, endPoint x: 591, endPoint y: 274, distance: 94.5
click at [591, 274] on div "**********" at bounding box center [545, 241] width 1024 height 417
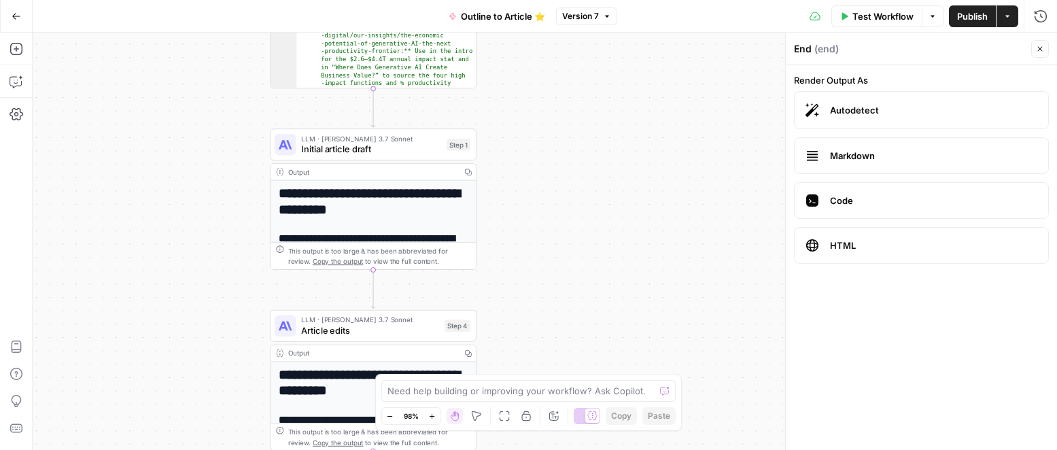
drag, startPoint x: 549, startPoint y: 142, endPoint x: 548, endPoint y: 262, distance: 120.3
click at [549, 269] on div "**********" at bounding box center [545, 241] width 1024 height 417
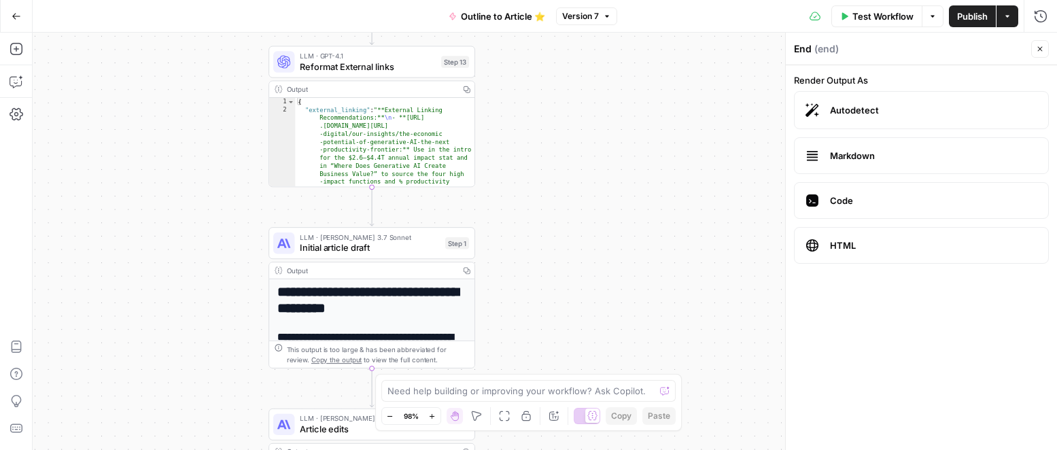
click at [545, 15] on button "Outline to Article ⭐️" at bounding box center [496, 16] width 113 height 22
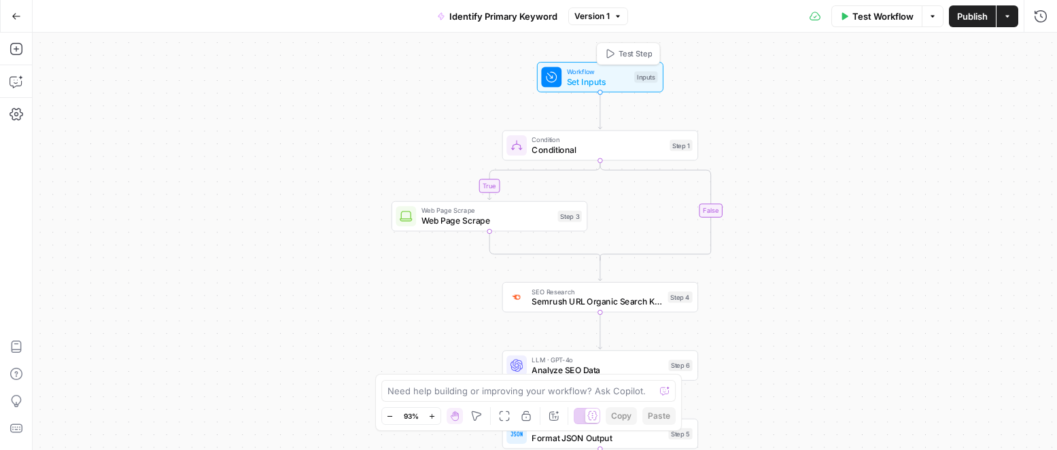
click at [601, 82] on span "Set Inputs" at bounding box center [598, 81] width 63 height 13
click at [599, 77] on span "Set Inputs" at bounding box center [599, 81] width 63 height 13
click at [614, 147] on span "Conditional" at bounding box center [598, 149] width 133 height 13
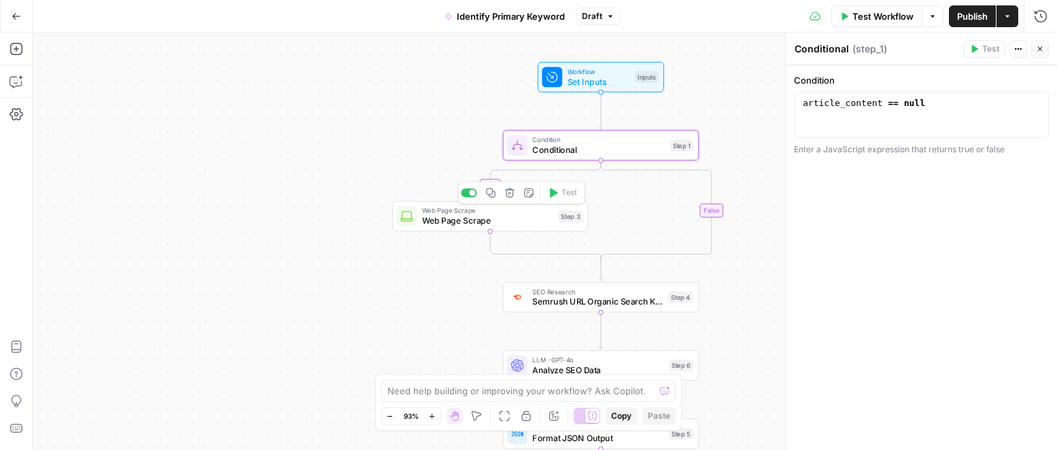
click at [521, 222] on span "Web Page Scrape" at bounding box center [488, 220] width 132 height 13
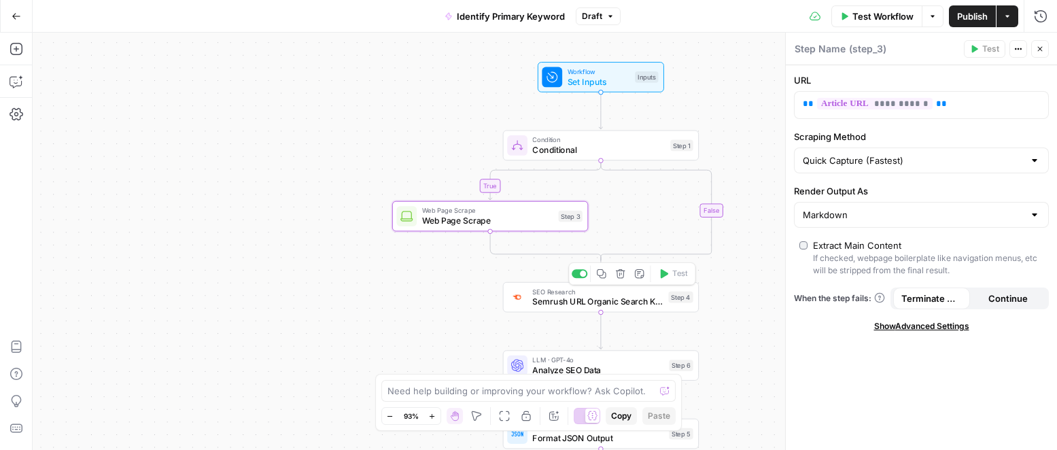
click at [632, 303] on span "Semrush URL Organic Search Keywords" at bounding box center [597, 301] width 131 height 13
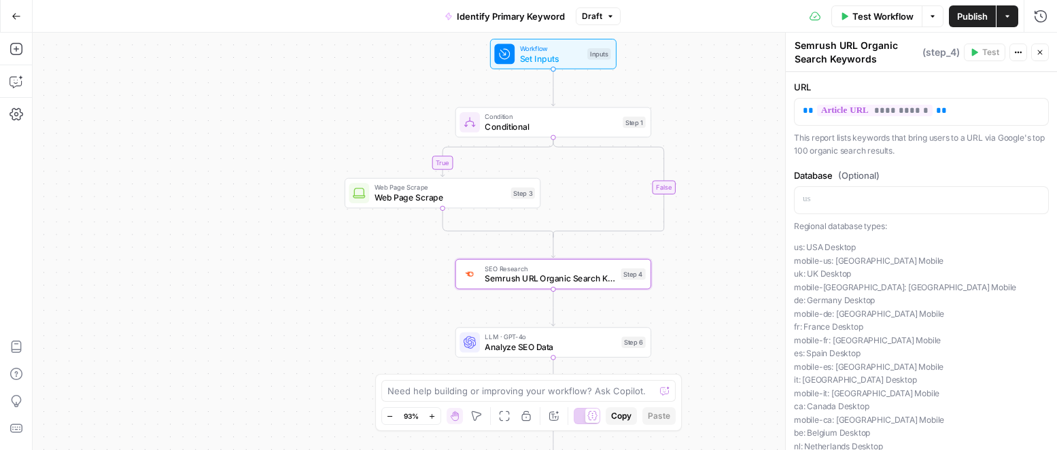
drag, startPoint x: 714, startPoint y: 326, endPoint x: 665, endPoint y: 304, distance: 52.9
click at [666, 304] on div "true false Workflow Set Inputs Inputs Condition Conditional Step 1 Web Page Scr…" at bounding box center [545, 241] width 1024 height 417
click at [541, 54] on span "Set Inputs" at bounding box center [551, 58] width 63 height 13
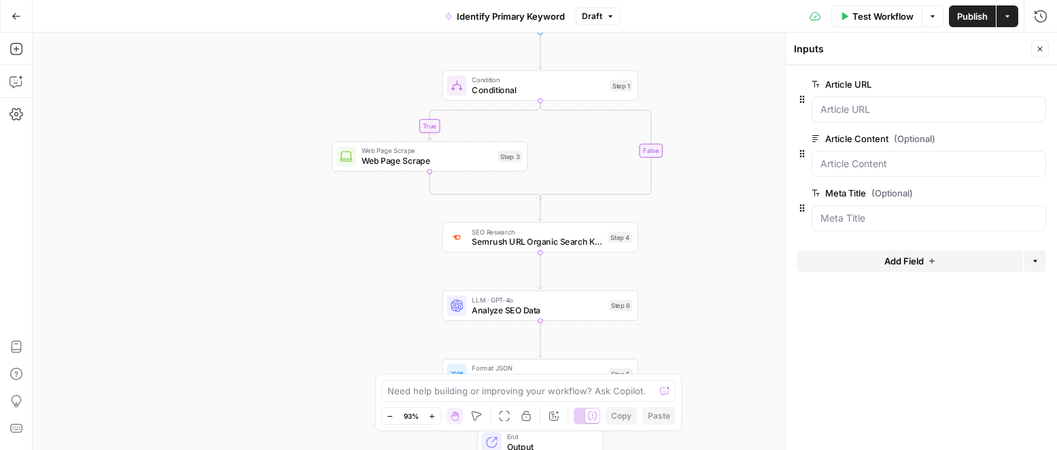
drag, startPoint x: 709, startPoint y: 288, endPoint x: 684, endPoint y: 167, distance: 123.6
click at [685, 167] on div "true false Workflow Set Inputs Inputs Condition Conditional Step 1 Web Page Scr…" at bounding box center [545, 241] width 1024 height 417
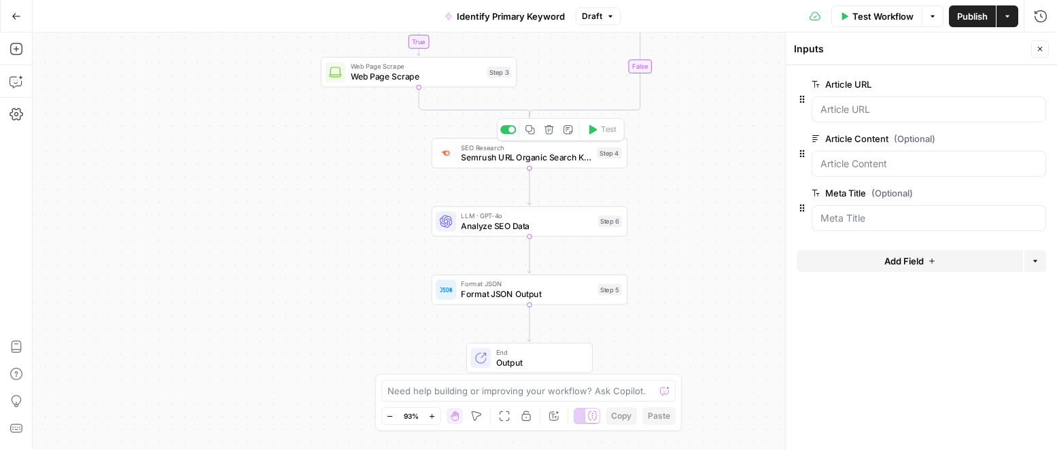
click at [567, 156] on span "Semrush URL Organic Search Keywords" at bounding box center [526, 157] width 131 height 13
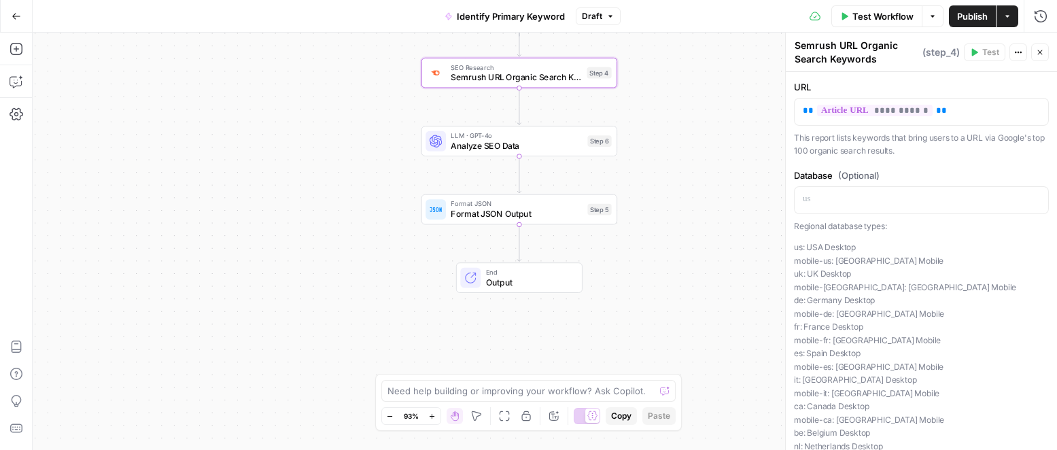
drag, startPoint x: 725, startPoint y: 248, endPoint x: 660, endPoint y: 169, distance: 101.9
click at [714, 174] on div "true false Workflow Set Inputs Inputs Condition Conditional Step 1 Web Page Scr…" at bounding box center [545, 241] width 1024 height 417
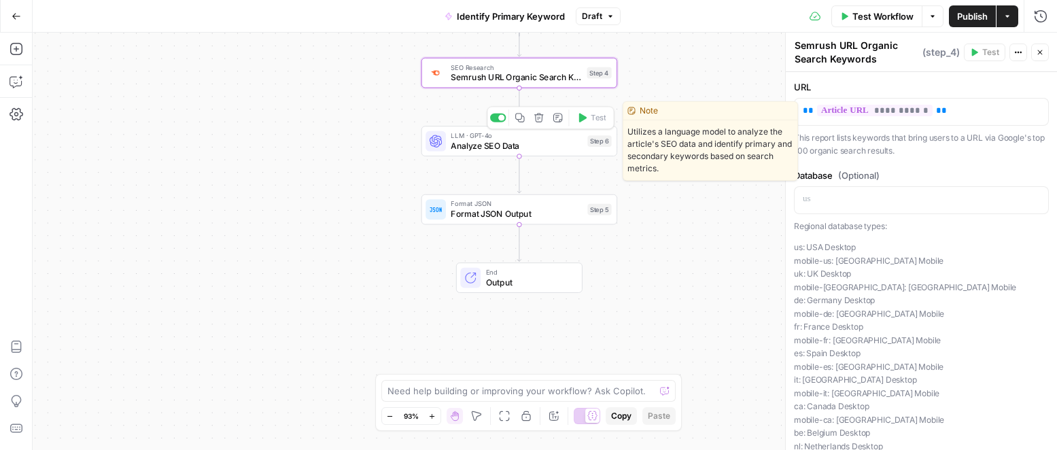
click at [557, 145] on span "Analyze SEO Data" at bounding box center [517, 145] width 132 height 13
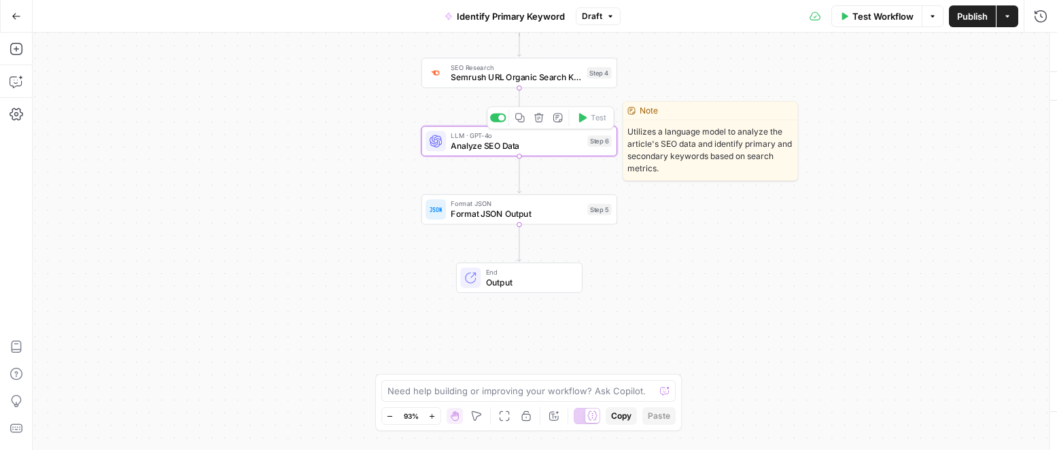
type textarea "Analyze SEO Data"
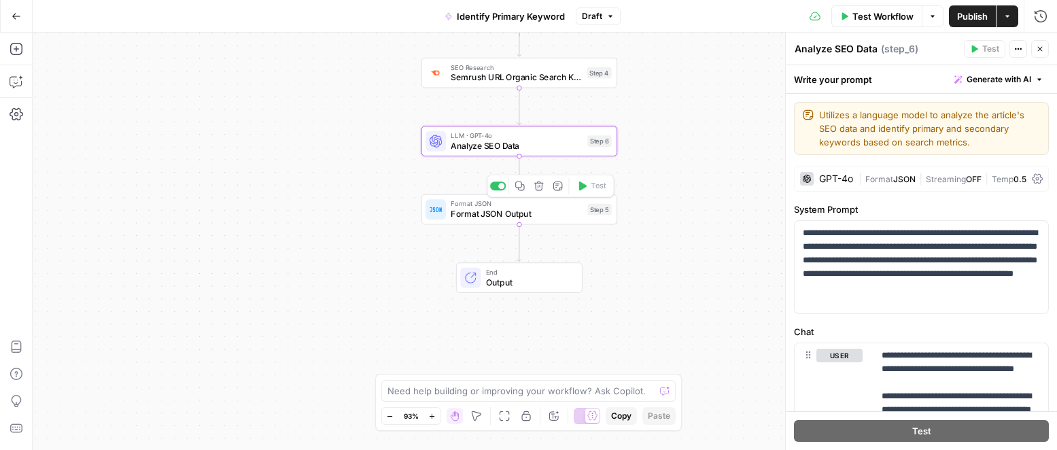
click at [549, 211] on span "Format JSON Output" at bounding box center [517, 213] width 132 height 13
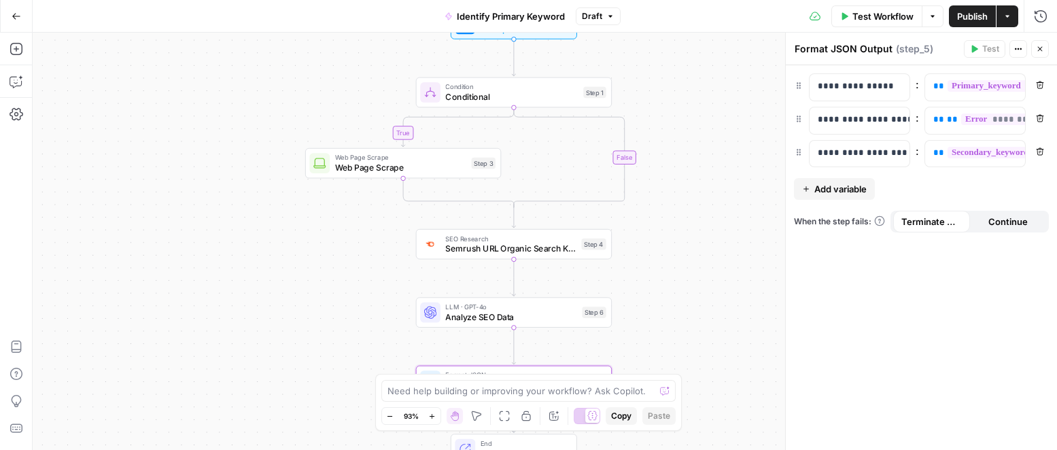
drag, startPoint x: 726, startPoint y: 120, endPoint x: 714, endPoint y: 371, distance: 251.8
click at [714, 371] on div "true false Workflow Set Inputs Inputs Condition Conditional Step 1 Web Page Scr…" at bounding box center [545, 241] width 1024 height 417
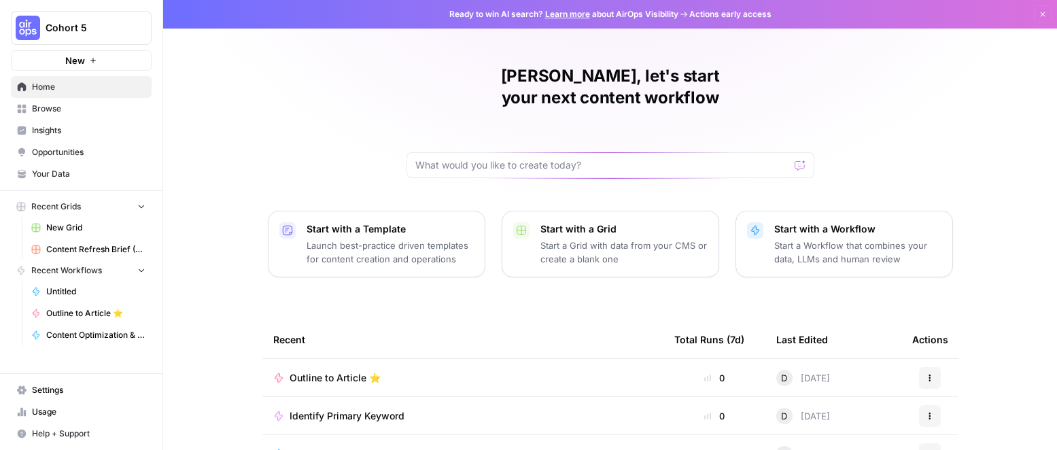
click at [44, 103] on span "Browse" at bounding box center [89, 109] width 114 height 12
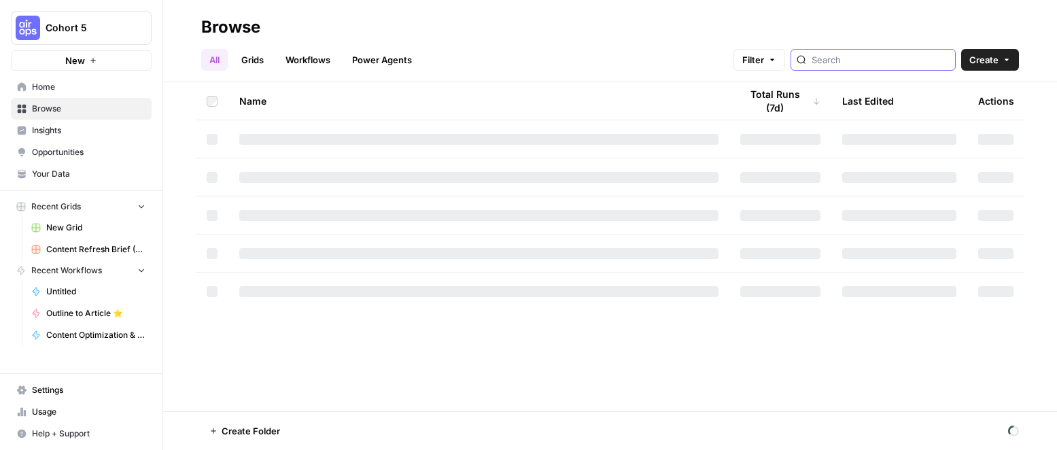
click at [905, 57] on input "search" at bounding box center [881, 60] width 138 height 14
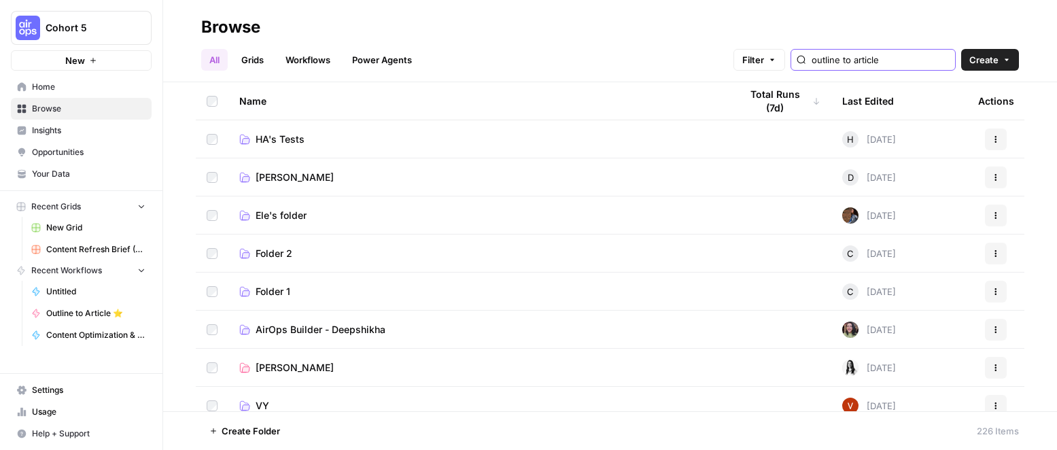
type input "outline to article"
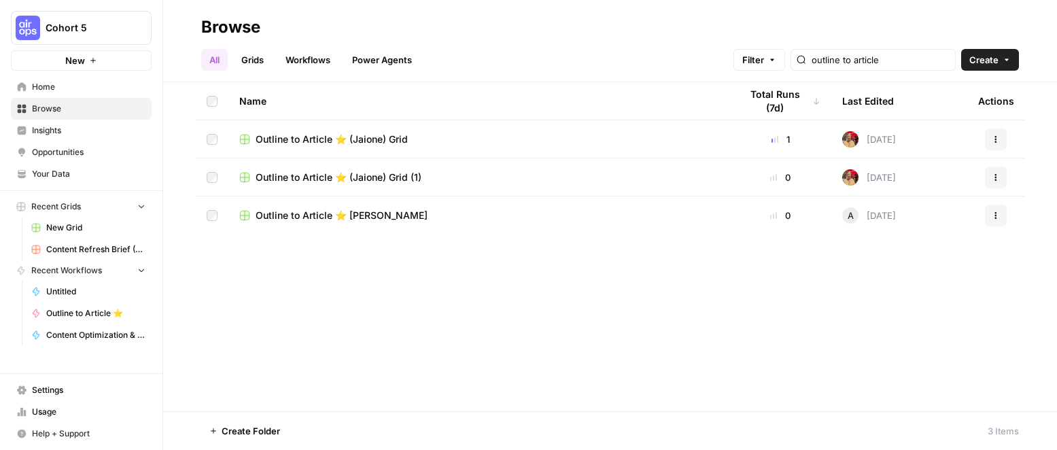
click at [254, 59] on link "Grids" at bounding box center [252, 60] width 39 height 22
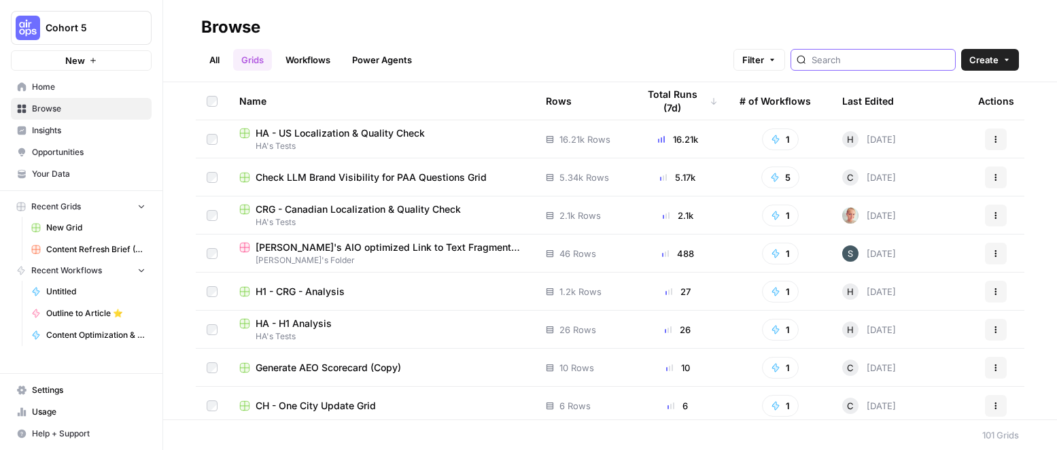
click at [886, 60] on input "search" at bounding box center [881, 60] width 138 height 14
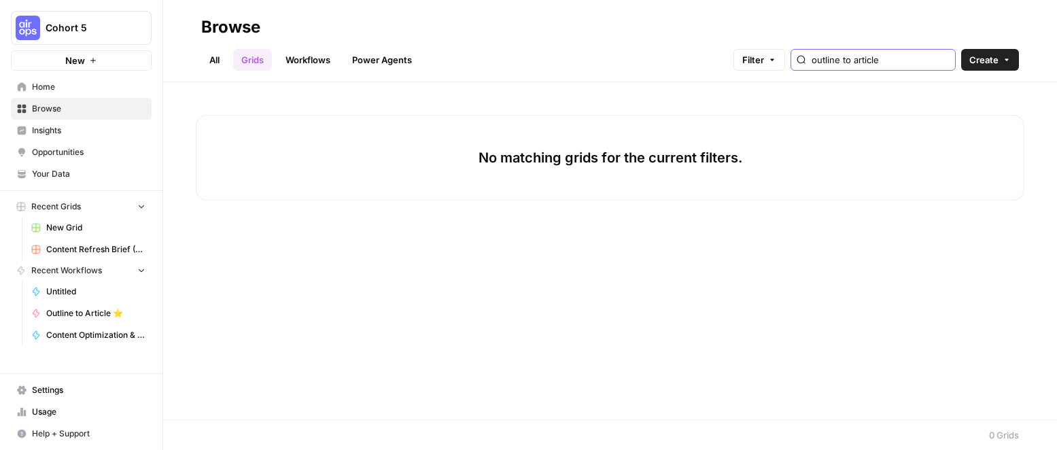
type input "outline to article"
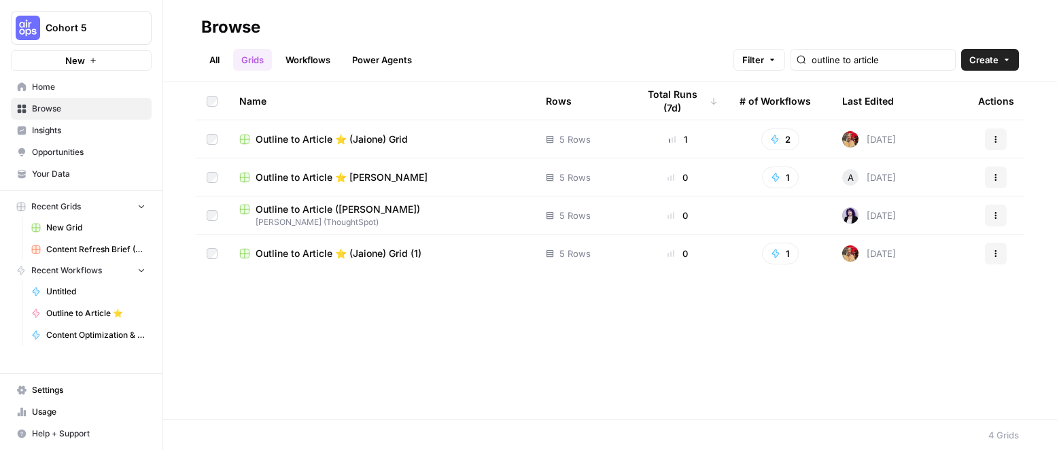
click at [379, 207] on span "Outline to Article ([PERSON_NAME])" at bounding box center [338, 210] width 164 height 14
click at [388, 173] on span "Outline to Article ⭐️ [PERSON_NAME]" at bounding box center [342, 178] width 172 height 14
click at [368, 253] on span "Outline to Article ⭐️ (Jaione) Grid (1)" at bounding box center [339, 254] width 166 height 14
click at [221, 59] on link "All" at bounding box center [214, 60] width 27 height 22
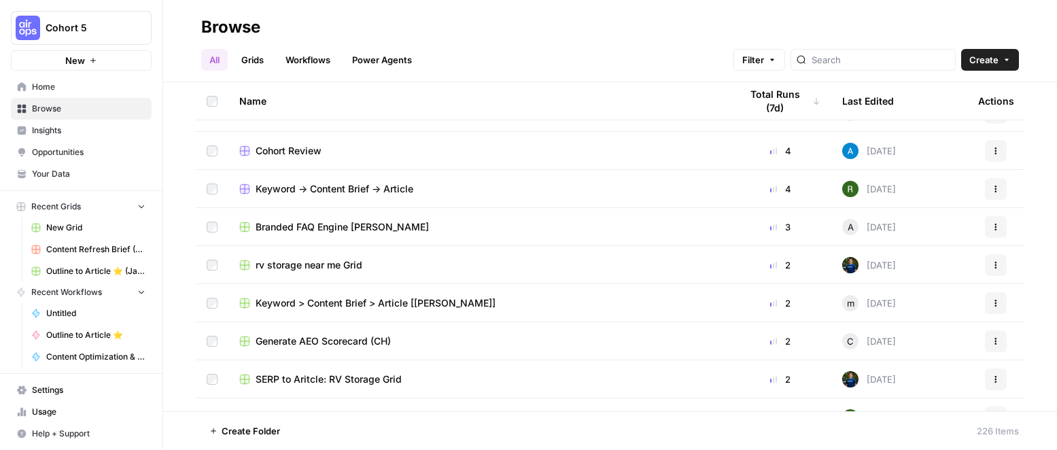
scroll to position [1577, 0]
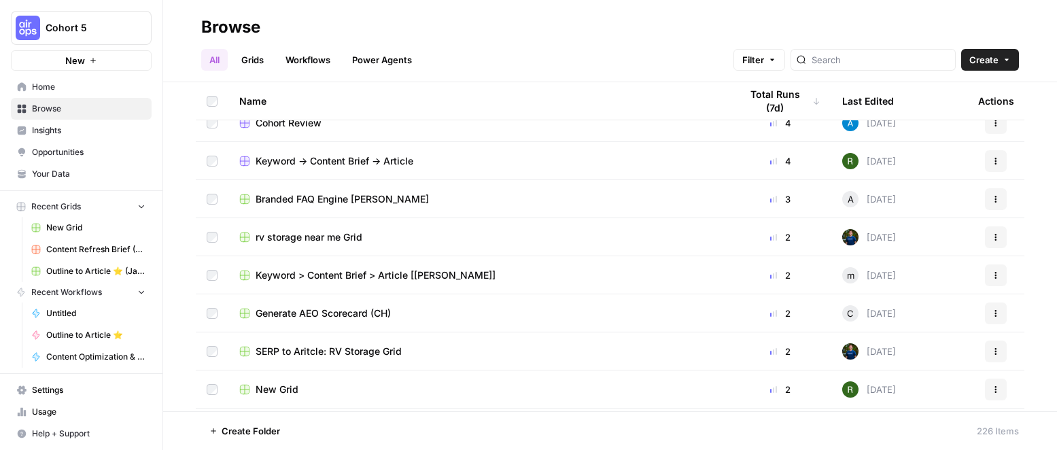
click at [886, 70] on div at bounding box center [872, 60] width 165 height 22
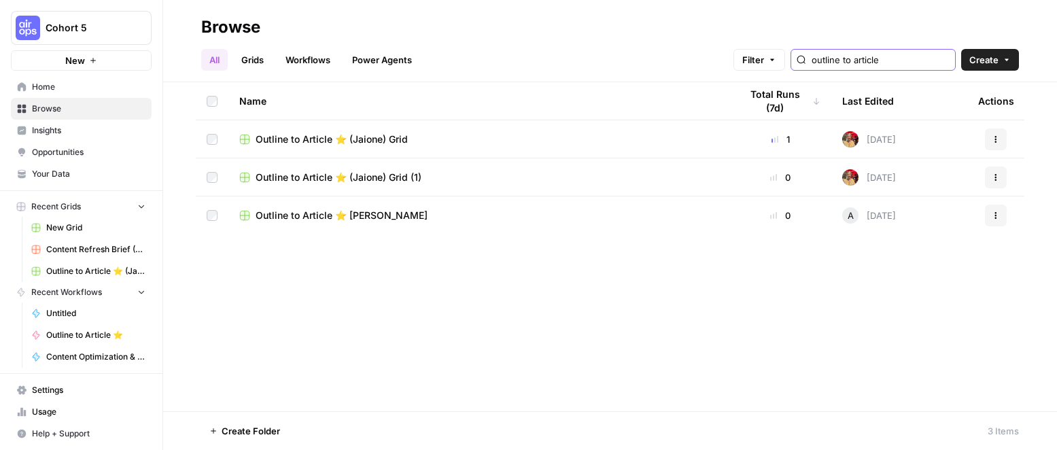
type input "outline to article"
